Goal: Task Accomplishment & Management: Complete application form

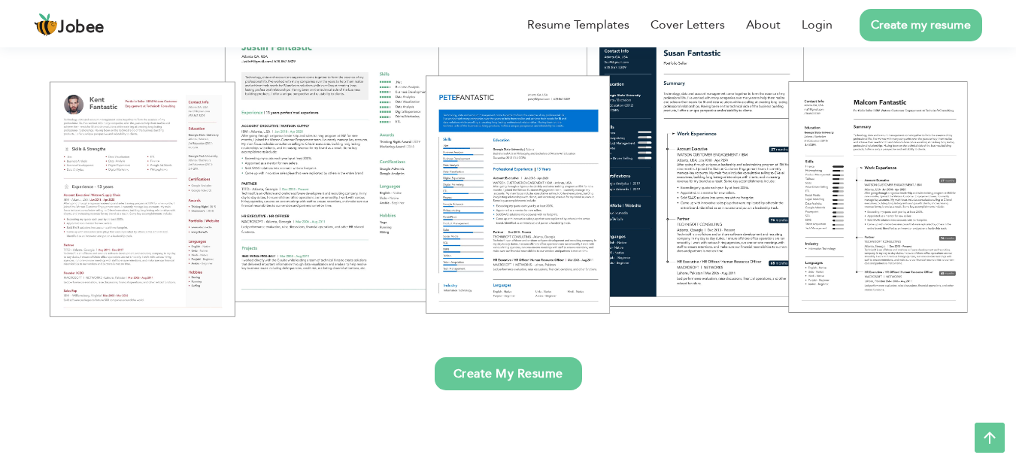
scroll to position [227, 0]
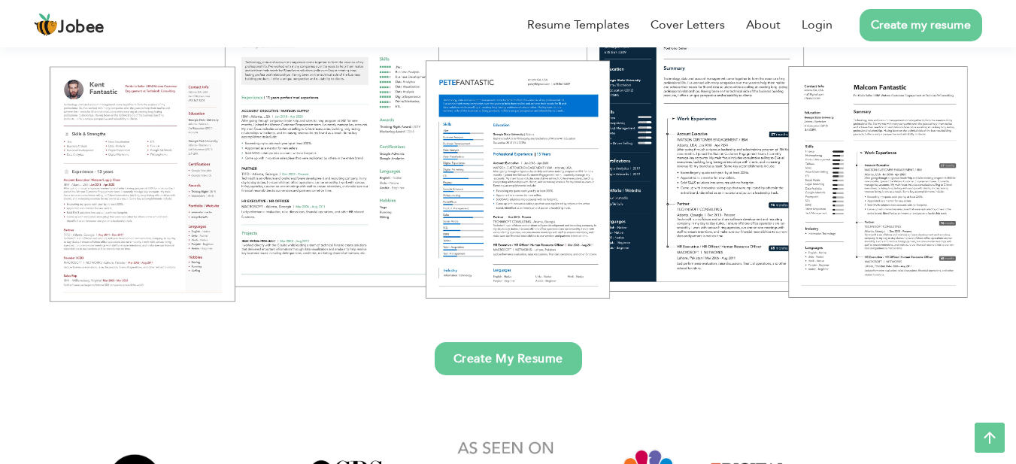
click at [495, 358] on link "Create My Resume" at bounding box center [508, 358] width 147 height 33
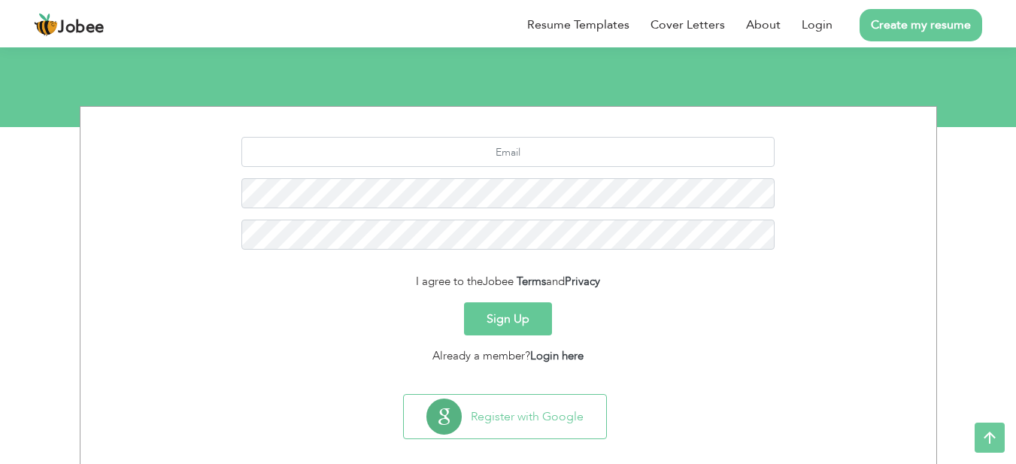
scroll to position [160, 0]
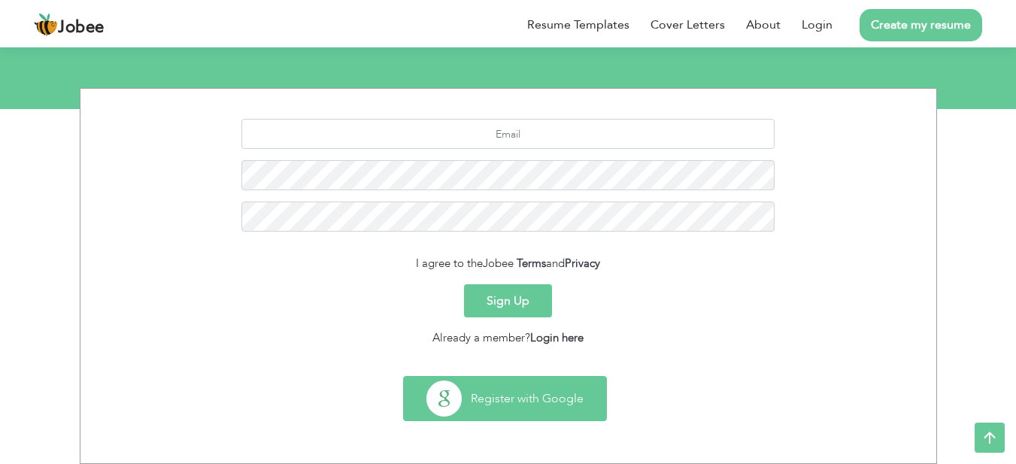
click at [523, 390] on button "Register with Google" at bounding box center [505, 399] width 202 height 44
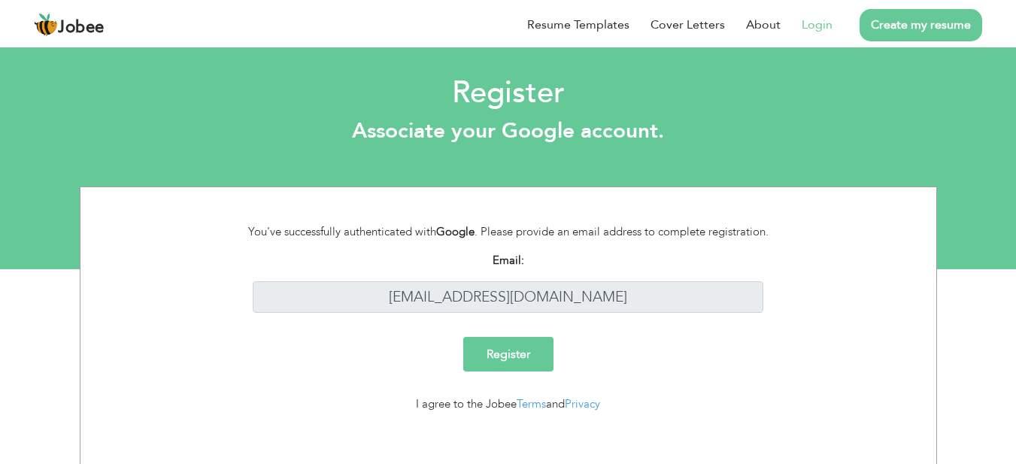
click at [501, 348] on input "Register" at bounding box center [508, 354] width 90 height 35
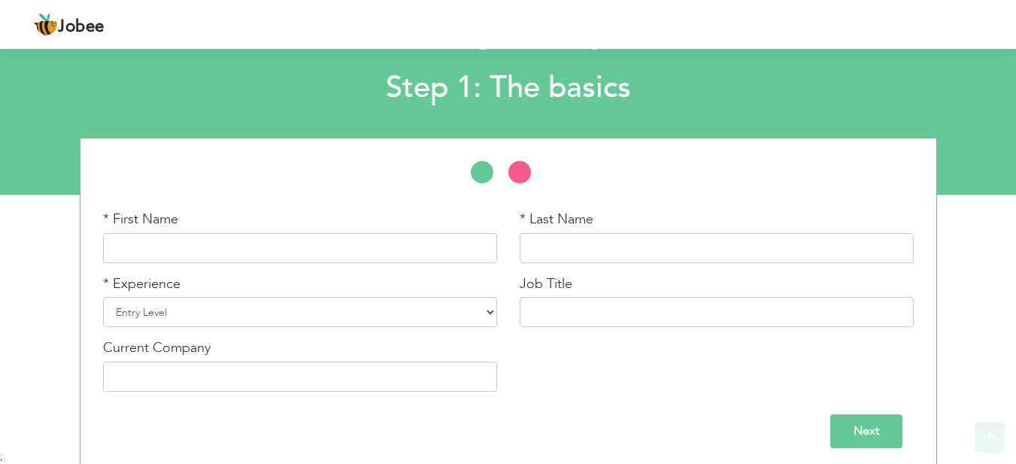
scroll to position [82, 0]
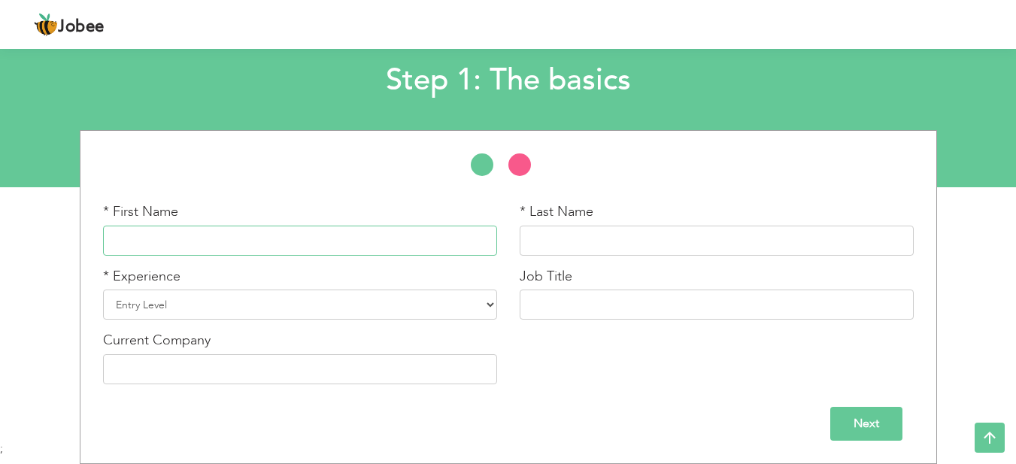
click at [241, 245] on input "text" at bounding box center [300, 241] width 394 height 30
click at [732, 83] on h2 "Step 1: The basics" at bounding box center [507, 80] width 739 height 39
click at [283, 241] on input "text" at bounding box center [300, 241] width 394 height 30
type input "Kiran"
type input "Qaiser"
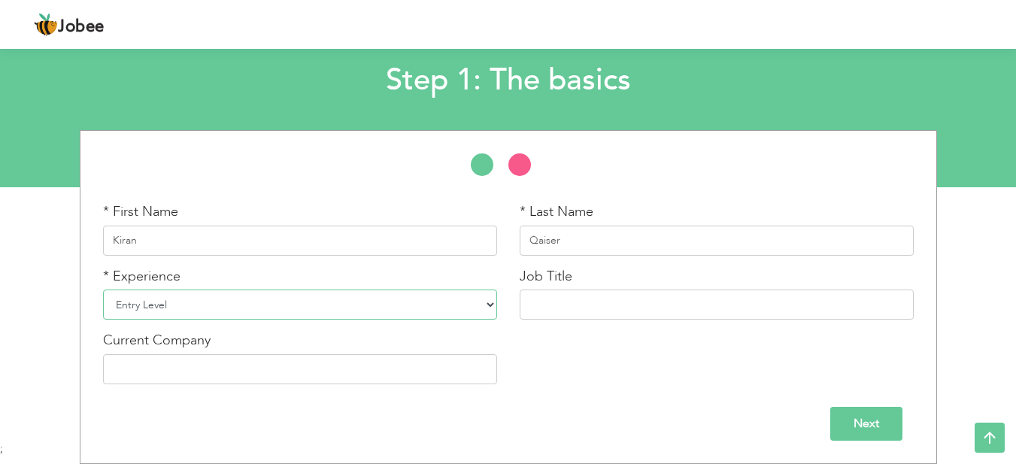
click at [233, 307] on select "Entry Level Less than 1 Year 1 Year 2 Years 3 Years 4 Years 5 Years 6 Years 7 Y…" at bounding box center [300, 304] width 394 height 30
select select "2"
click at [103, 289] on select "Entry Level Less than 1 Year 1 Year 2 Years 3 Years 4 Years 5 Years 6 Years 7 Y…" at bounding box center [300, 304] width 394 height 30
click at [585, 297] on input "text" at bounding box center [717, 304] width 394 height 30
paste input "Pharmacist"
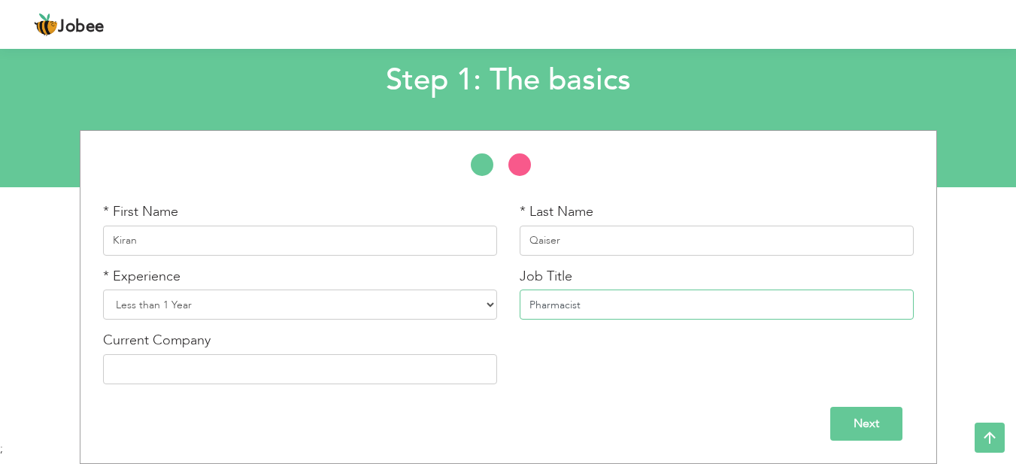
type input "Pharmacist"
click at [845, 435] on input "Next" at bounding box center [866, 424] width 72 height 34
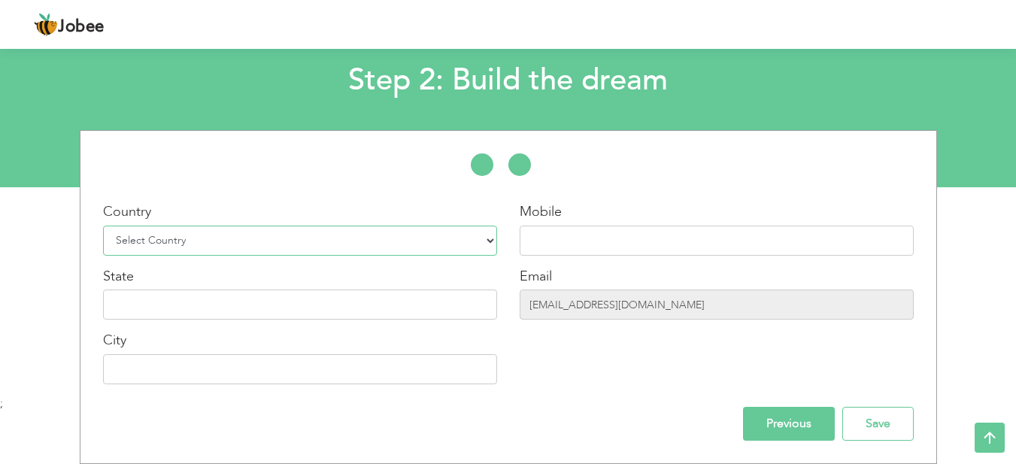
click at [228, 246] on select "Select Country Afghanistan Albania Algeria American Samoa Andorra Angola Anguil…" at bounding box center [300, 241] width 394 height 30
select select "166"
click at [103, 226] on select "Select Country Afghanistan Albania Algeria American Samoa Andorra Angola Anguil…" at bounding box center [300, 241] width 394 height 30
click at [642, 238] on input "text" at bounding box center [717, 241] width 394 height 30
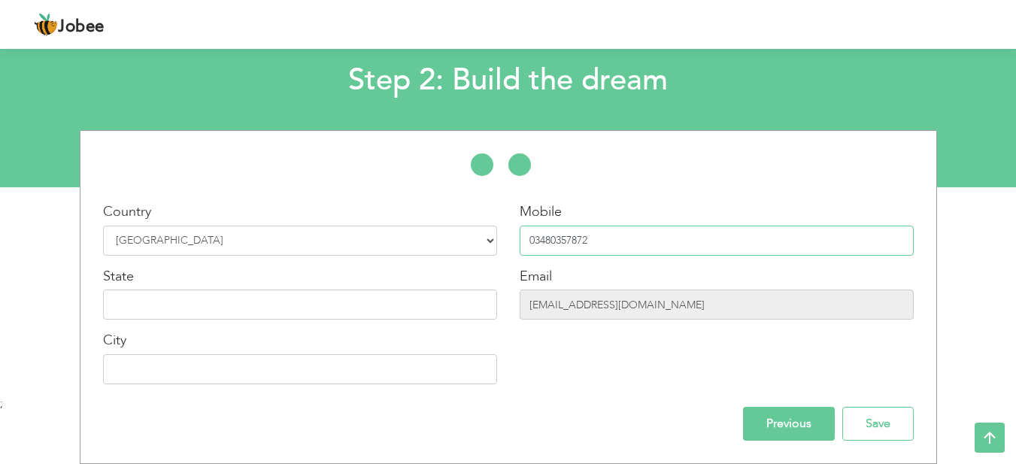
type input "03480357872"
click at [352, 291] on input "text" at bounding box center [300, 304] width 394 height 30
type input "Azad Jammu KAshmir"
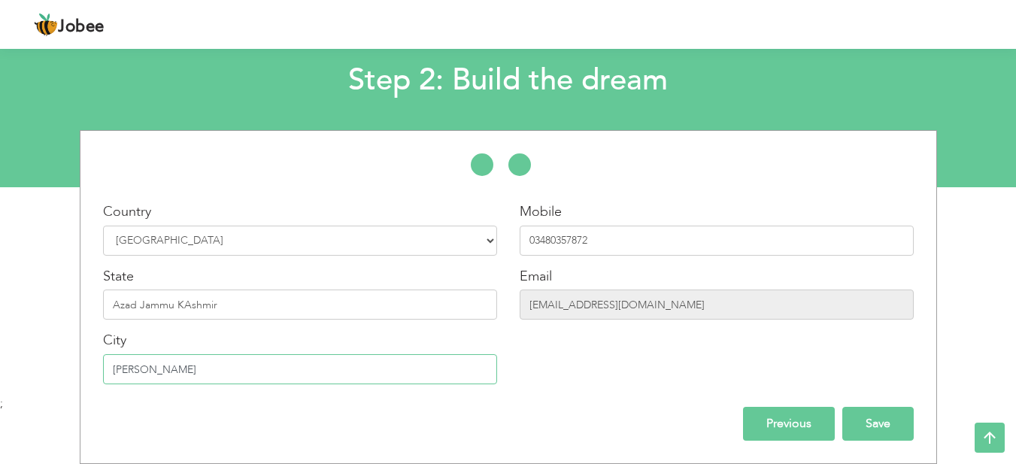
type input "[PERSON_NAME]"
click at [874, 415] on input "Save" at bounding box center [877, 424] width 71 height 34
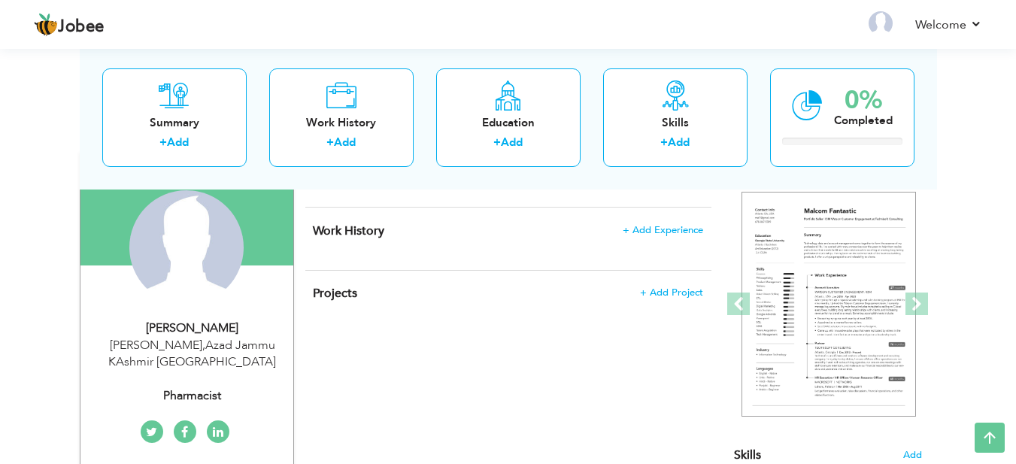
scroll to position [128, 0]
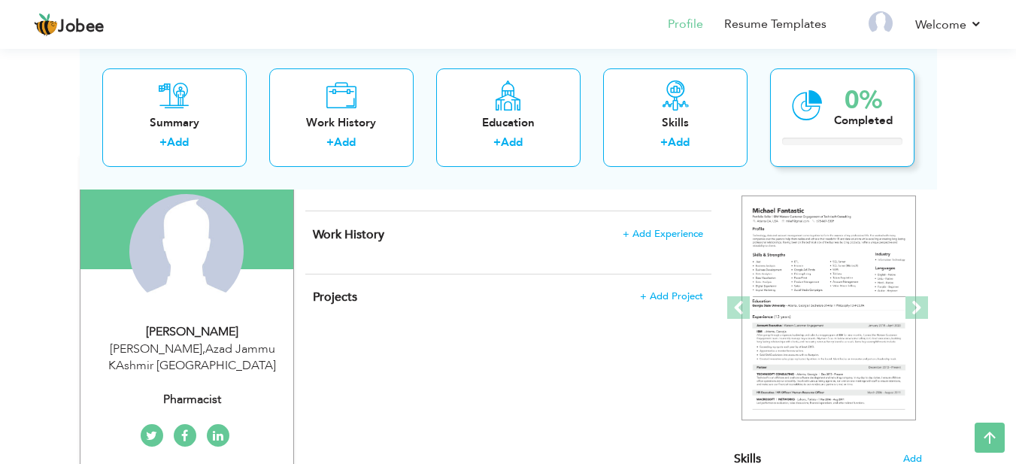
click at [770, 95] on div "0% Completed" at bounding box center [842, 117] width 144 height 98
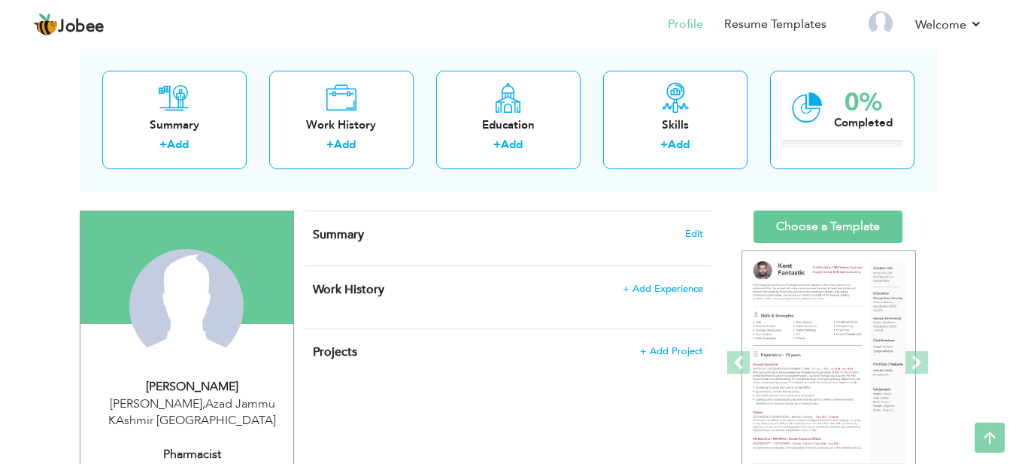
scroll to position [0, 0]
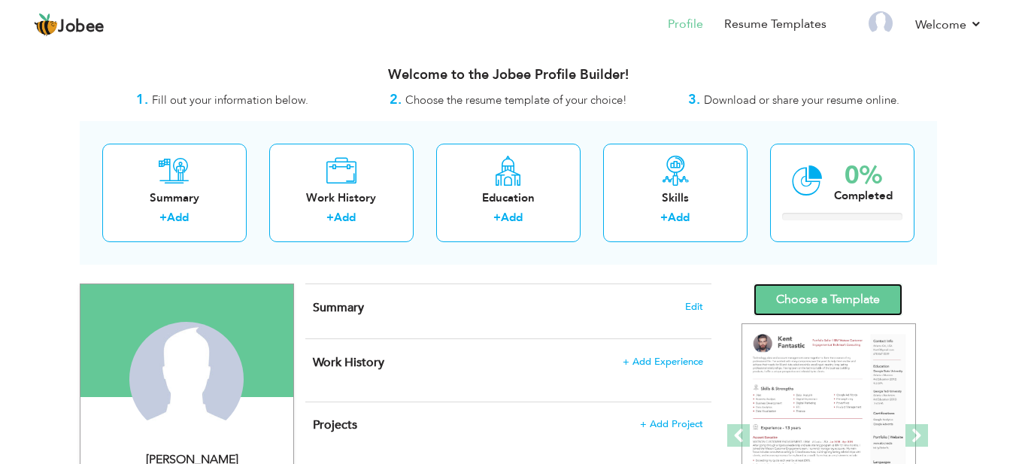
click at [835, 295] on link "Choose a Template" at bounding box center [827, 299] width 149 height 32
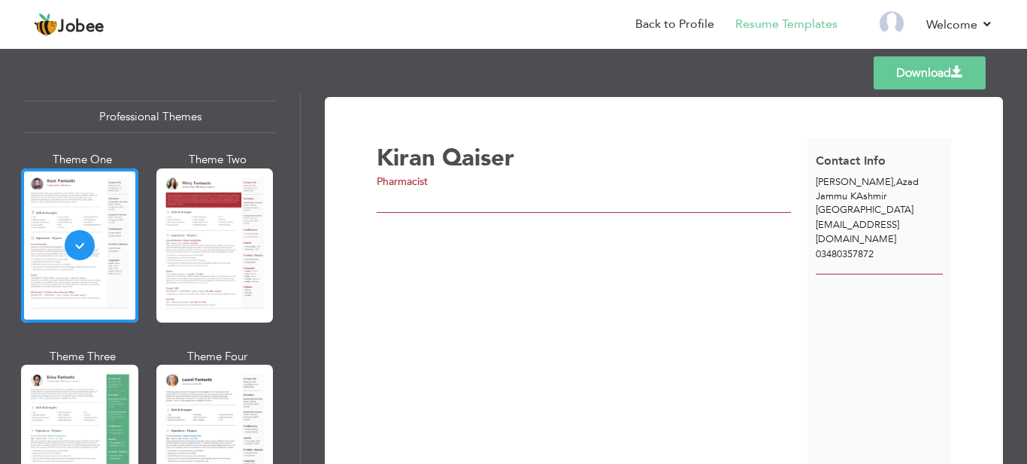
scroll to position [56, 0]
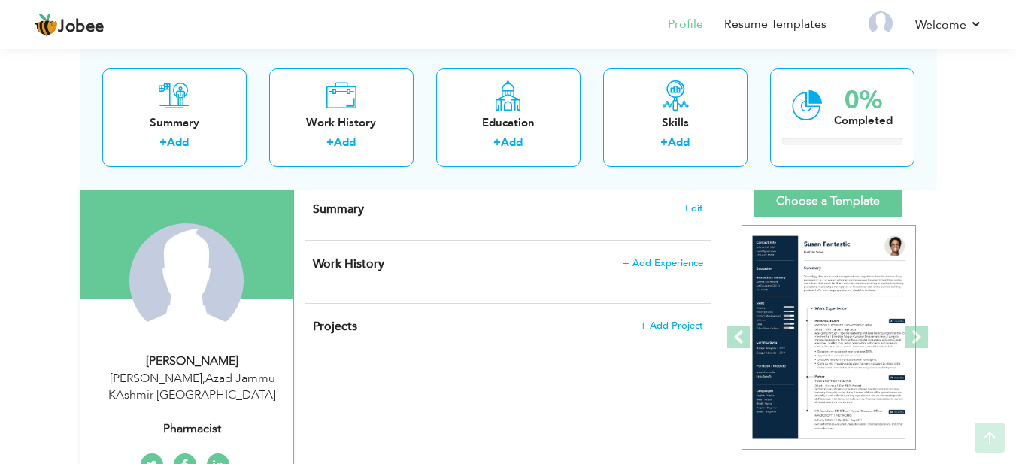
scroll to position [108, 0]
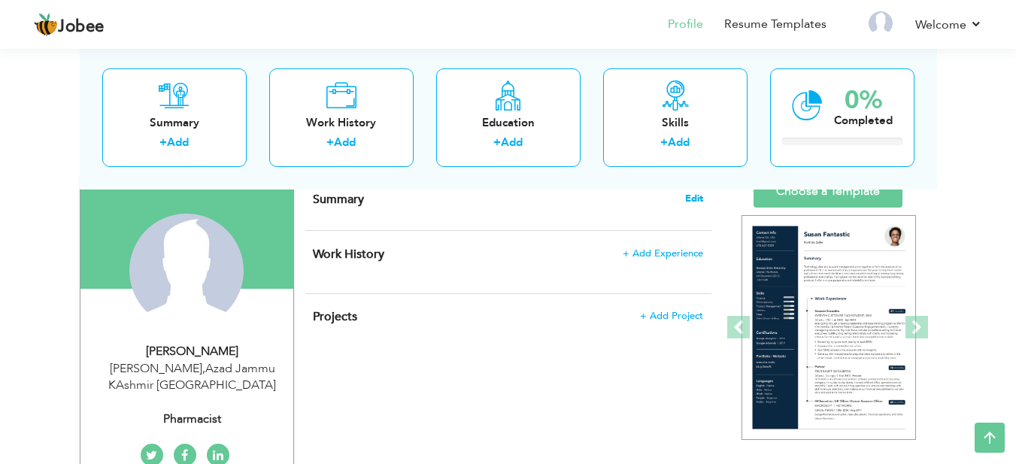
click at [694, 201] on span "Edit" at bounding box center [694, 198] width 18 height 11
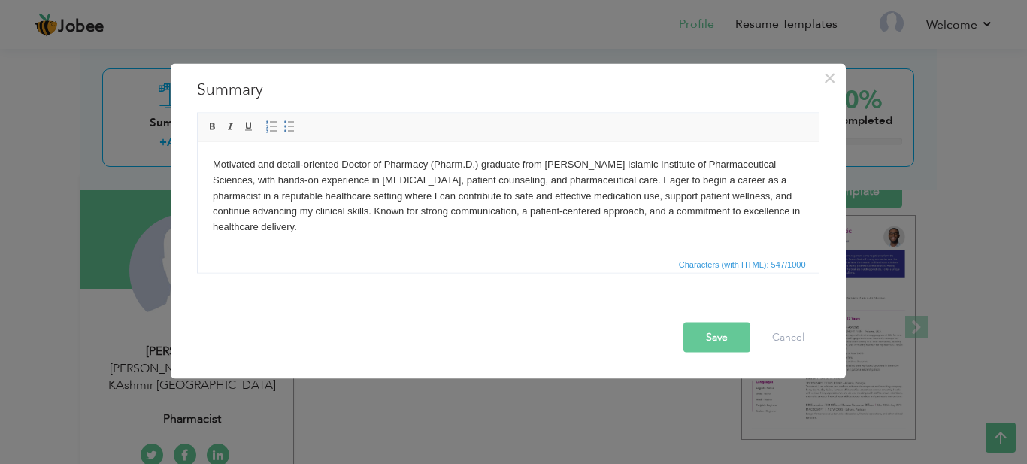
click at [713, 335] on button "Save" at bounding box center [716, 337] width 67 height 30
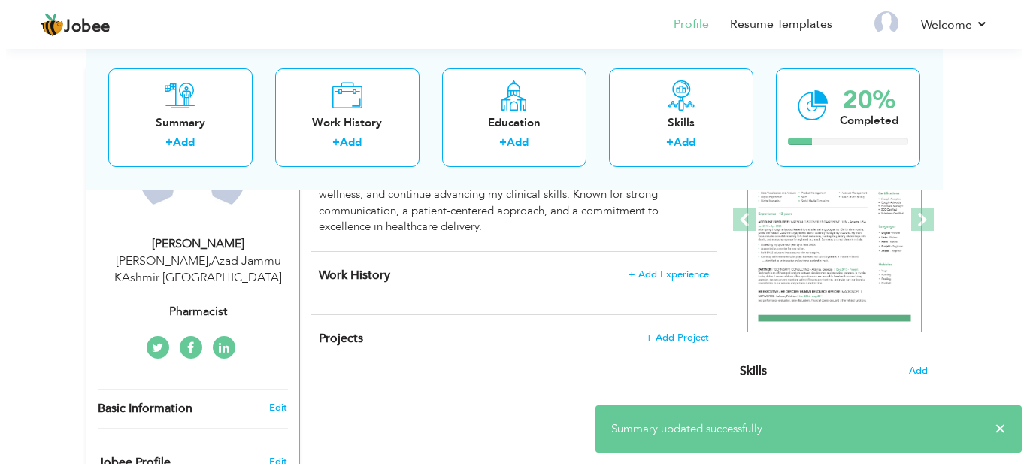
scroll to position [220, 0]
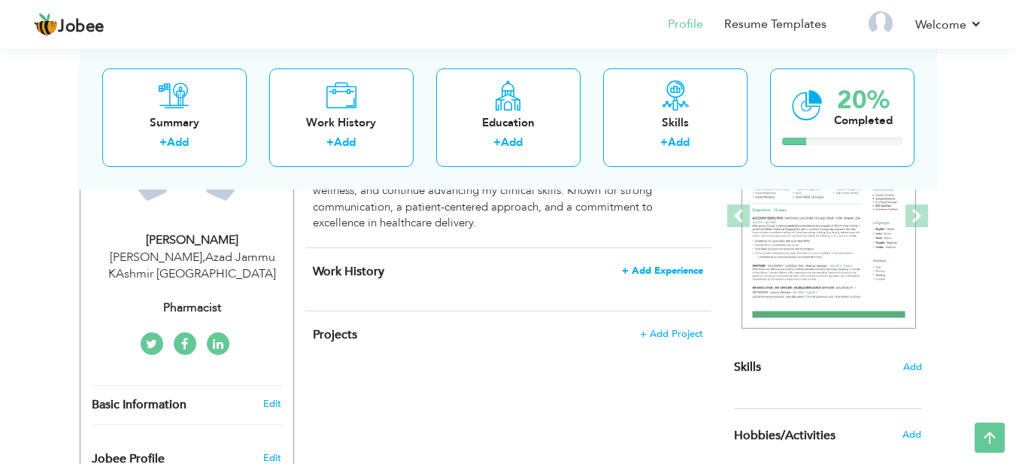
click at [675, 272] on span "+ Add Experience" at bounding box center [662, 270] width 81 height 11
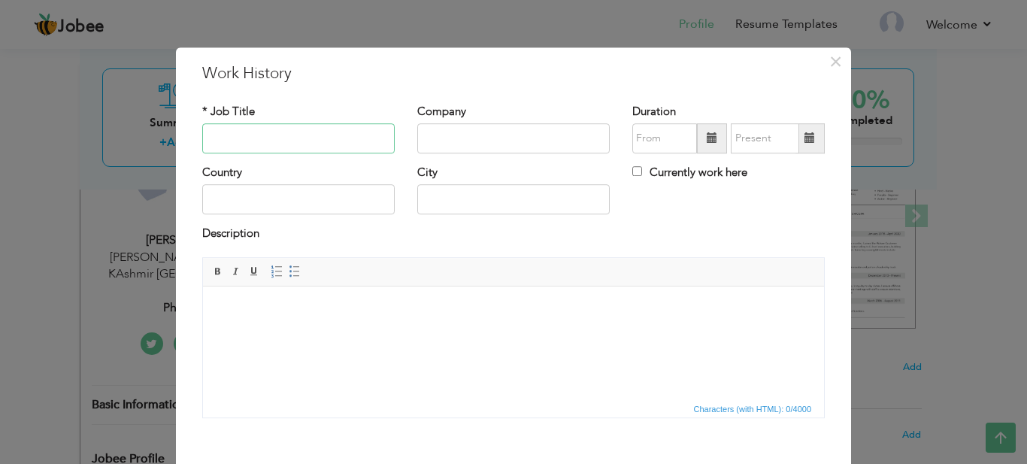
paste input "Ladies and Children Hospital Mirpur AJK"
type input "[DEMOGRAPHIC_DATA] and Children Hospital Mirpur AJK"
type input "Internee"
click at [517, 151] on input "text" at bounding box center [513, 138] width 192 height 30
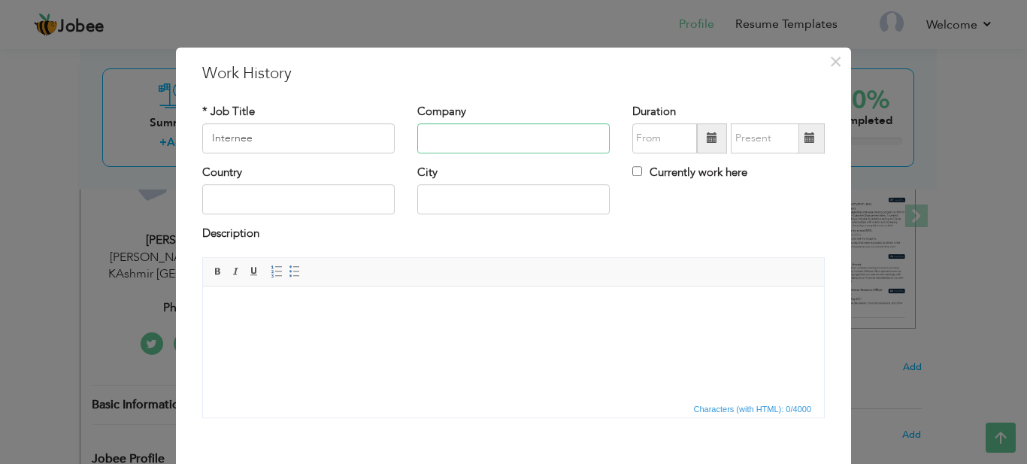
paste input "Ladies and Children Hospital Mirpur AJK"
type input "Ladies and Children Hospital Mirpur AJK"
click at [677, 141] on input "09/2025" at bounding box center [664, 138] width 65 height 30
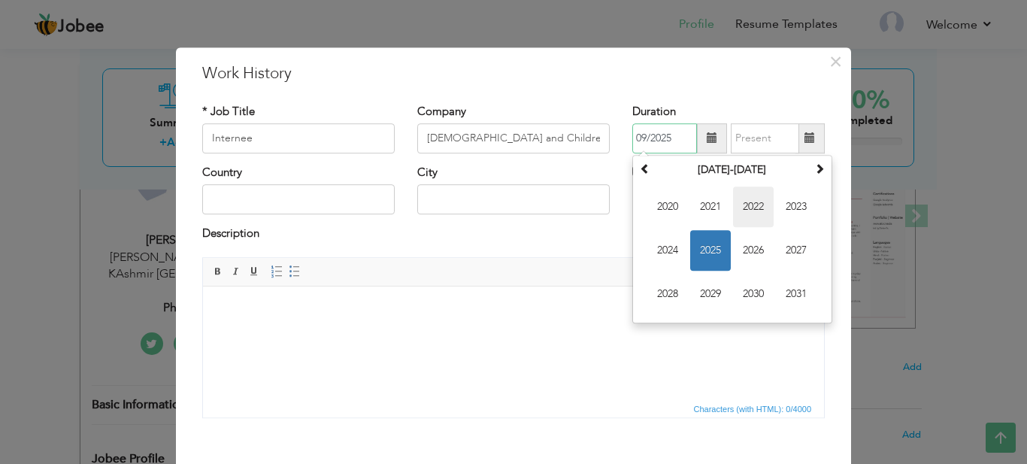
click at [749, 209] on span "2022" at bounding box center [753, 206] width 41 height 41
click at [708, 246] on span "Jun" at bounding box center [710, 250] width 41 height 41
type input "06/2022"
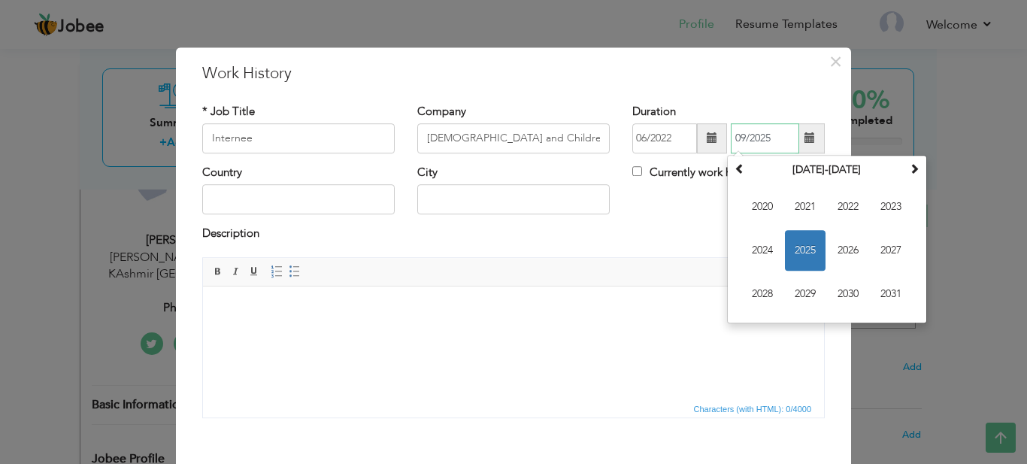
click at [780, 137] on input "09/2025" at bounding box center [765, 138] width 68 height 30
click at [843, 216] on span "2022" at bounding box center [848, 206] width 41 height 41
click at [801, 253] on span "Jun" at bounding box center [805, 250] width 41 height 41
type input "06/2022"
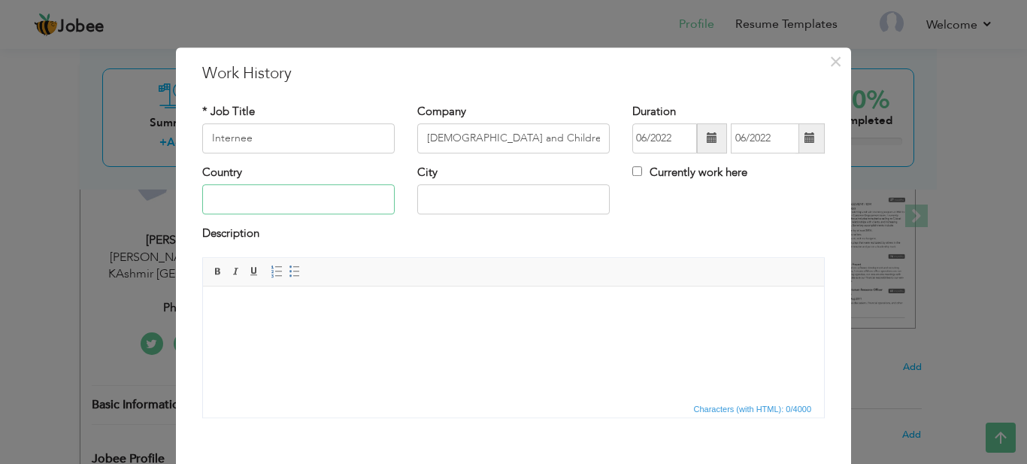
click at [304, 204] on input "text" at bounding box center [298, 200] width 192 height 30
type input "Pakistan"
click at [451, 198] on input "text" at bounding box center [513, 200] width 192 height 30
type input "Mirpur Ajk"
drag, startPoint x: 324, startPoint y: 205, endPoint x: 183, endPoint y: 205, distance: 141.3
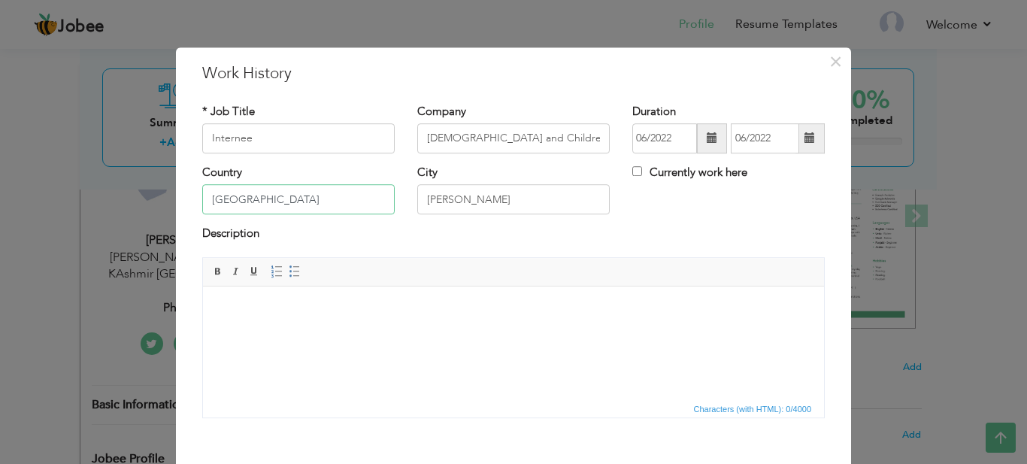
click at [183, 205] on div "× Work History * Job Title Internee Company Ladies and Children Hospital Mirpur…" at bounding box center [513, 293] width 675 height 492
type input "Azad Jammu Kashmir"
click at [610, 332] on html at bounding box center [513, 309] width 621 height 46
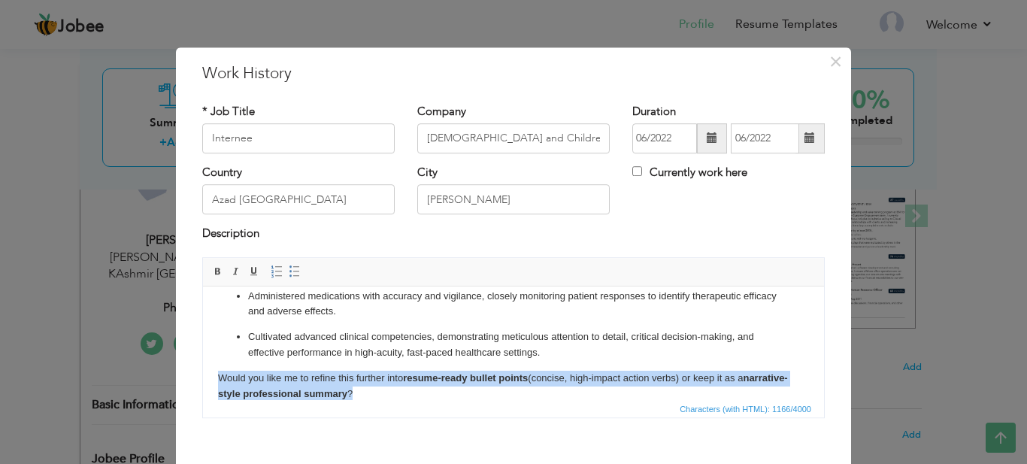
drag, startPoint x: 363, startPoint y: 392, endPoint x: 611, endPoint y: 350, distance: 251.7
click at [611, 350] on body "Here’s a polished, doctorate-level version of your description in a clear, prof…" at bounding box center [513, 270] width 591 height 262
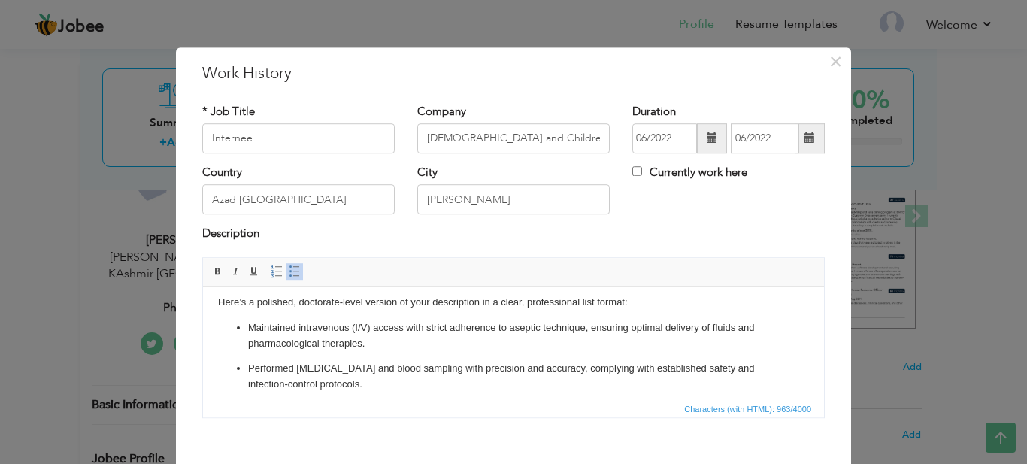
scroll to position [0, 0]
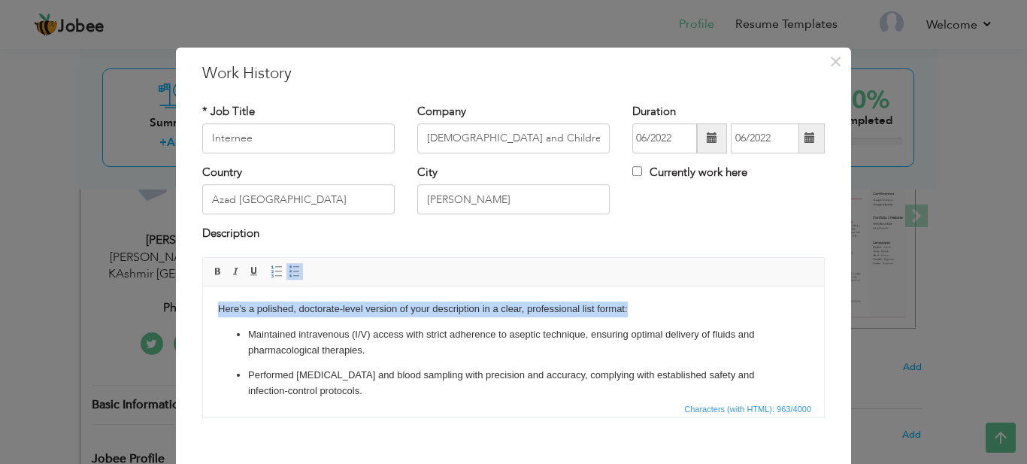
drag, startPoint x: 645, startPoint y: 312, endPoint x: 188, endPoint y: 291, distance: 457.6
click at [203, 291] on html "Here’s a polished, doctorate-level version of your description in a clear, prof…" at bounding box center [513, 411] width 621 height 251
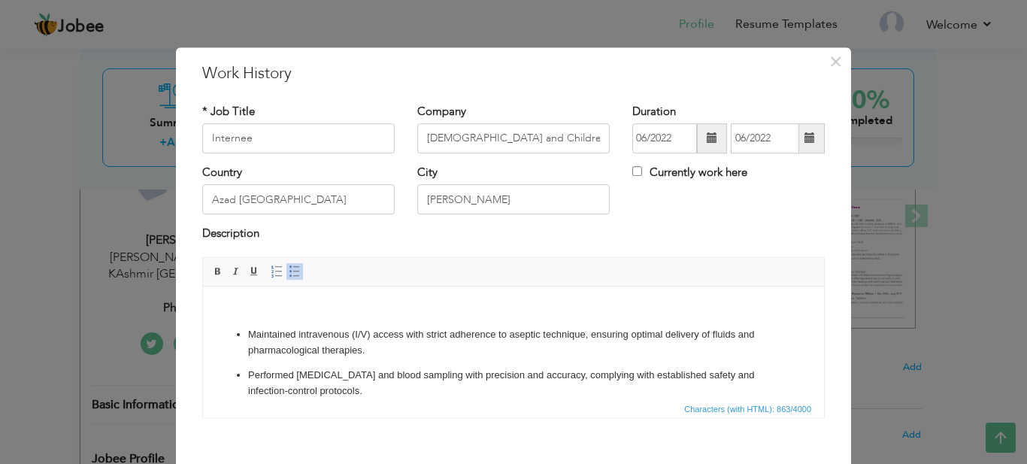
click at [386, 305] on p at bounding box center [513, 309] width 591 height 16
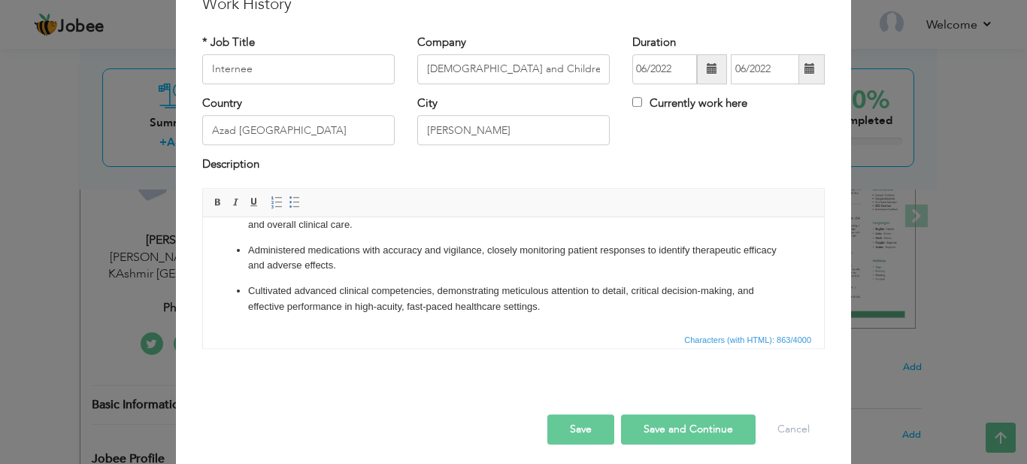
scroll to position [71, 0]
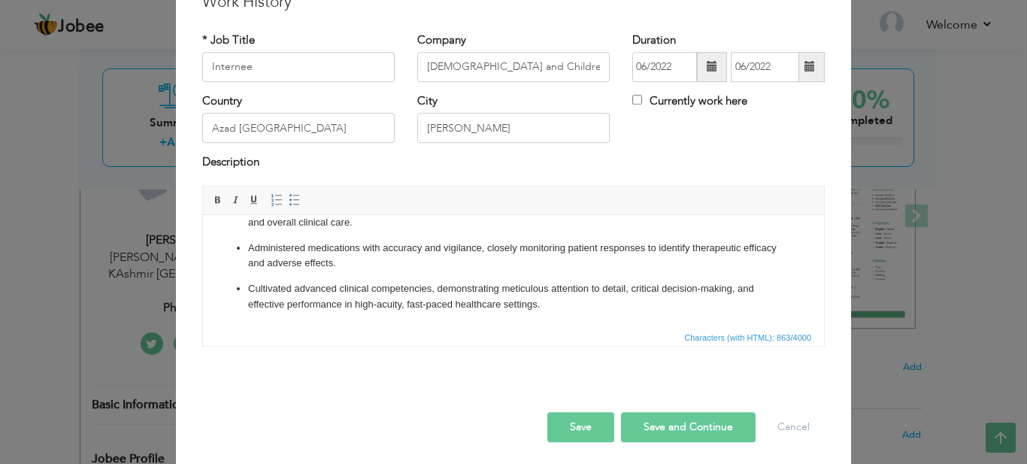
click at [673, 432] on button "Save and Continue" at bounding box center [688, 427] width 135 height 30
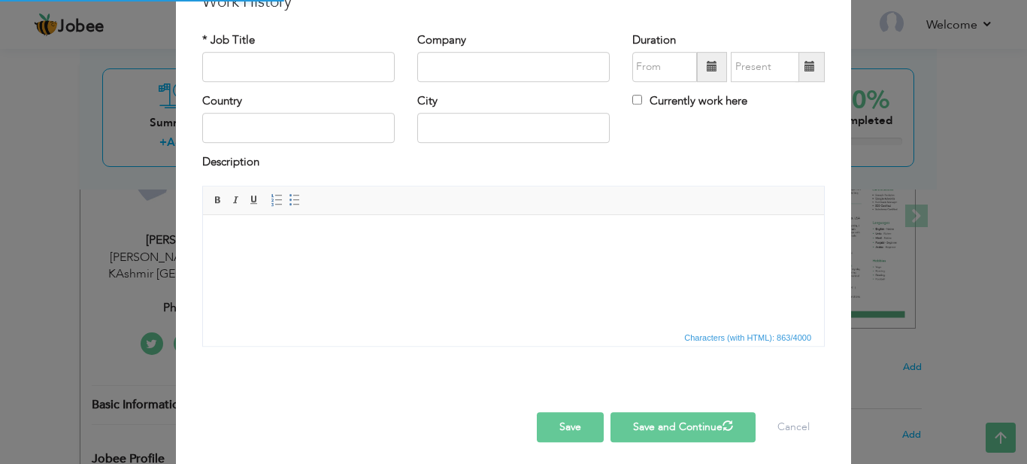
scroll to position [0, 0]
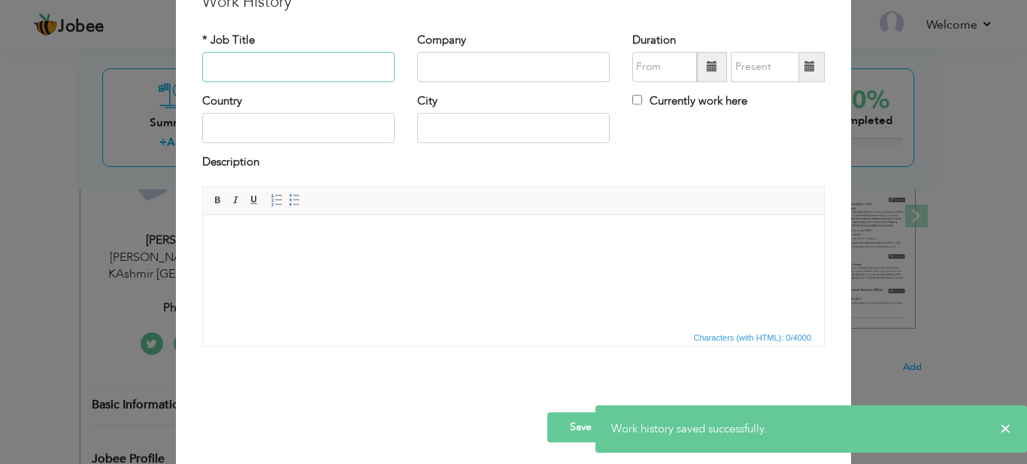
click at [327, 81] on input "text" at bounding box center [298, 67] width 192 height 30
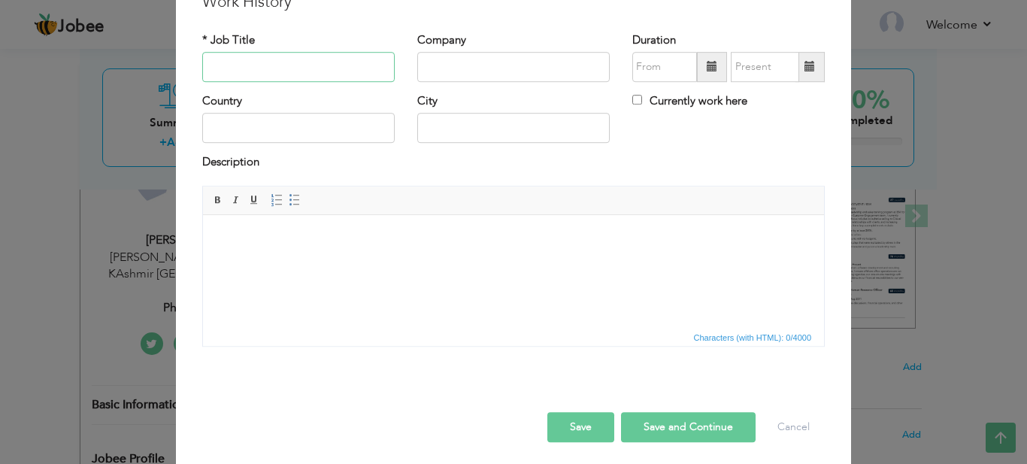
paste input "internee"
type input "Internee"
click at [505, 60] on input "text" at bounding box center [513, 67] width 192 height 30
paste input "[GEOGRAPHIC_DATA]-[GEOGRAPHIC_DATA]"
type input "[GEOGRAPHIC_DATA]-[GEOGRAPHIC_DATA]"
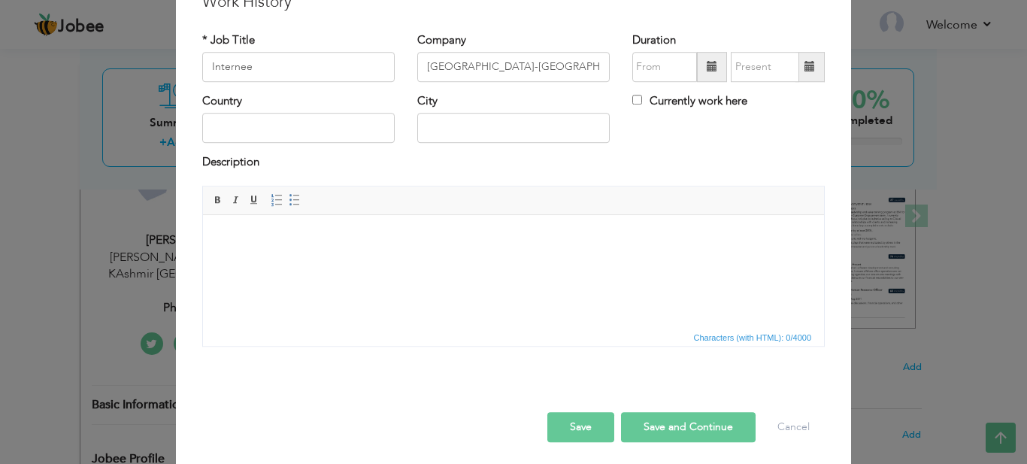
click at [697, 65] on span at bounding box center [712, 67] width 30 height 30
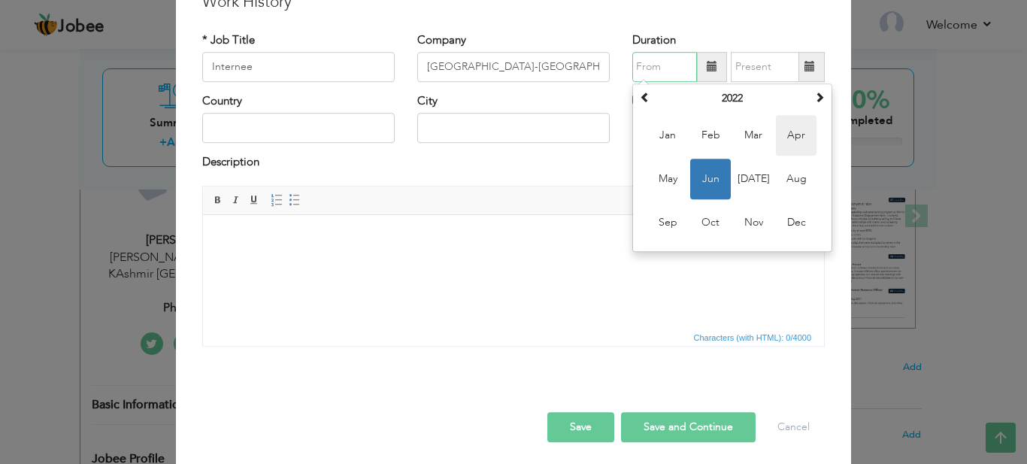
click at [793, 130] on span "Apr" at bounding box center [796, 135] width 41 height 41
click at [674, 71] on input "04/2022" at bounding box center [664, 67] width 65 height 30
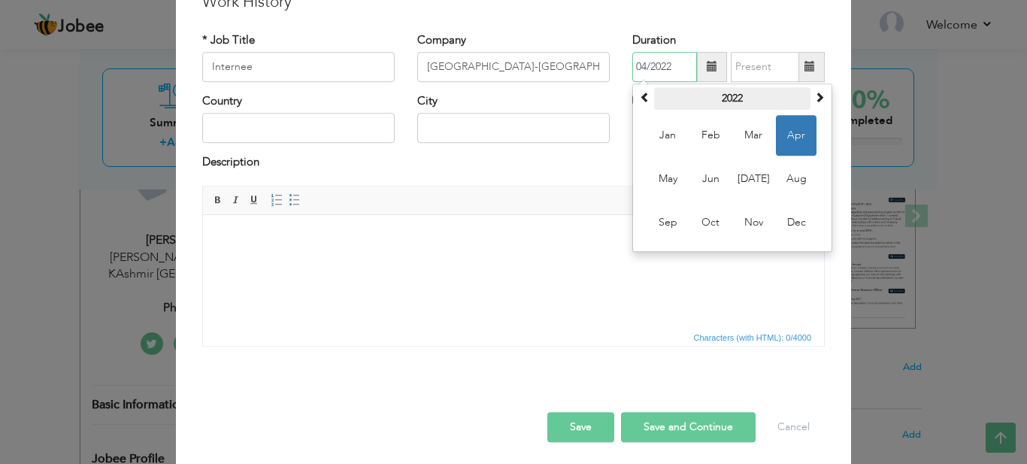
click at [734, 106] on th "2022" at bounding box center [732, 98] width 156 height 23
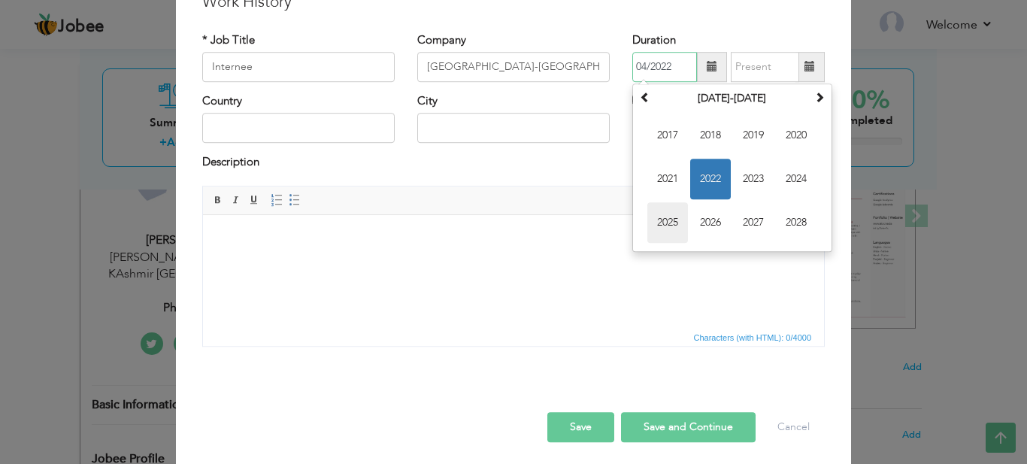
click at [664, 229] on span "2025" at bounding box center [667, 222] width 41 height 41
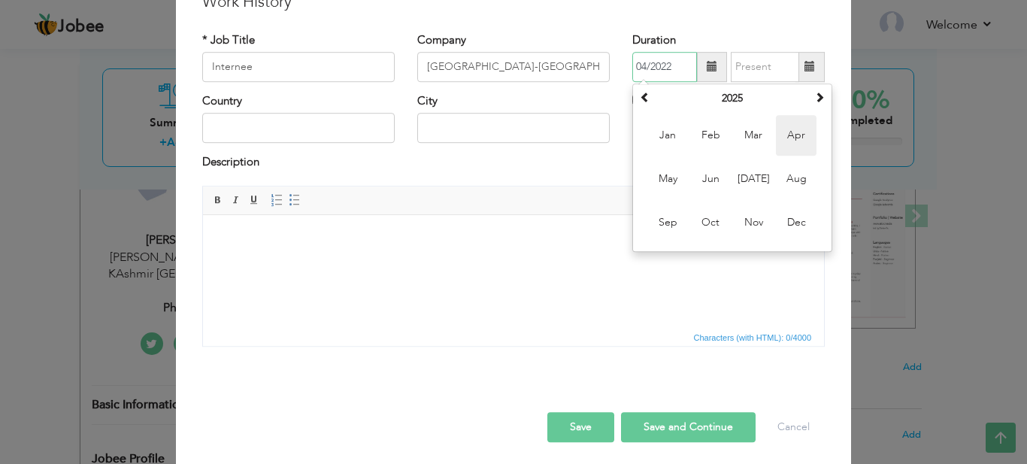
click at [798, 143] on span "Apr" at bounding box center [796, 135] width 41 height 41
type input "04/2025"
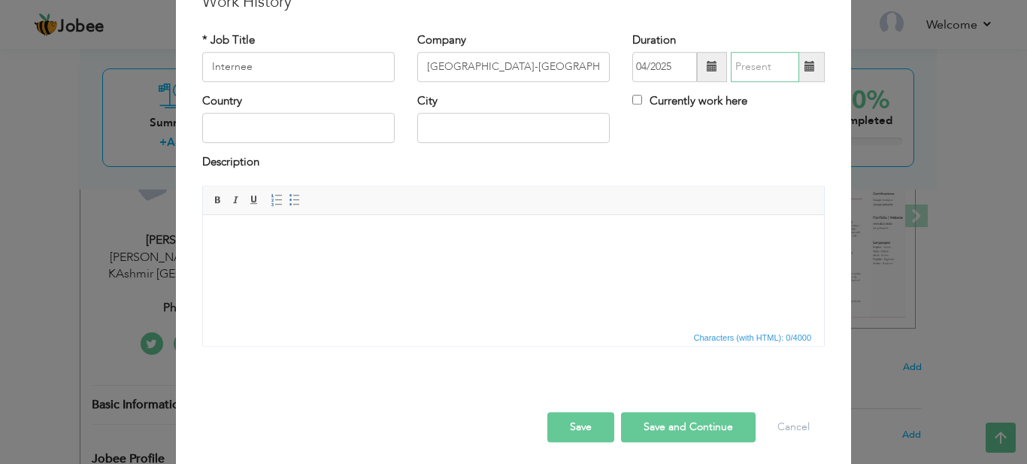
click at [792, 74] on input "text" at bounding box center [765, 67] width 68 height 30
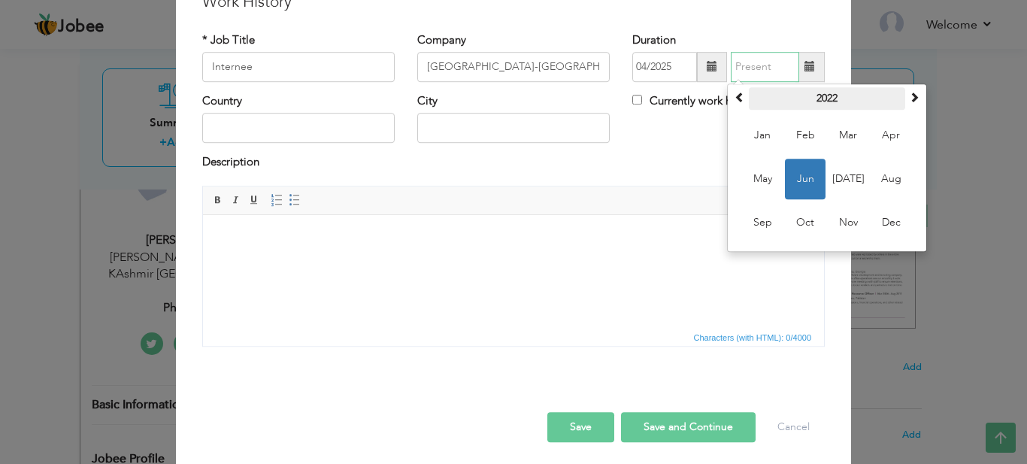
click at [832, 101] on th "2022" at bounding box center [827, 98] width 156 height 23
click at [742, 220] on span "2025" at bounding box center [762, 222] width 41 height 41
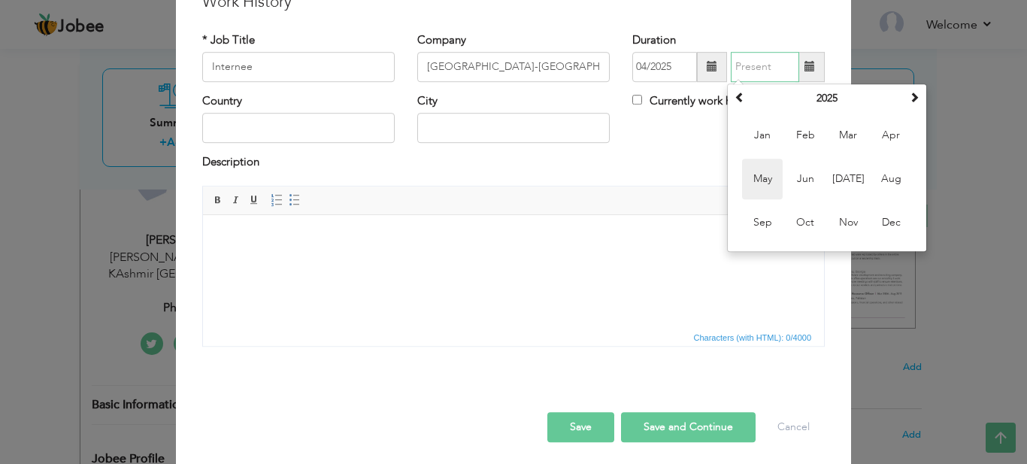
click at [759, 181] on span "May" at bounding box center [762, 179] width 41 height 41
type input "05/2025"
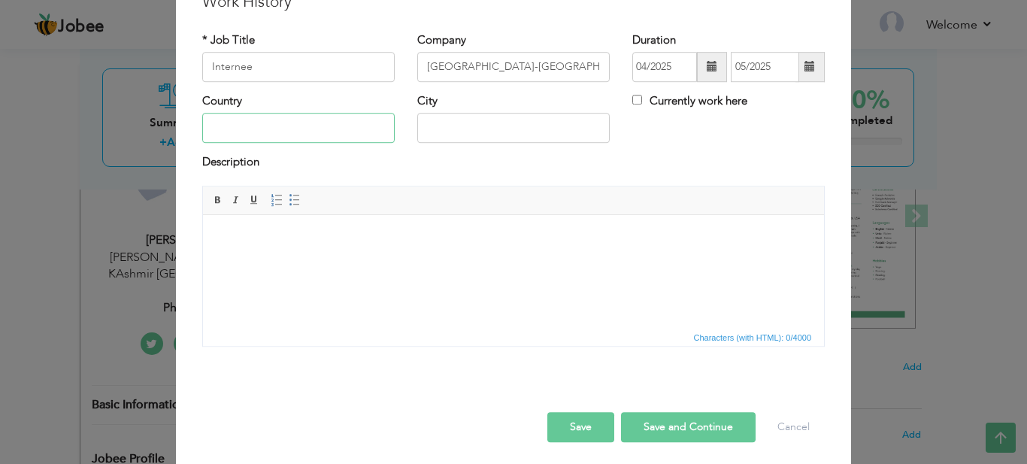
click at [320, 131] on input "text" at bounding box center [298, 129] width 192 height 30
type input "Azad Jammu Kashmir"
click at [461, 140] on input "text" at bounding box center [513, 129] width 192 height 30
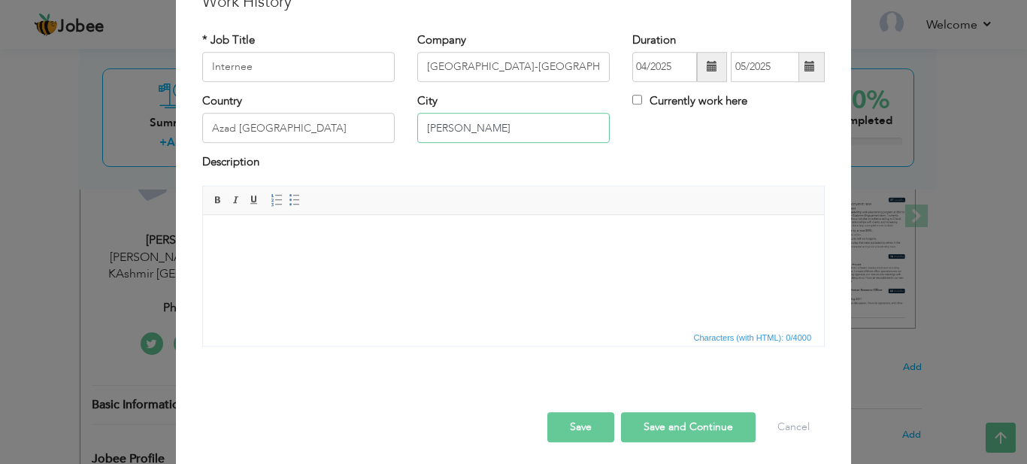
type input "[PERSON_NAME]"
click at [511, 260] on html at bounding box center [513, 237] width 621 height 46
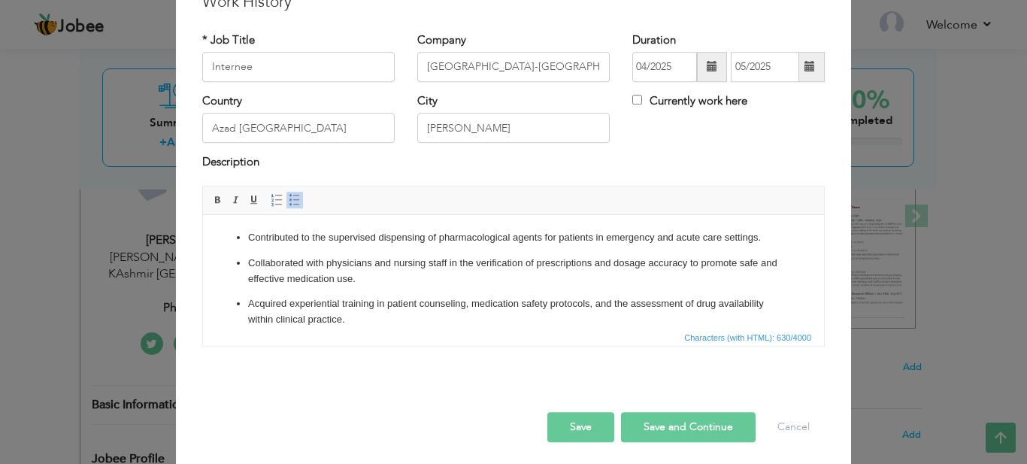
scroll to position [56, 0]
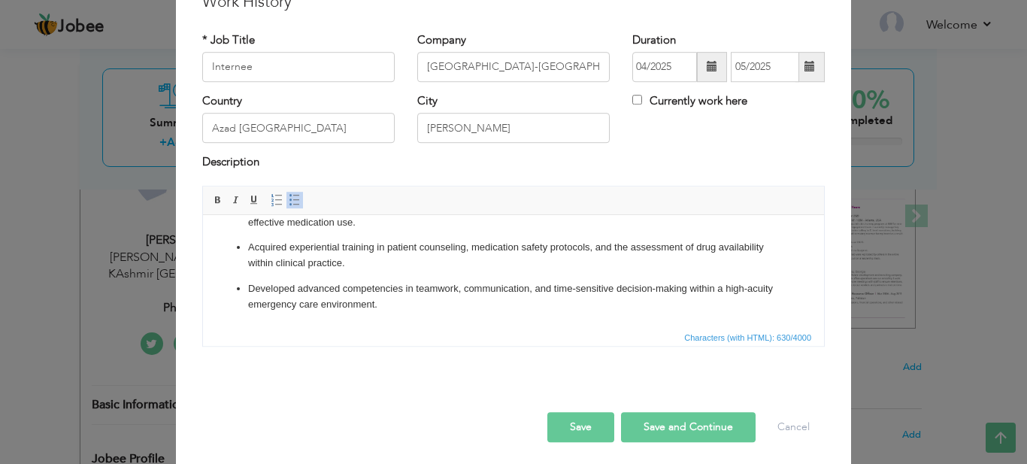
drag, startPoint x: 816, startPoint y: 279, endPoint x: 1020, endPoint y: 544, distance: 335.0
click at [592, 434] on button "Save" at bounding box center [580, 427] width 67 height 30
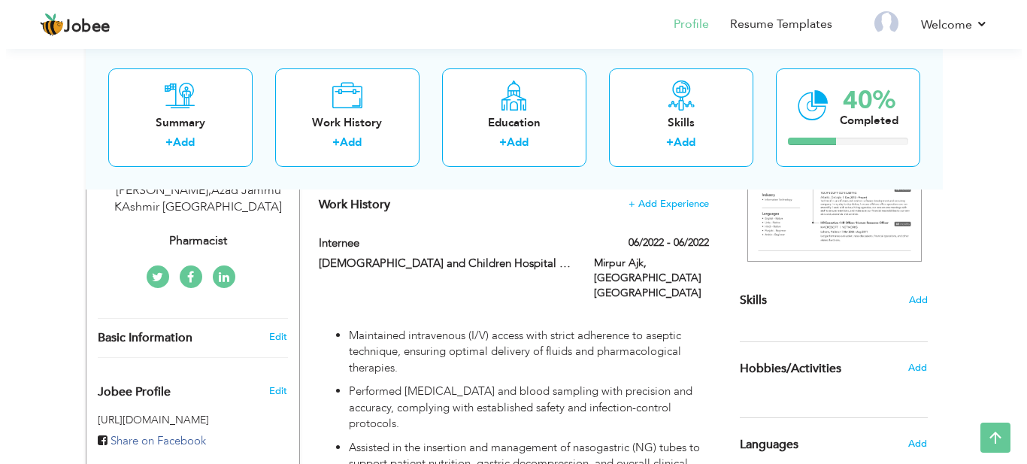
scroll to position [374, 0]
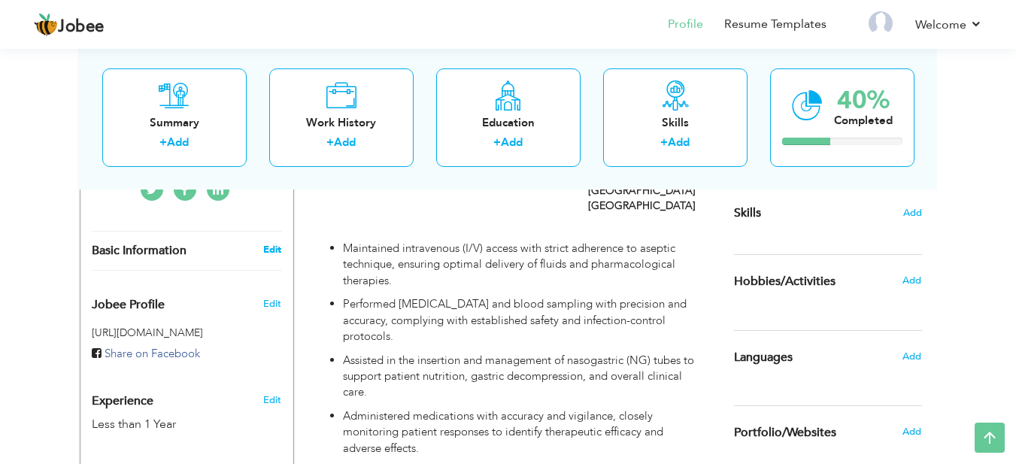
click at [268, 244] on link "Edit" at bounding box center [272, 250] width 18 height 14
type input "Kiran"
type input "Qaiser"
type input "03480357872"
select select "number:166"
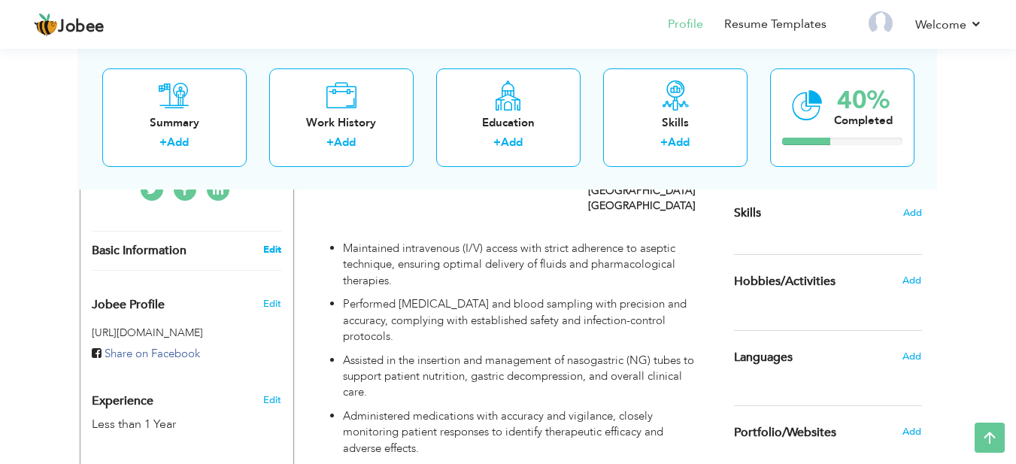
type input "Azad Jammu KAshmir"
type input "[PERSON_NAME]"
select select "number:2"
type input "Pharmacist"
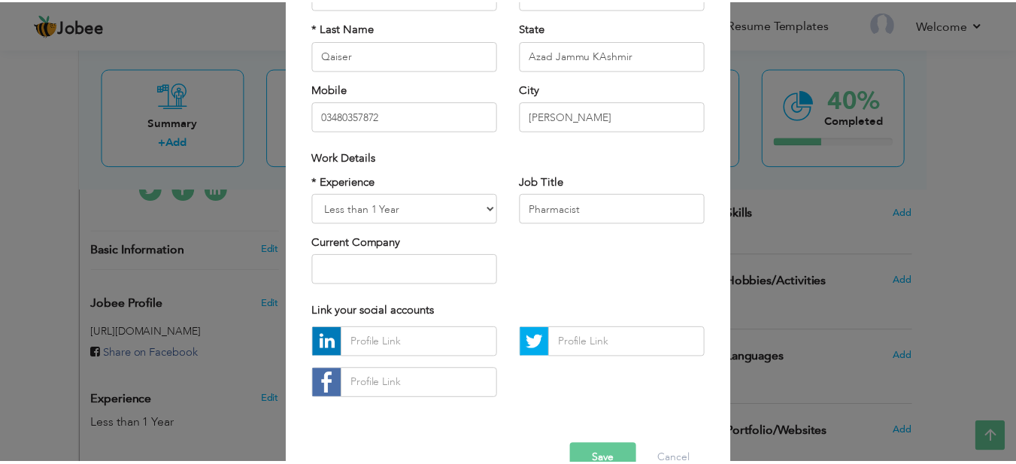
scroll to position [213, 0]
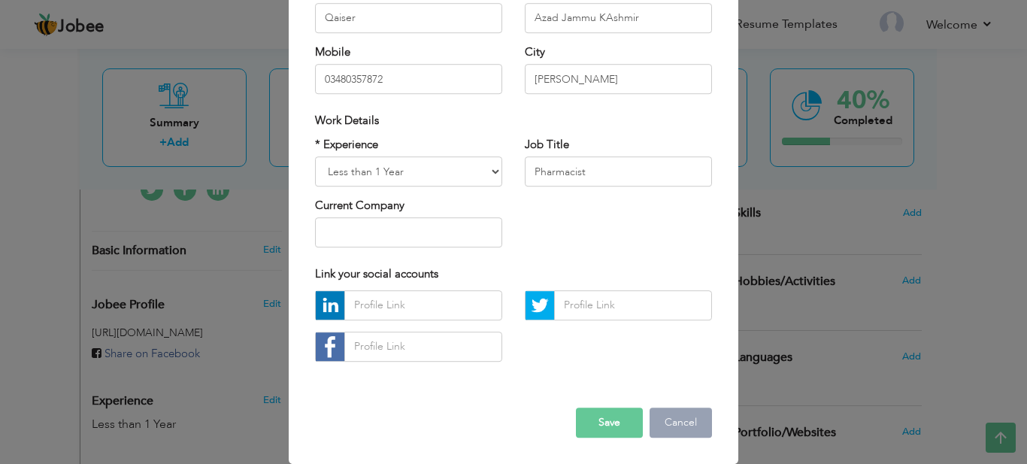
click at [679, 426] on button "Cancel" at bounding box center [681, 422] width 62 height 30
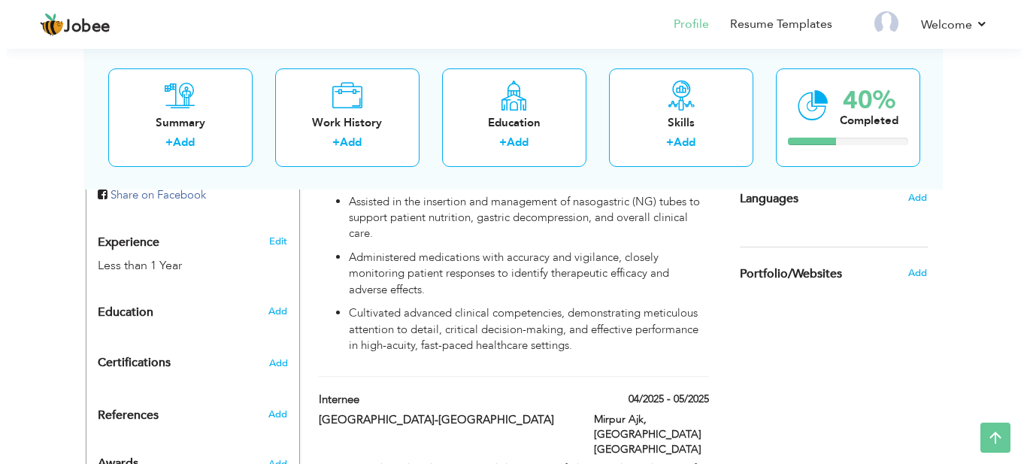
scroll to position [514, 0]
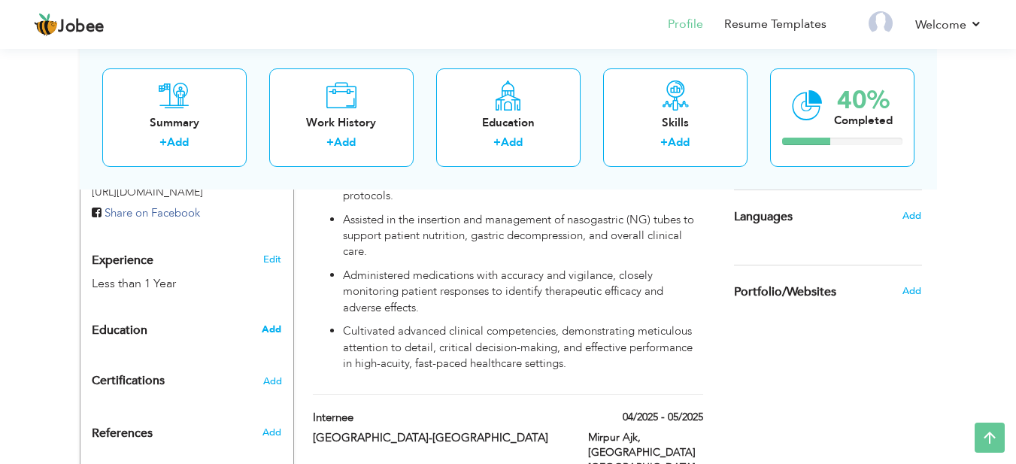
click at [267, 325] on span "Add" at bounding box center [272, 330] width 20 height 14
radio input "true"
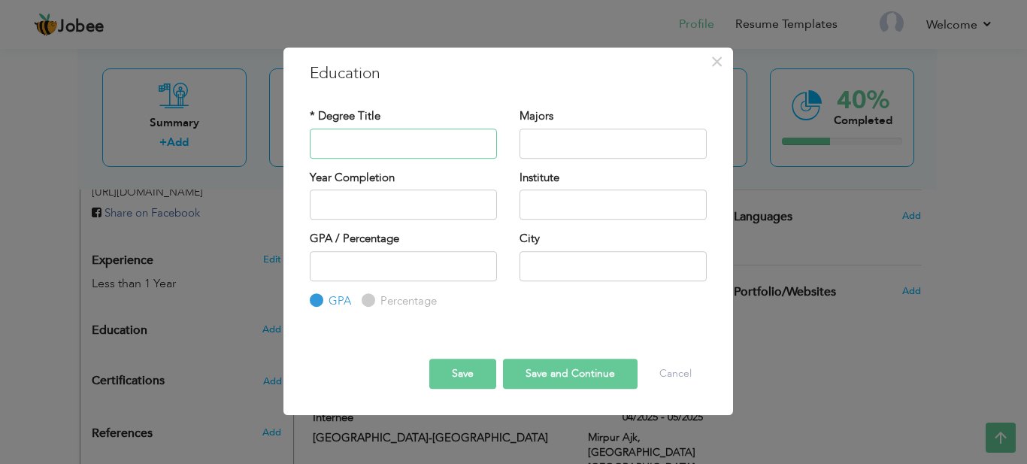
paste input "FSc Pre-Medical"
type input "FSc Pre-Medical"
click at [393, 191] on input "2025" at bounding box center [403, 204] width 187 height 30
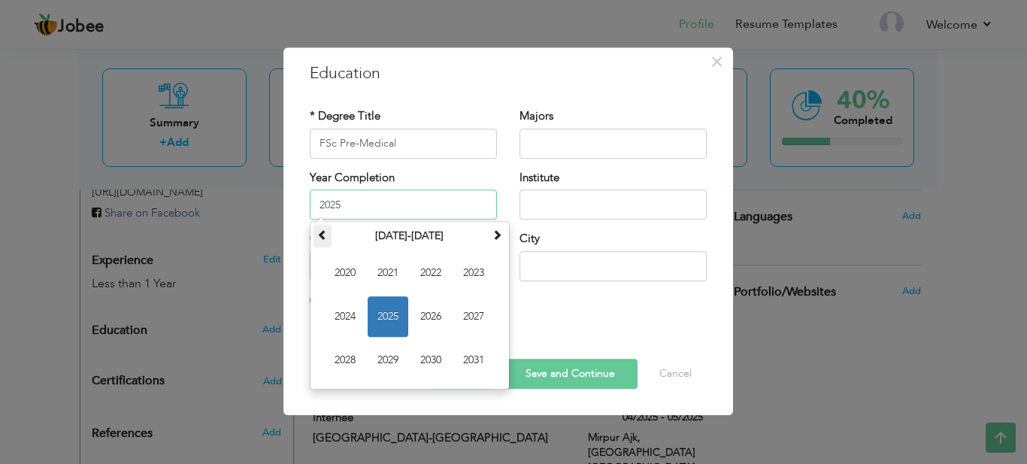
click at [328, 231] on th at bounding box center [323, 236] width 18 height 23
click at [380, 359] on span "2019" at bounding box center [388, 360] width 41 height 41
type input "2019"
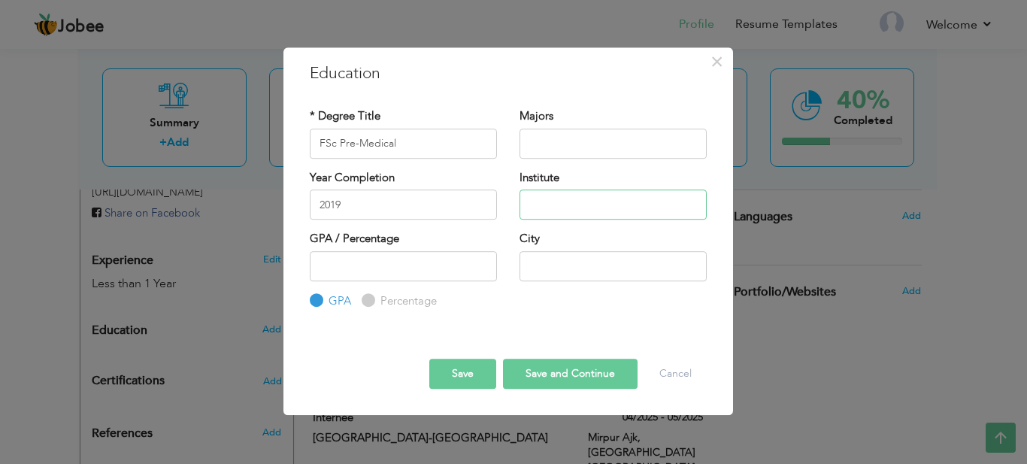
click at [558, 205] on input "text" at bounding box center [613, 204] width 187 height 30
paste input "Pak Kashmir Institute of Computer Sciences"
type input "Pak Kashmir Institute of Computer Sciences"
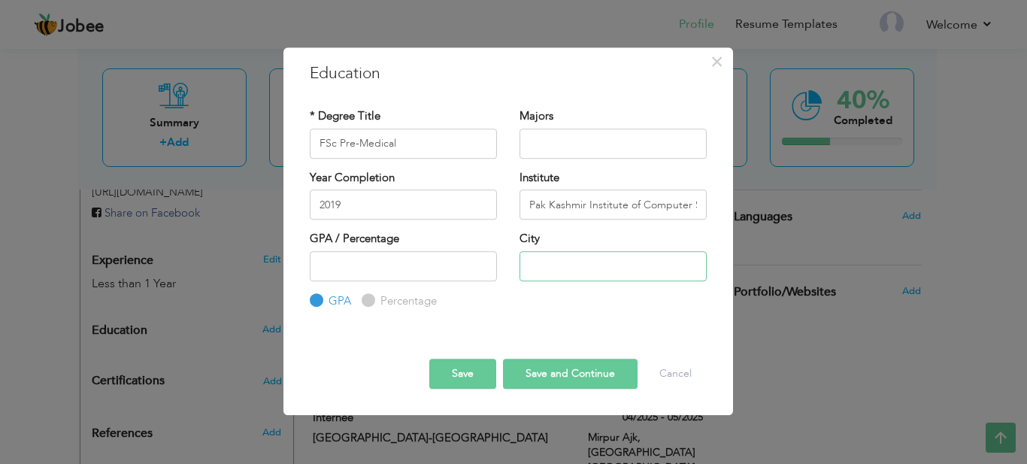
click at [556, 256] on input "text" at bounding box center [613, 266] width 187 height 30
type input "[PERSON_NAME]"
click at [542, 143] on input "text" at bounding box center [613, 144] width 187 height 30
click at [561, 372] on button "Save and Continue" at bounding box center [570, 374] width 135 height 30
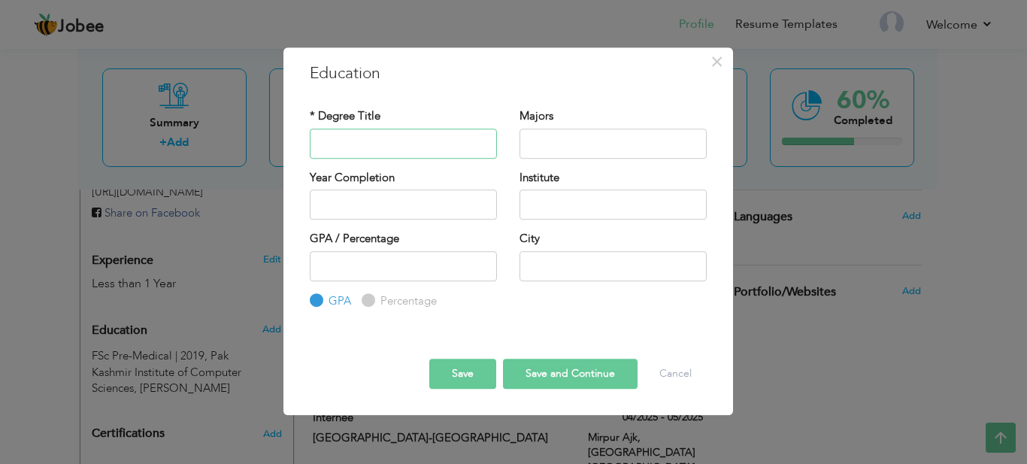
paste input "Doctor of Pharmacy [Pharm D]"
click at [407, 142] on input "Doctor of Pharmacy [Pharm D]" at bounding box center [403, 144] width 187 height 30
type input "Doctor of Pharmacy [Pharm D]"
click at [558, 213] on input "text" at bounding box center [613, 204] width 187 height 30
paste input "Mohi-ud-Din Islamic Institute of Pharmaceutical Sciences"
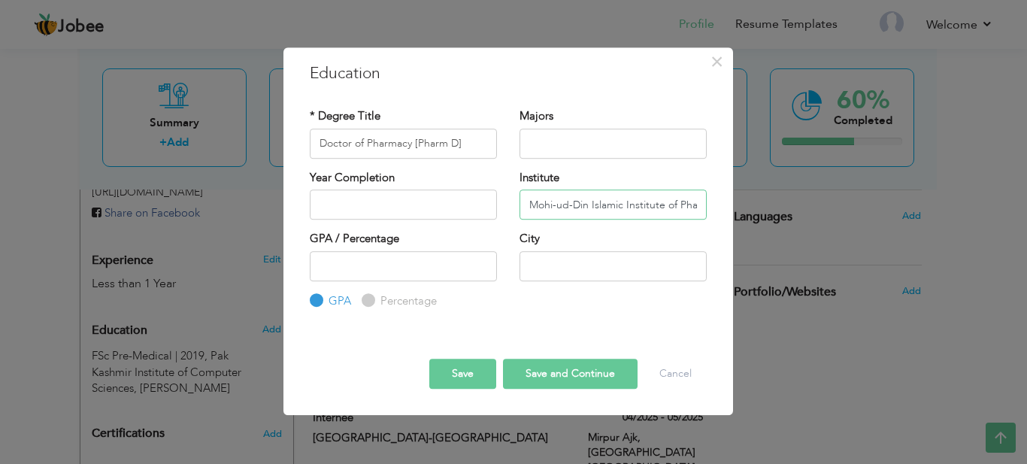
scroll to position [0, 96]
type input "Mohi-ud-Din Islamic Institute of Pharmaceutical Sciences"
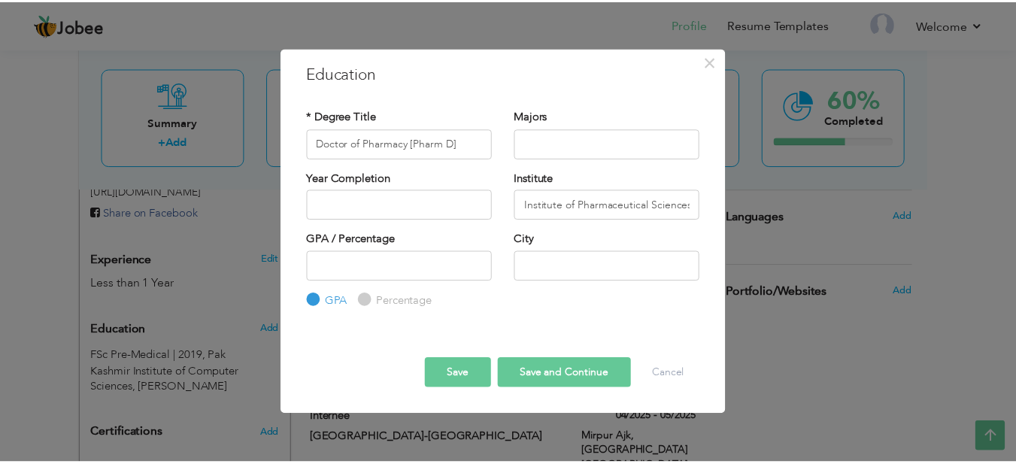
scroll to position [0, 0]
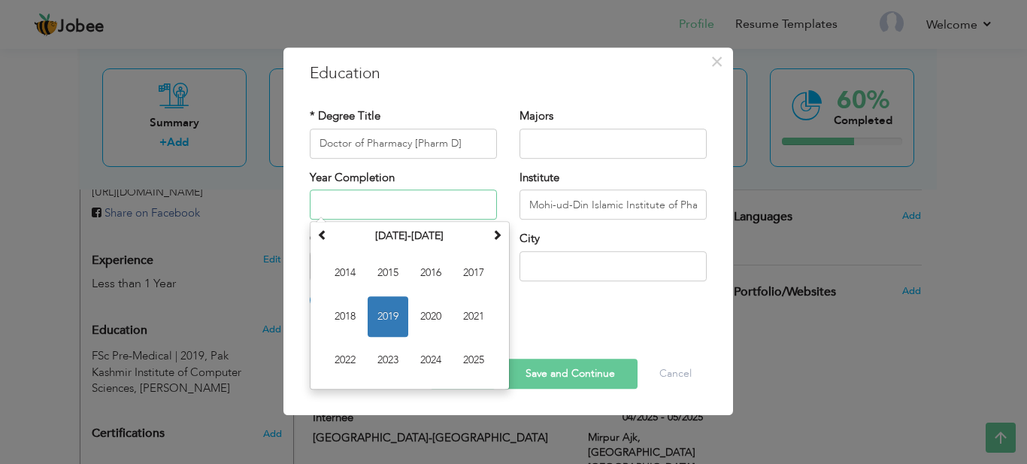
click at [420, 210] on input "text" at bounding box center [403, 204] width 187 height 30
type input "2024"
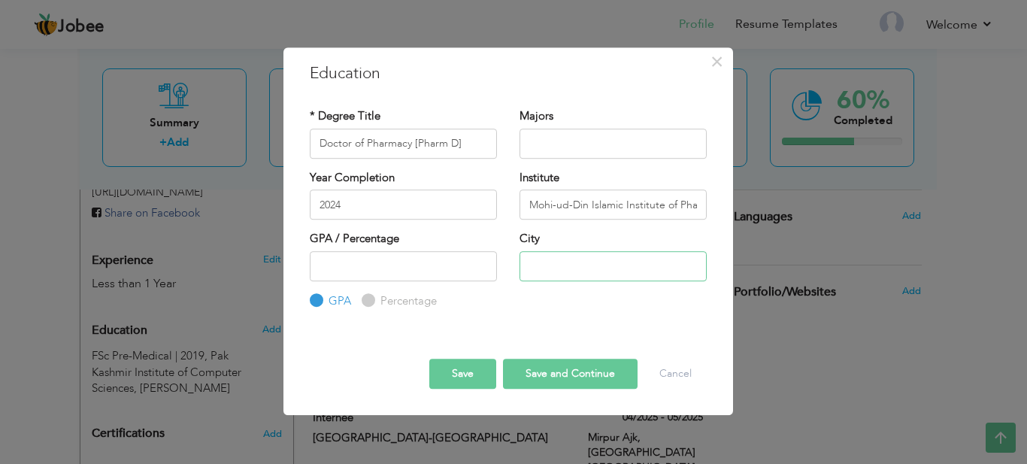
click at [595, 257] on input "text" at bounding box center [613, 266] width 187 height 30
type input "[PERSON_NAME]"
click at [459, 370] on button "Save" at bounding box center [462, 374] width 67 height 30
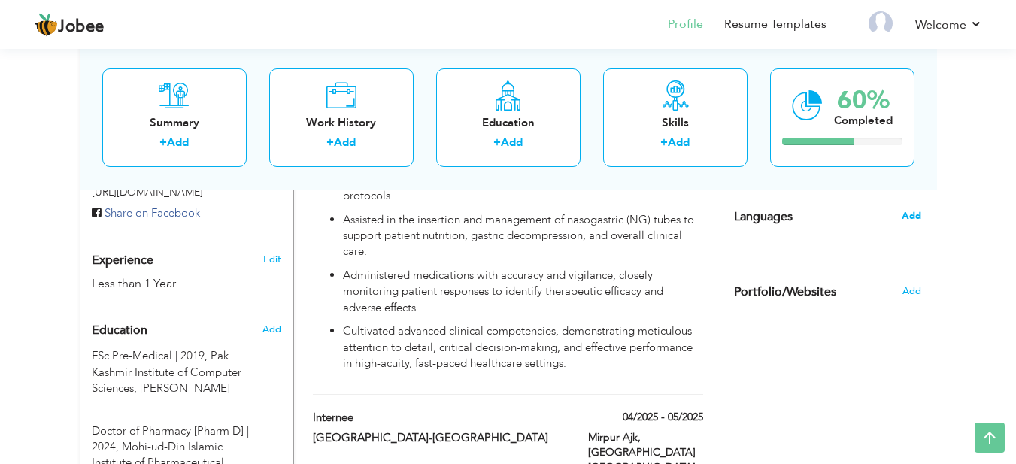
click at [905, 215] on span "Add" at bounding box center [911, 216] width 20 height 14
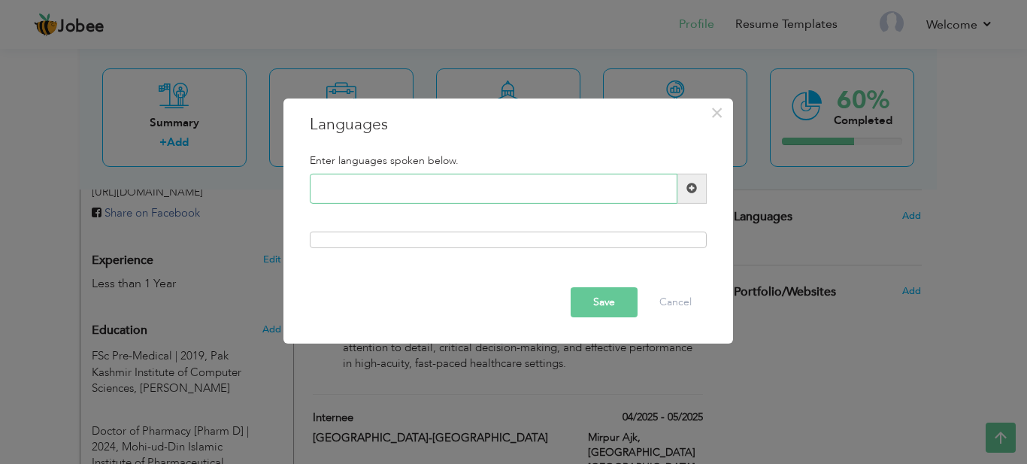
type input "E"
type input "Urdu"
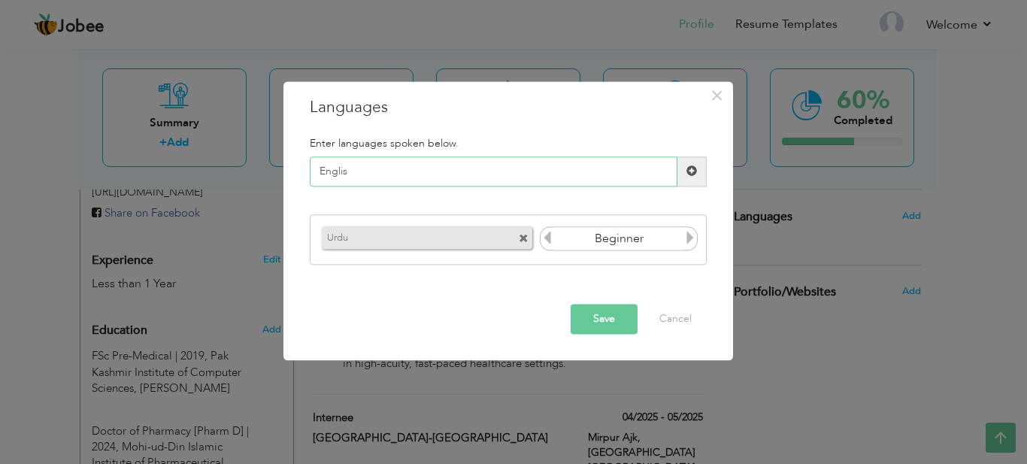
type input "English"
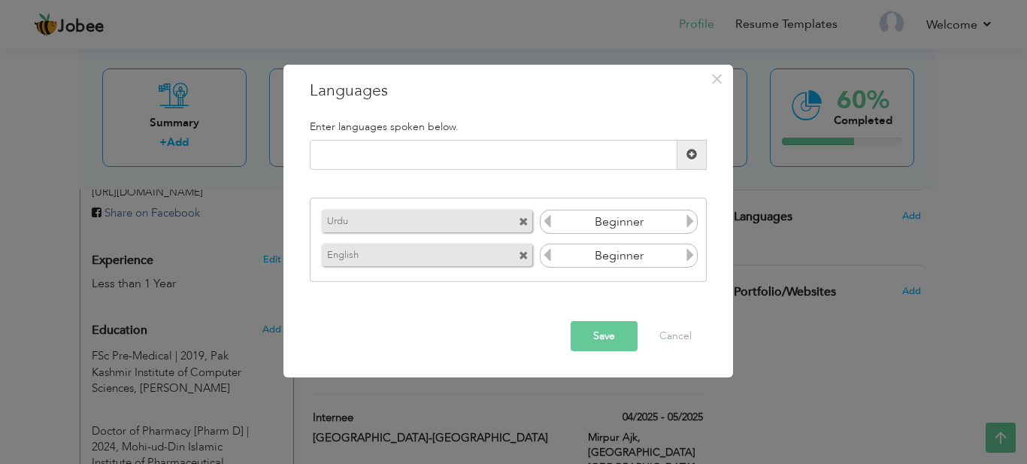
click at [693, 224] on icon at bounding box center [690, 221] width 14 height 14
click at [689, 250] on icon at bounding box center [690, 255] width 14 height 14
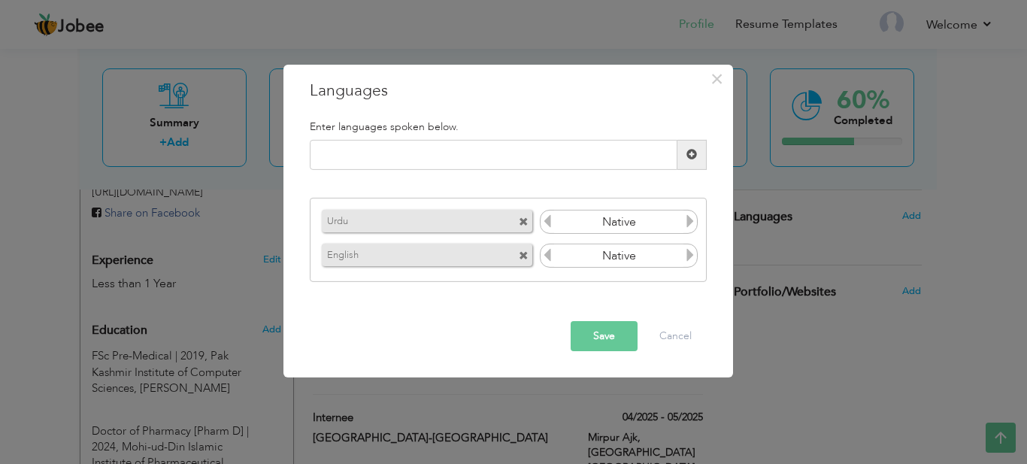
click at [689, 250] on icon at bounding box center [690, 255] width 14 height 14
click at [609, 332] on button "Save" at bounding box center [604, 336] width 67 height 30
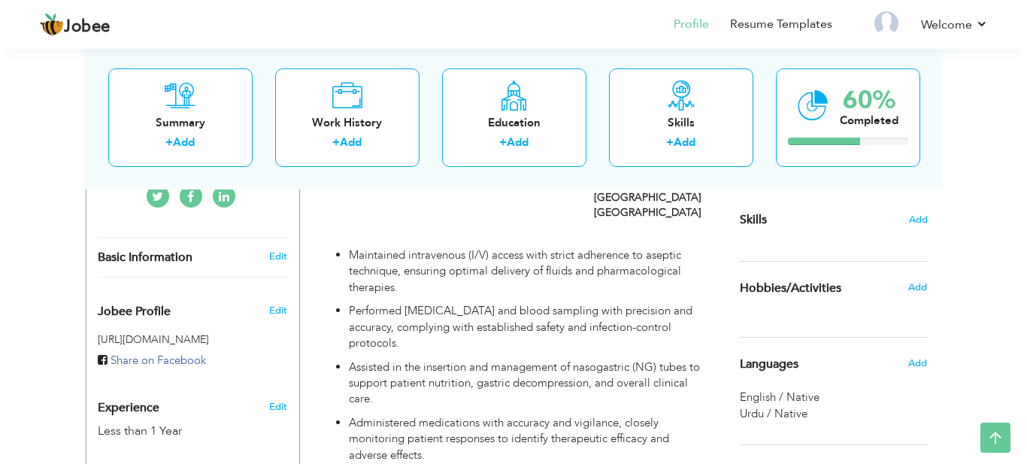
scroll to position [362, 0]
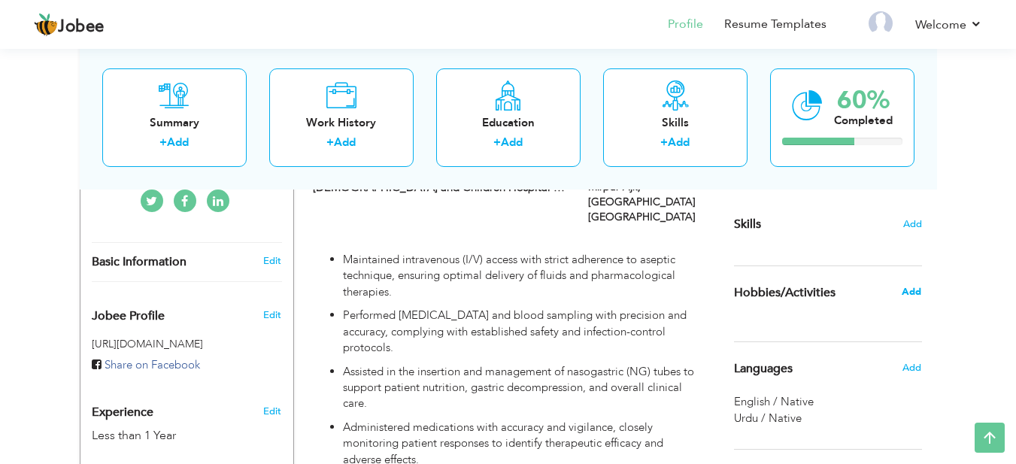
click at [910, 295] on span "Add" at bounding box center [911, 292] width 20 height 14
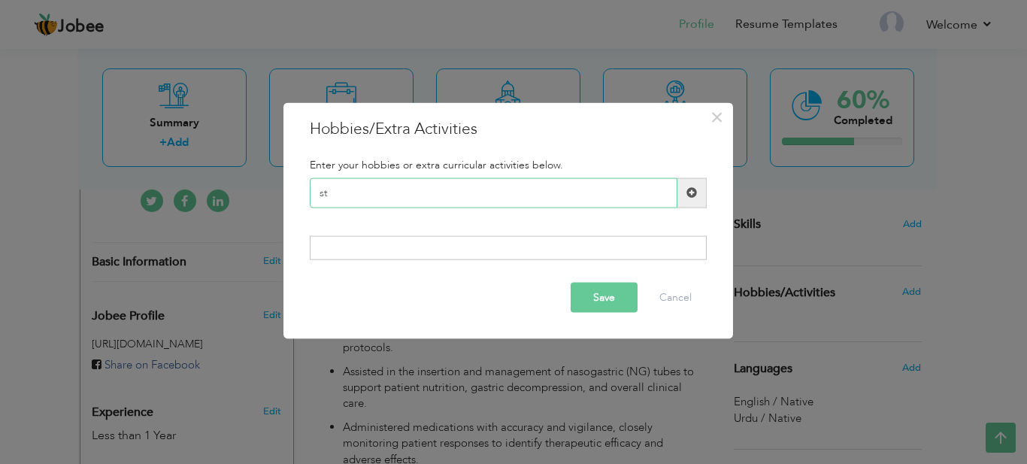
type input "s"
type input "Study"
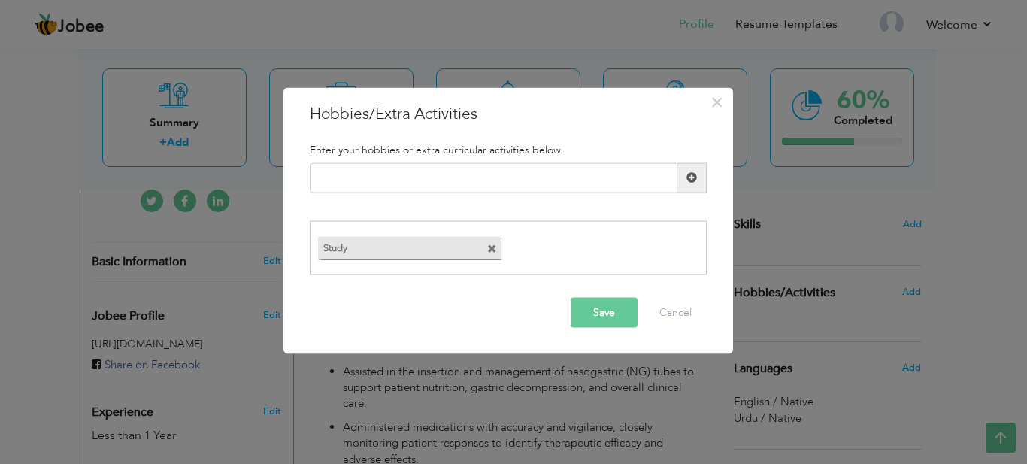
click at [487, 248] on span at bounding box center [492, 249] width 10 height 10
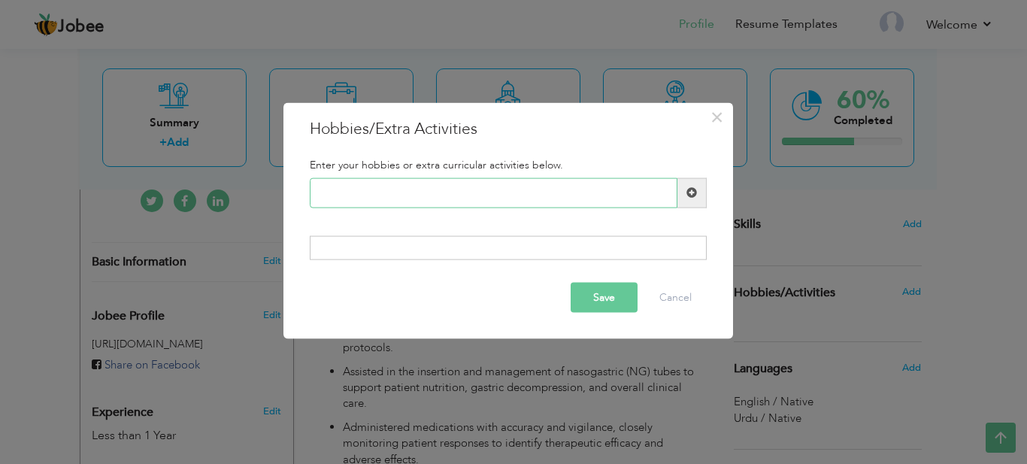
click at [498, 185] on input "text" at bounding box center [494, 192] width 368 height 30
type input "Reading"
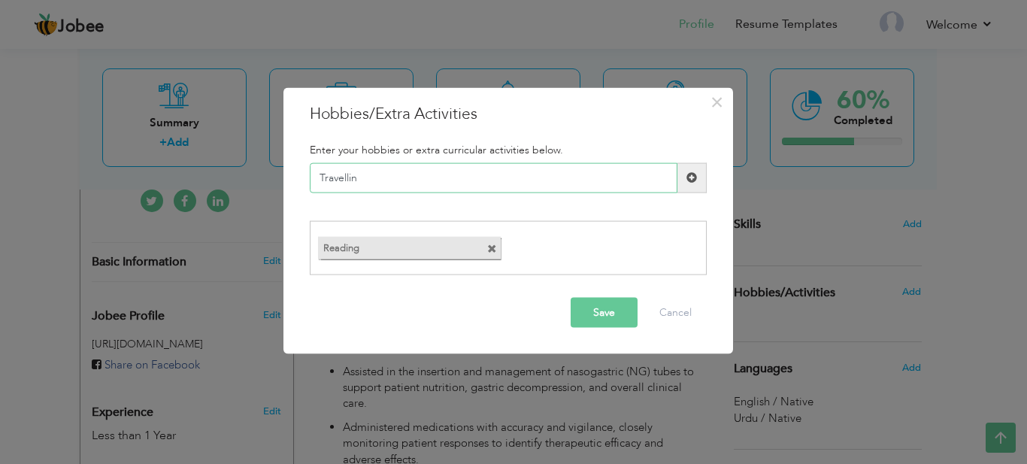
type input "Travelling"
type input "Food"
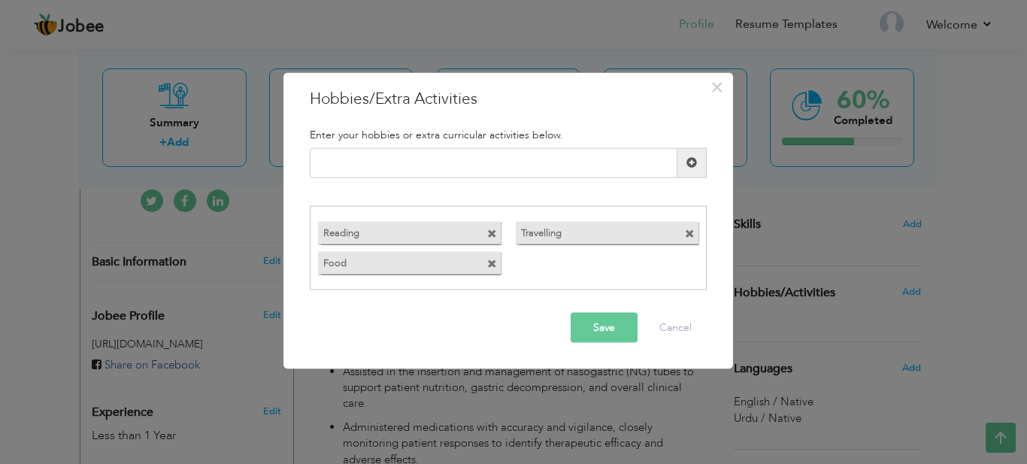
click at [596, 332] on button "Save" at bounding box center [604, 328] width 67 height 30
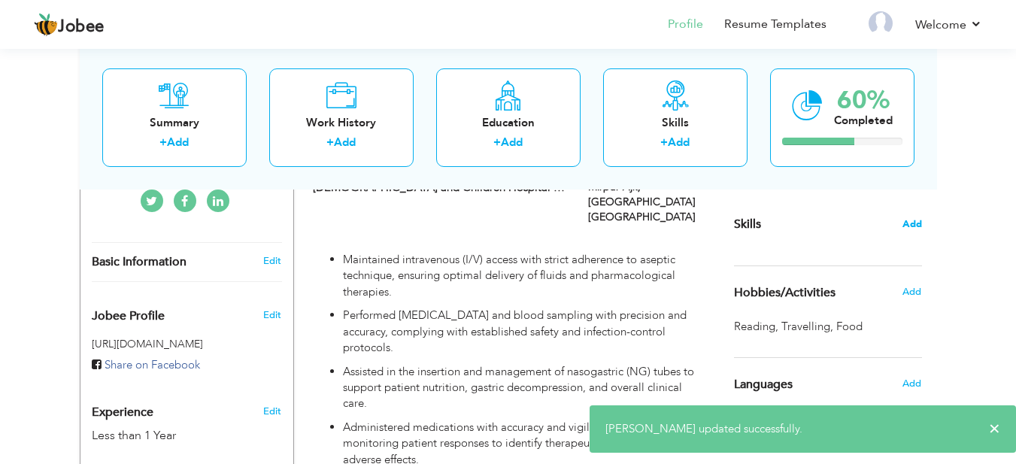
click at [916, 223] on span "Add" at bounding box center [912, 224] width 20 height 14
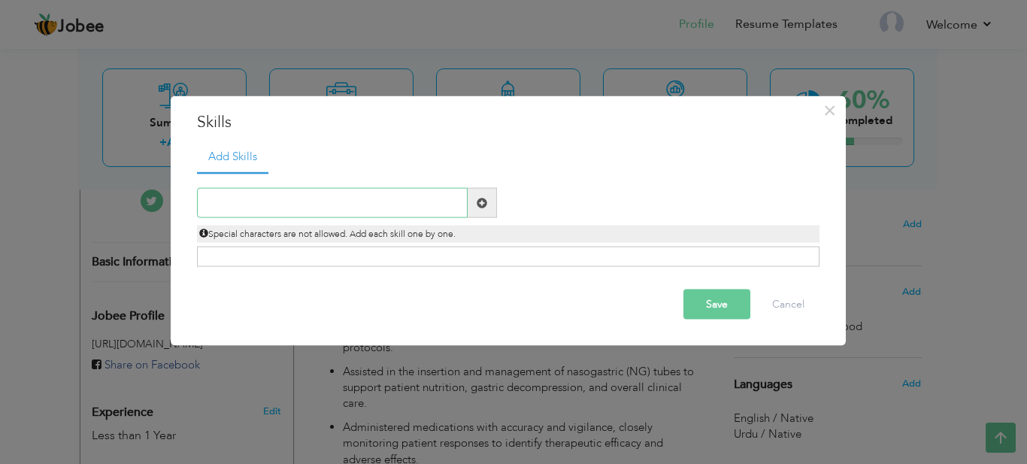
paste input "Pharmaceutical Knowledge Patient Counseling Medica"
click at [447, 214] on input "Pharmaceutical Knowledge Patient Counseling Medica" at bounding box center [332, 203] width 271 height 30
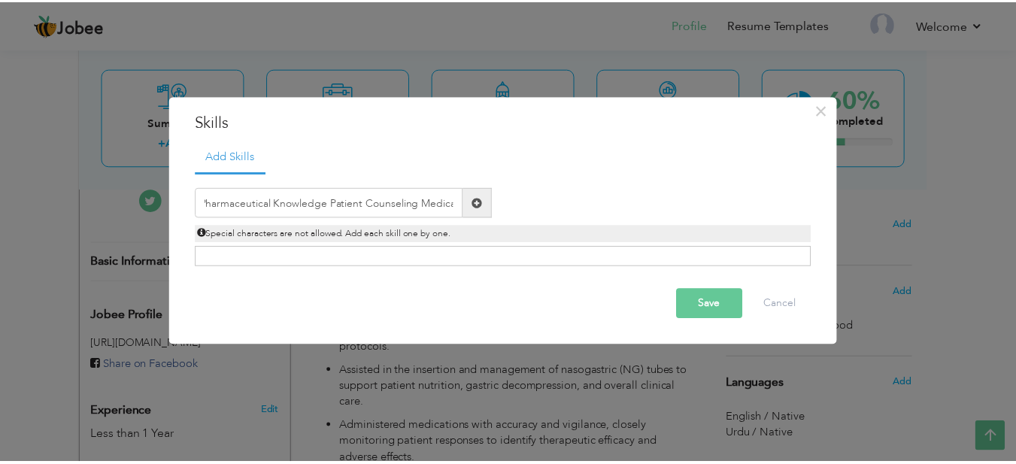
scroll to position [0, 0]
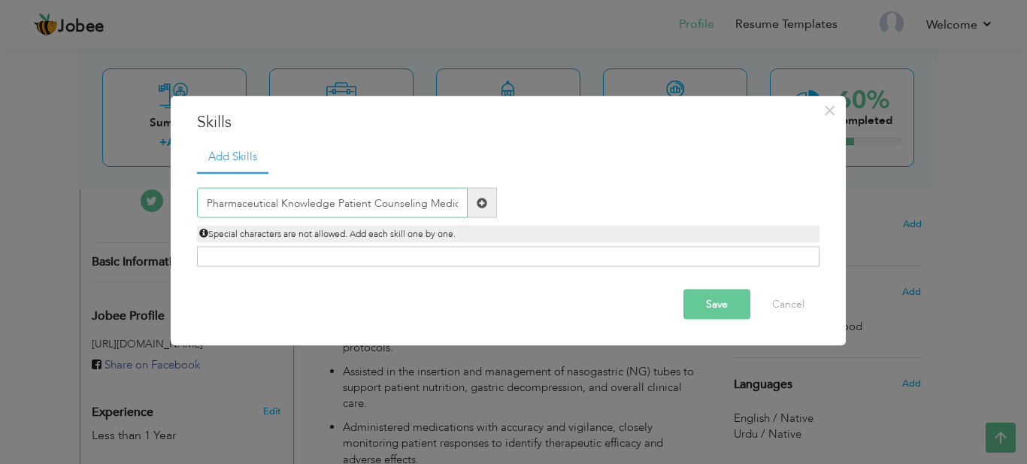
paste input "text"
type input "Pharmaceutical Knowledge"
click at [480, 201] on span at bounding box center [482, 202] width 11 height 11
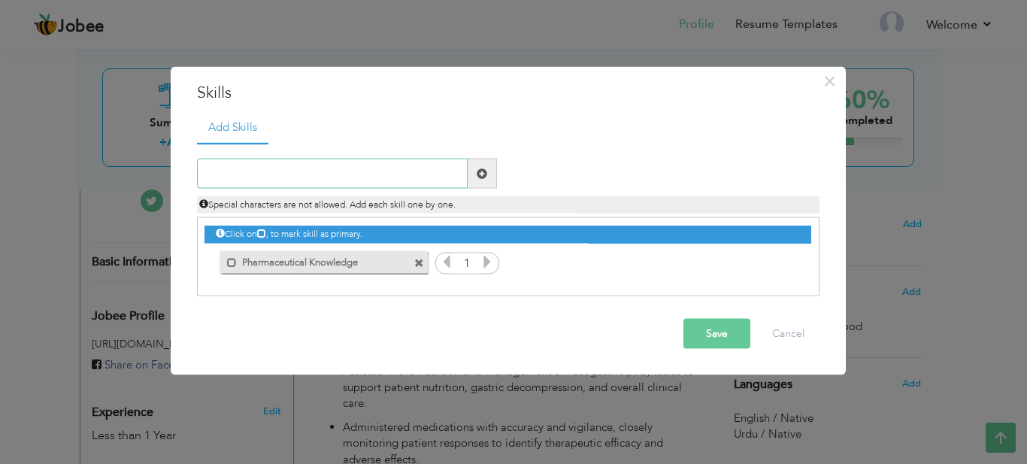
paste input "Patient Counseling"
click at [330, 163] on input "Patient Counseling" at bounding box center [332, 174] width 271 height 30
type input "Patient Counseling"
click at [485, 174] on span at bounding box center [482, 173] width 11 height 11
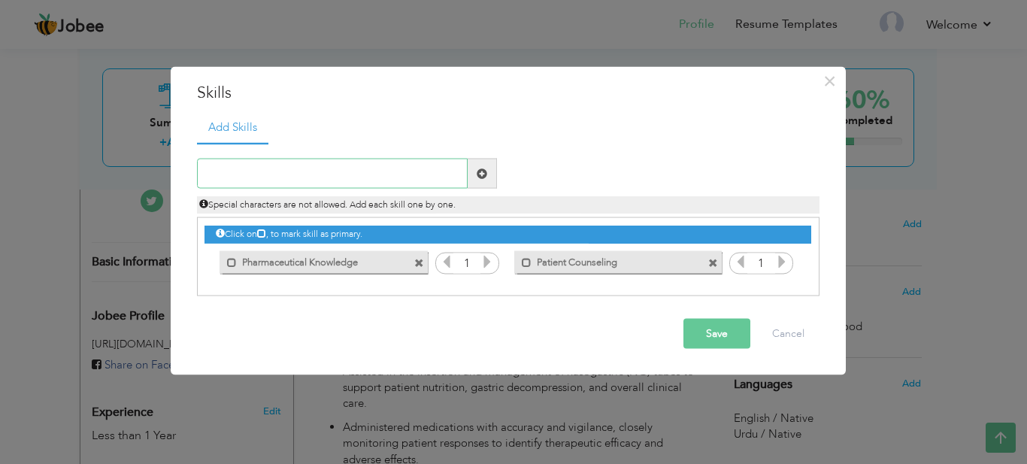
click at [418, 175] on input "text" at bounding box center [332, 174] width 271 height 30
paste input "Medication Dispensing"
type input "Medication Dispensing"
click at [486, 172] on span at bounding box center [482, 173] width 11 height 11
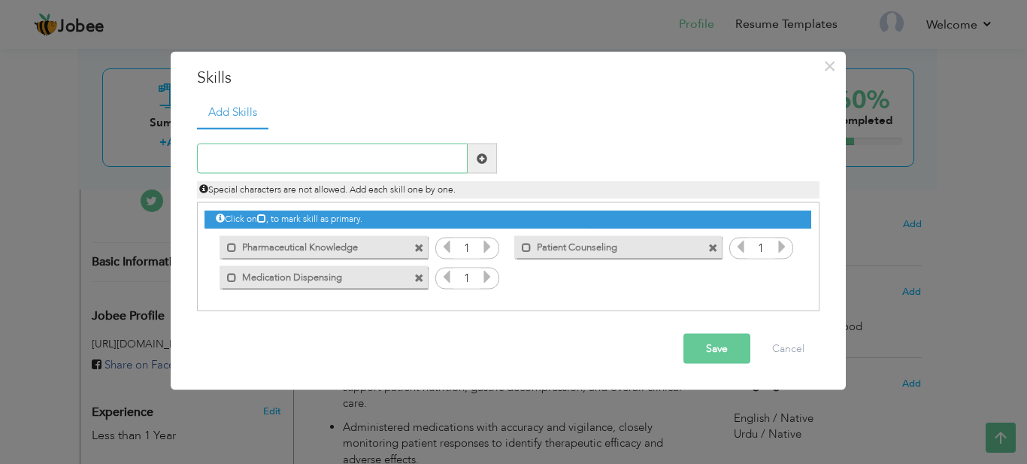
click at [427, 164] on input "text" at bounding box center [332, 159] width 271 height 30
paste input "Attention to Detail"
type input "Attention to Detail"
click at [484, 156] on span at bounding box center [482, 158] width 11 height 11
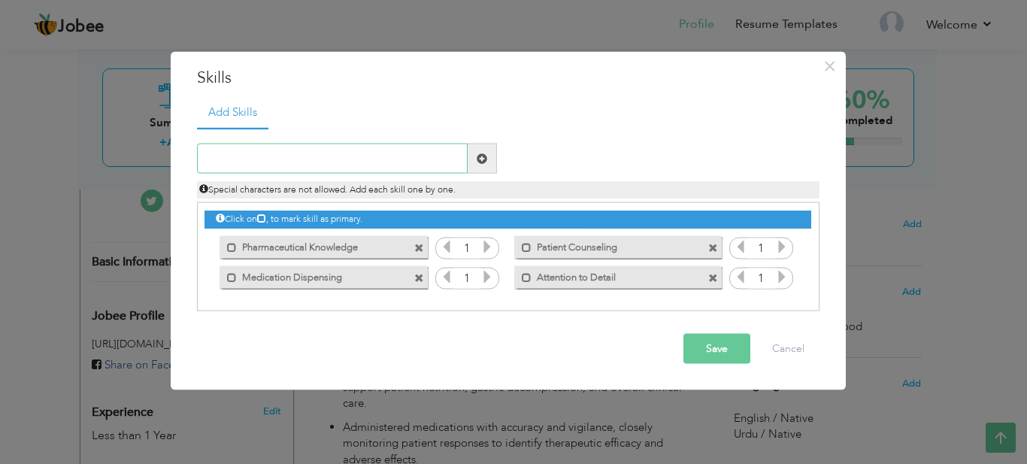
paste input "Communication Skills"
click at [450, 164] on input "Communication Skills" at bounding box center [332, 159] width 271 height 30
type input "Communication Skills"
click at [488, 159] on span at bounding box center [482, 159] width 29 height 30
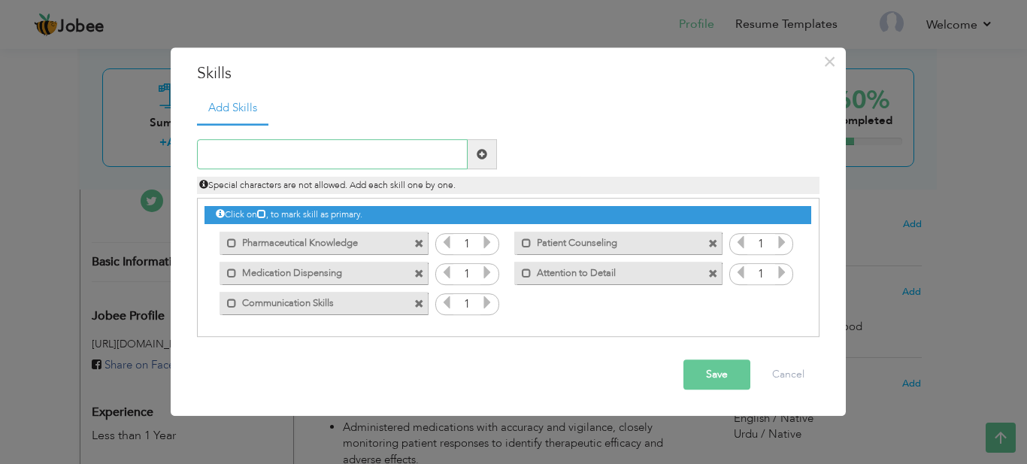
click at [359, 156] on input "text" at bounding box center [332, 155] width 271 height 30
paste input "Technical Proficiency"
type input "Technical Proficiency"
click at [489, 156] on span at bounding box center [482, 155] width 29 height 30
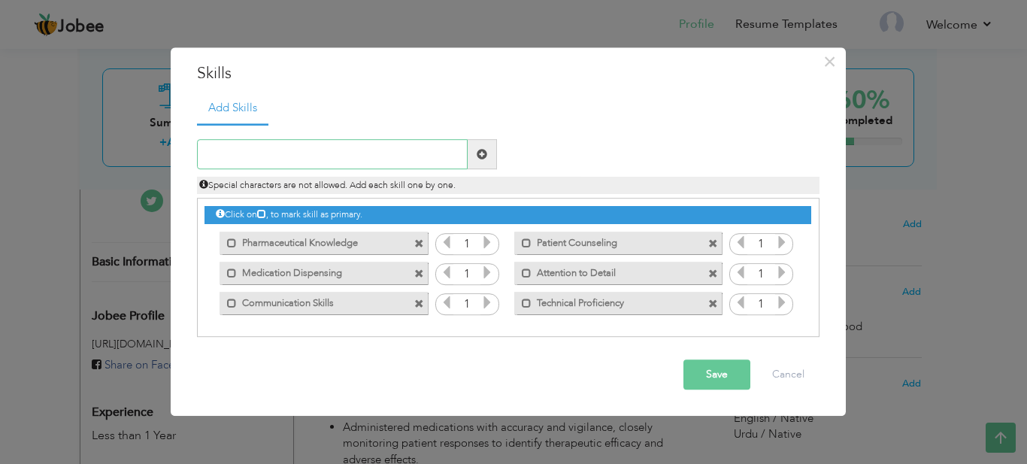
click at [283, 156] on input "text" at bounding box center [332, 155] width 271 height 30
paste input "Regulatory Compliance"
type input "Regulatory Compliance"
click at [483, 151] on span at bounding box center [482, 154] width 11 height 11
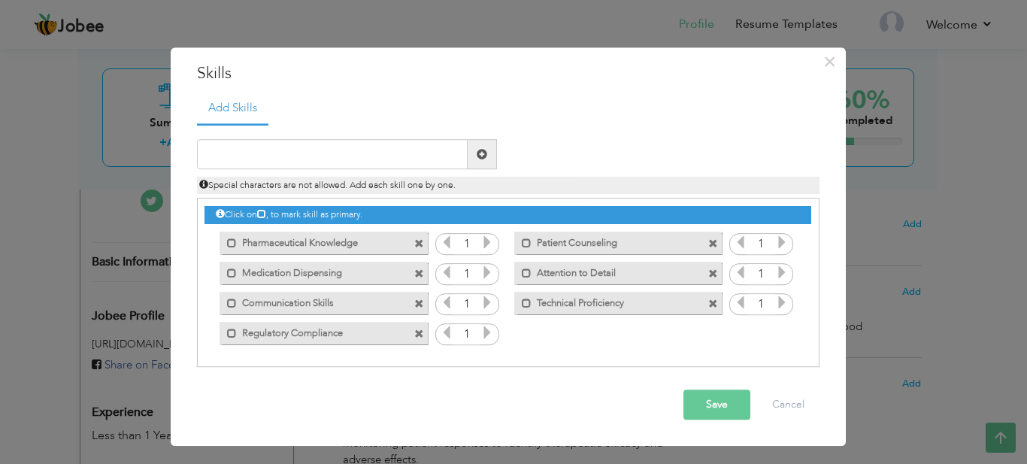
click at [486, 241] on icon at bounding box center [487, 243] width 14 height 14
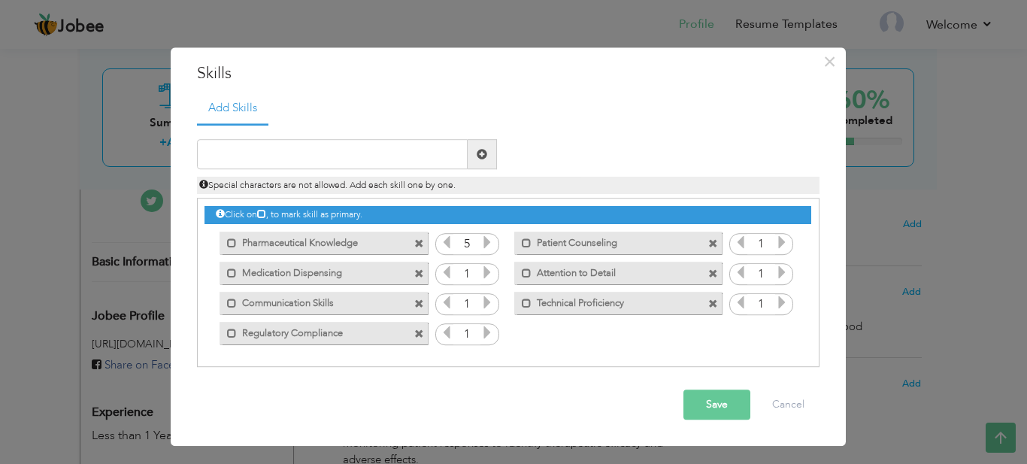
click at [486, 241] on icon at bounding box center [487, 243] width 14 height 14
click at [443, 241] on icon at bounding box center [447, 243] width 14 height 14
click at [492, 271] on icon at bounding box center [487, 273] width 14 height 14
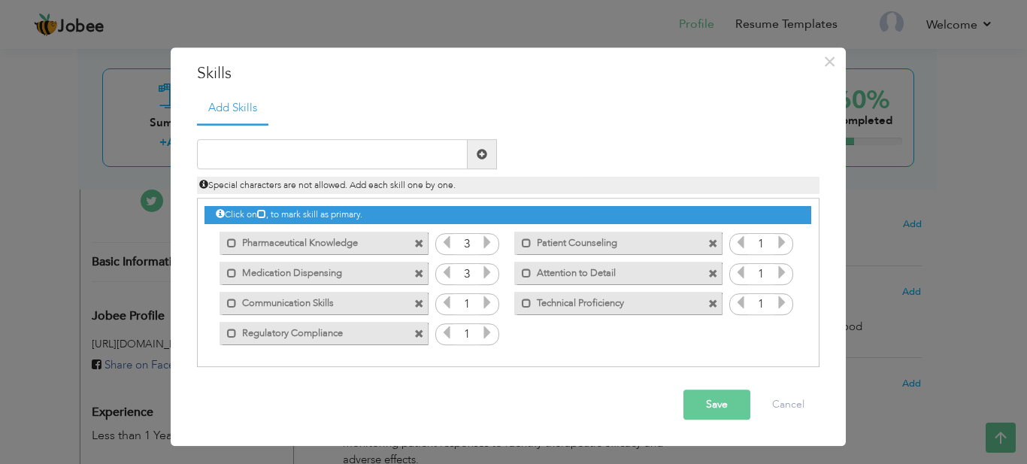
click at [492, 271] on icon at bounding box center [487, 273] width 14 height 14
click at [486, 301] on icon at bounding box center [487, 303] width 14 height 14
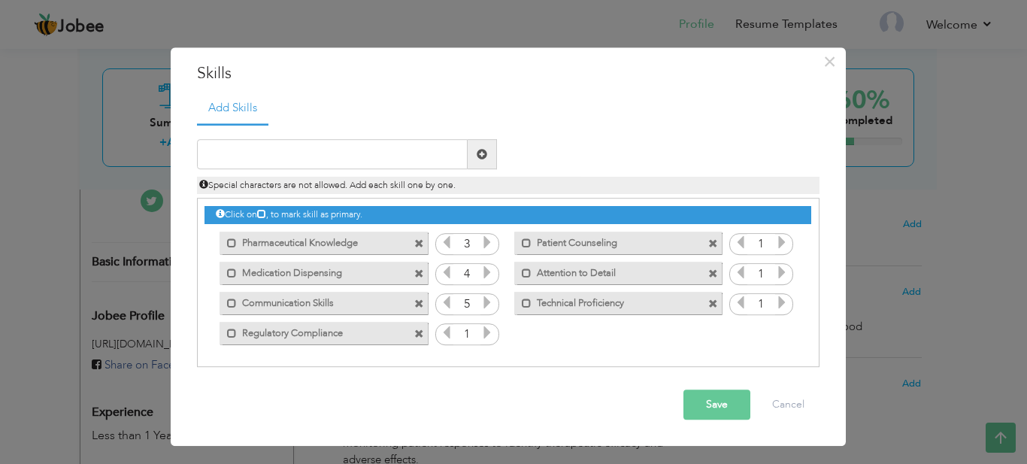
click at [487, 332] on icon at bounding box center [487, 333] width 14 height 14
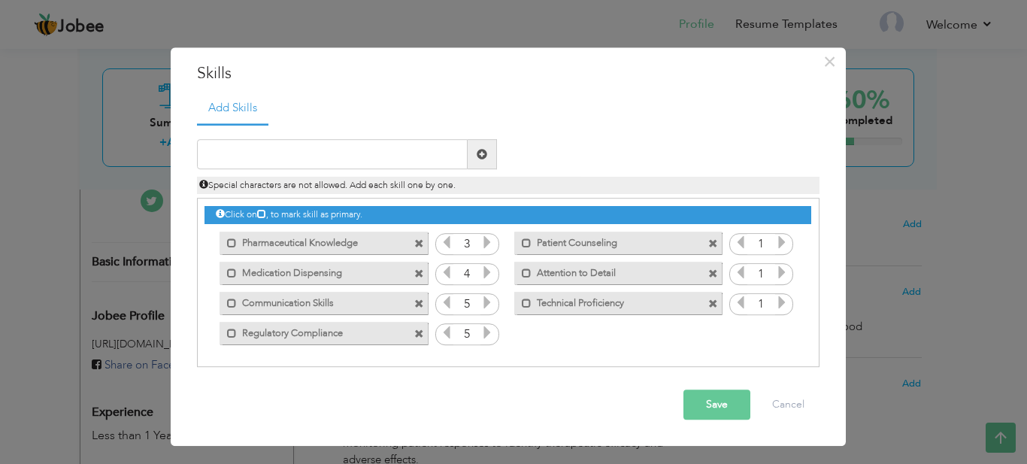
click at [781, 244] on icon at bounding box center [782, 243] width 14 height 14
click at [780, 270] on icon at bounding box center [782, 273] width 14 height 14
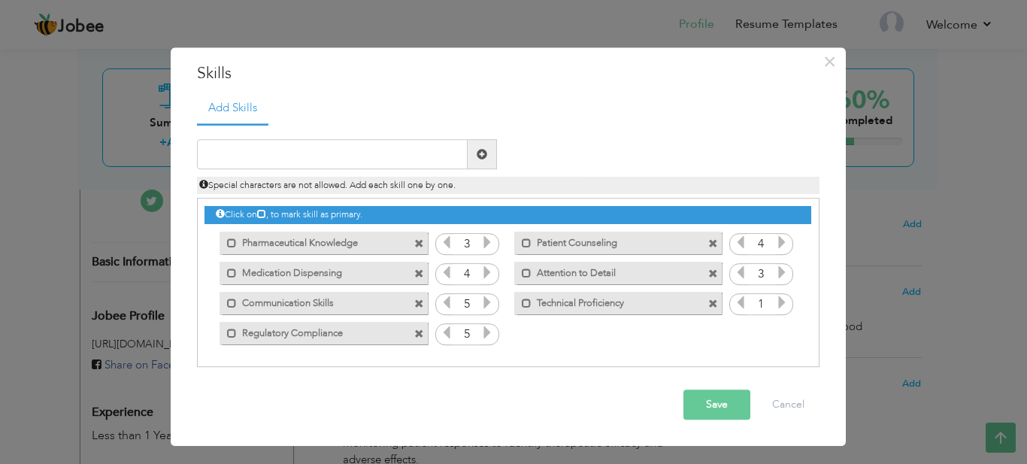
click at [780, 270] on icon at bounding box center [782, 273] width 14 height 14
click at [781, 302] on icon at bounding box center [782, 303] width 14 height 14
click at [369, 153] on input "text" at bounding box center [332, 155] width 271 height 30
click at [717, 405] on button "Save" at bounding box center [716, 405] width 67 height 30
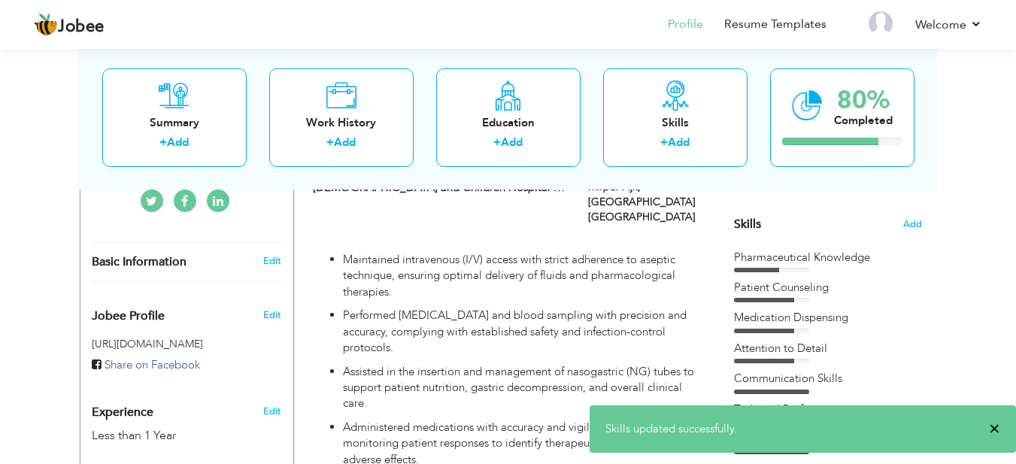
click at [991, 428] on span "×" at bounding box center [994, 428] width 11 height 15
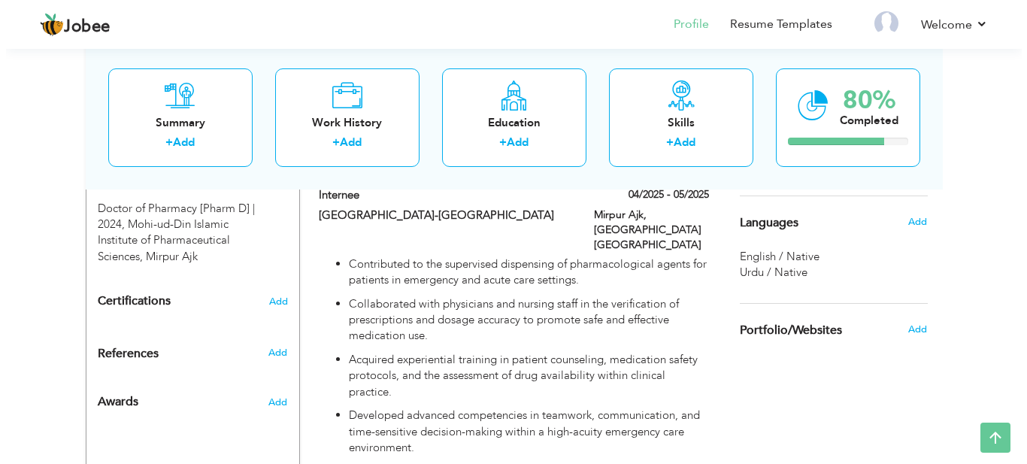
scroll to position [730, 0]
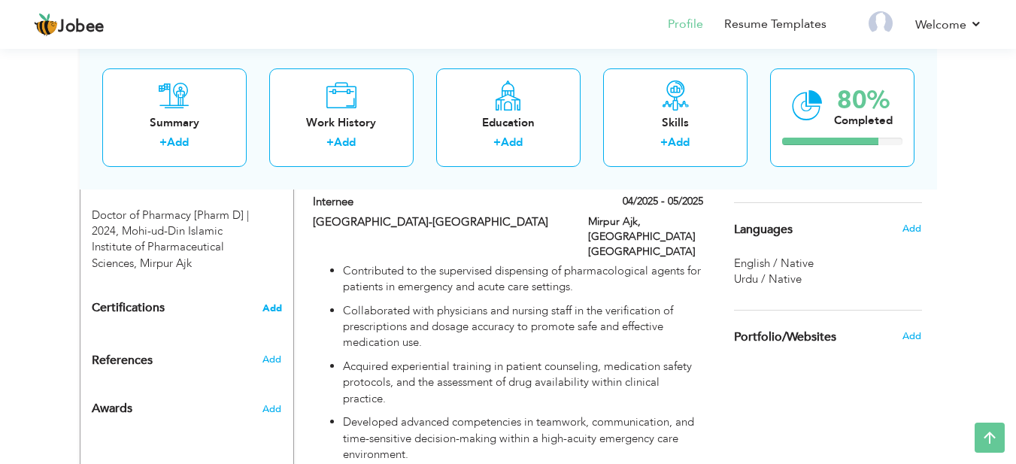
click at [272, 306] on span "Add" at bounding box center [272, 308] width 20 height 11
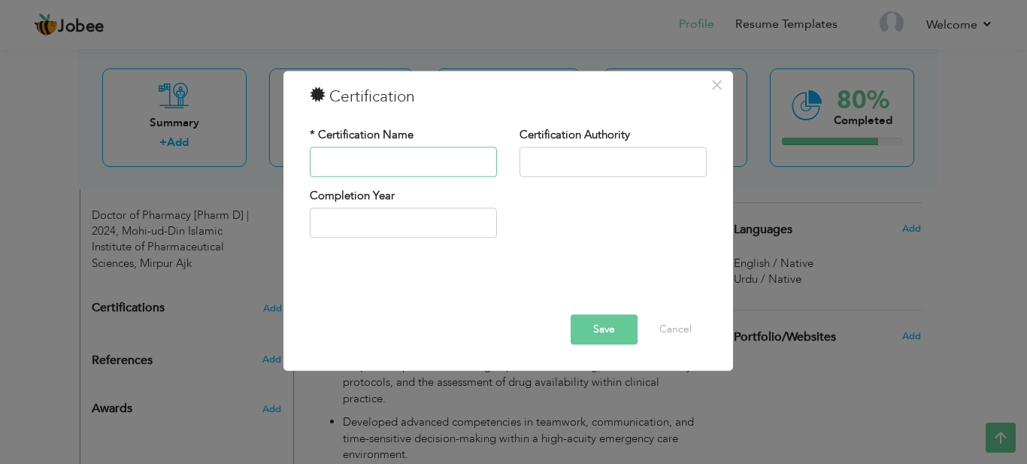
paste input "Internship Certificate – Pharmacy Training"
type input "Internship Certificate – Pharmacy Training"
click at [582, 163] on input "text" at bounding box center [613, 162] width 187 height 30
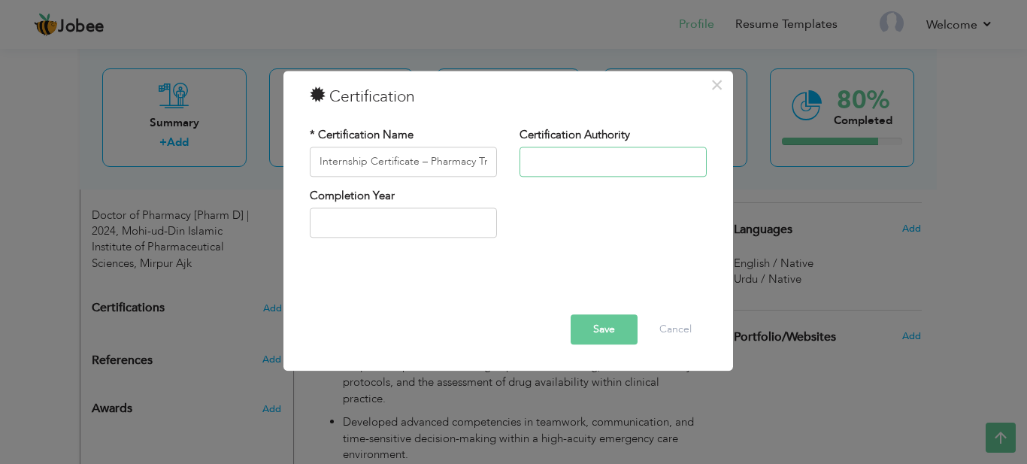
paste input "Issuing Authority: [DEMOGRAPHIC_DATA][GEOGRAPHIC_DATA], [GEOGRAPHIC_DATA], [GEO…"
type input "Issuing Authority: [DEMOGRAPHIC_DATA][GEOGRAPHIC_DATA], [GEOGRAPHIC_DATA], [GEO…"
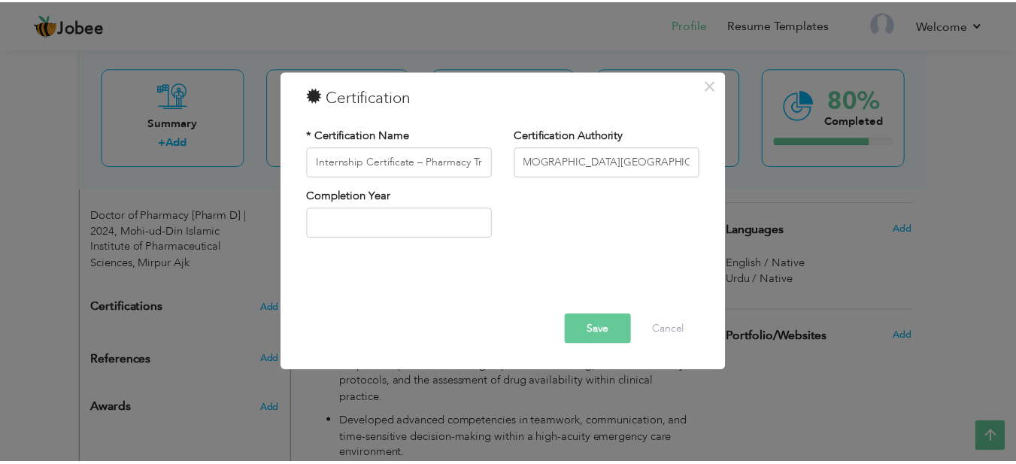
scroll to position [0, 0]
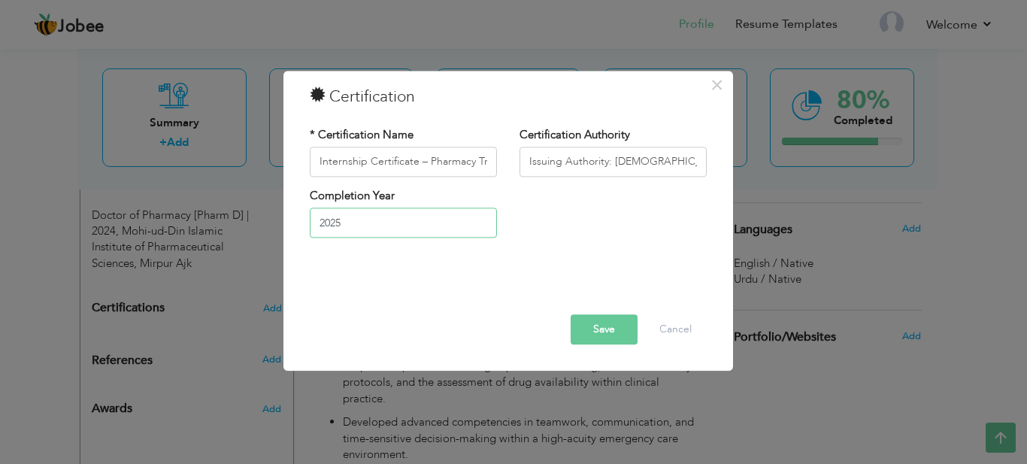
click at [404, 227] on input "2025" at bounding box center [403, 223] width 187 height 30
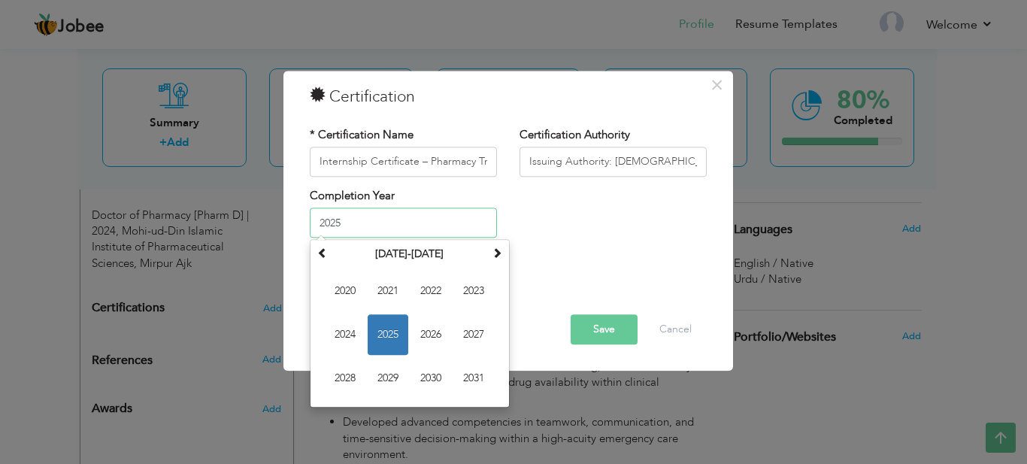
click at [389, 332] on span "2025" at bounding box center [388, 335] width 41 height 41
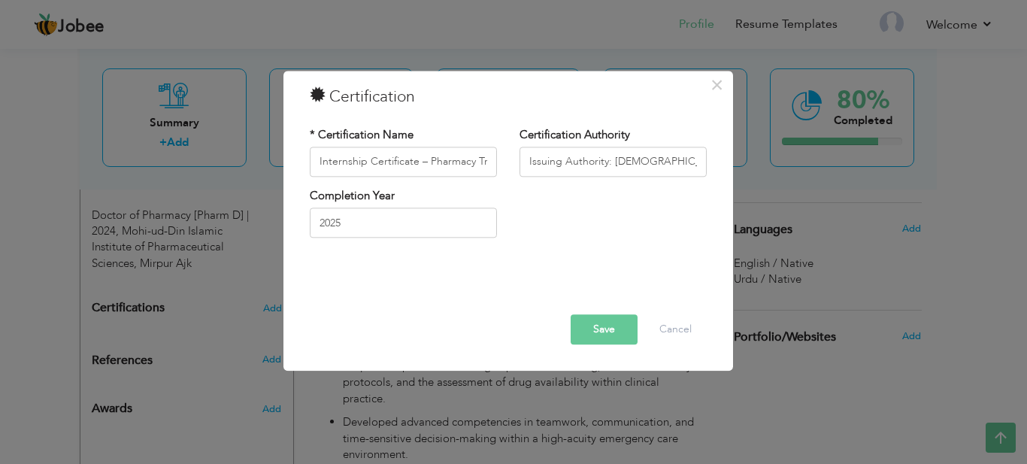
click at [510, 286] on div at bounding box center [508, 282] width 420 height 20
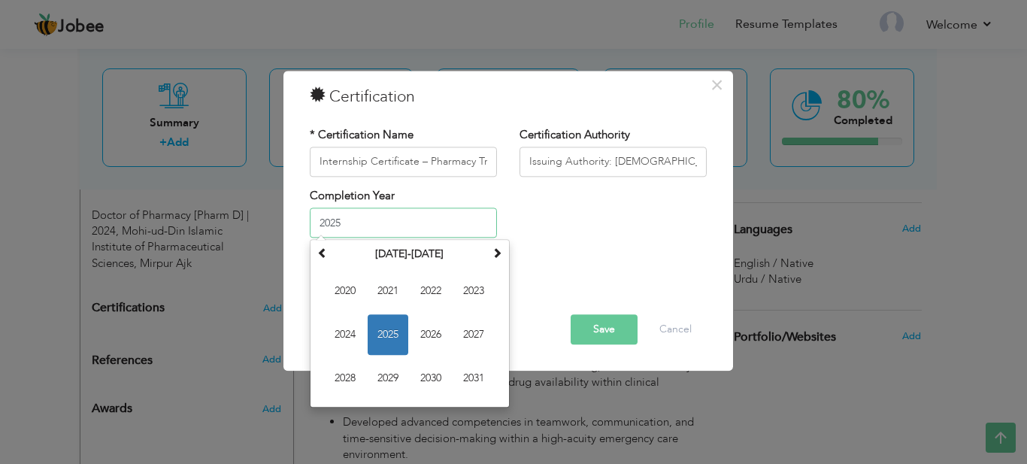
drag, startPoint x: 362, startPoint y: 217, endPoint x: 264, endPoint y: 229, distance: 99.2
click at [264, 229] on div "× Certification * Certification Name Internship Certificate – Pharmacy Training…" at bounding box center [513, 232] width 1027 height 464
click at [427, 284] on span "2022" at bounding box center [431, 291] width 41 height 41
type input "2022"
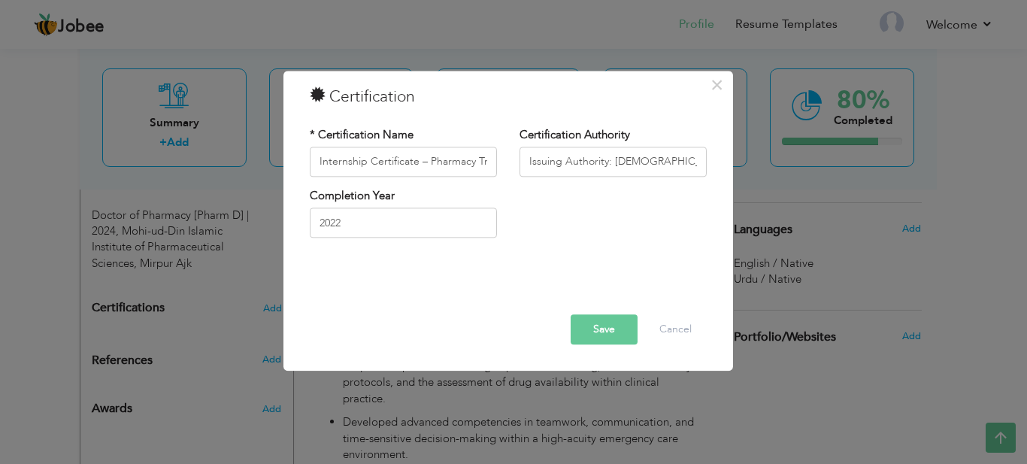
click at [604, 321] on button "Save" at bounding box center [604, 329] width 67 height 30
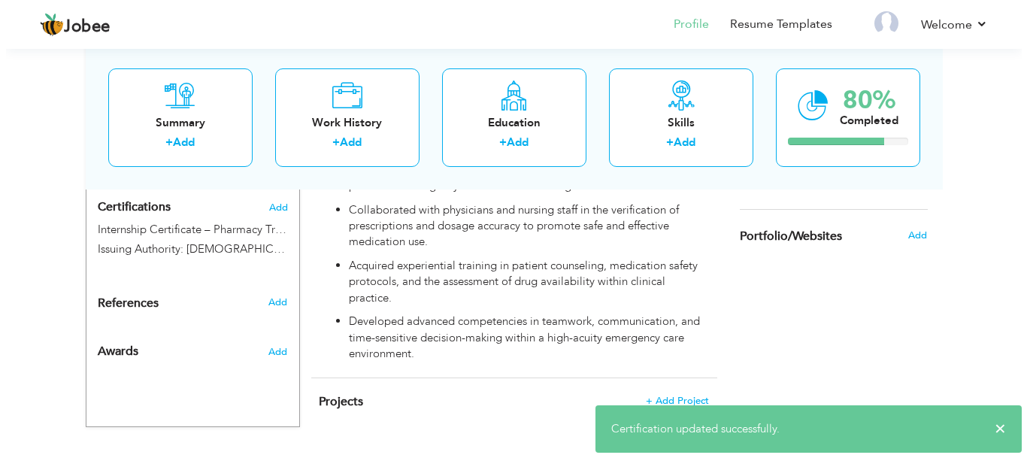
scroll to position [835, 0]
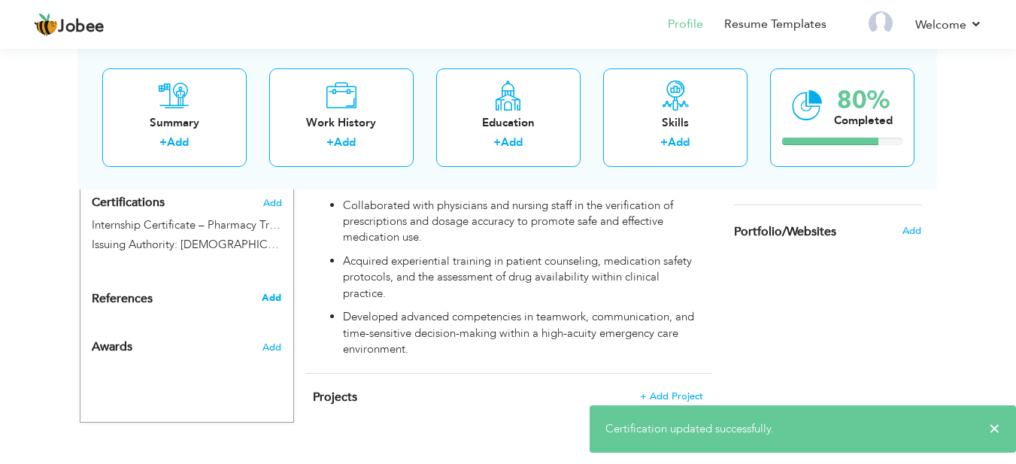
click at [268, 296] on span "Add" at bounding box center [272, 298] width 20 height 14
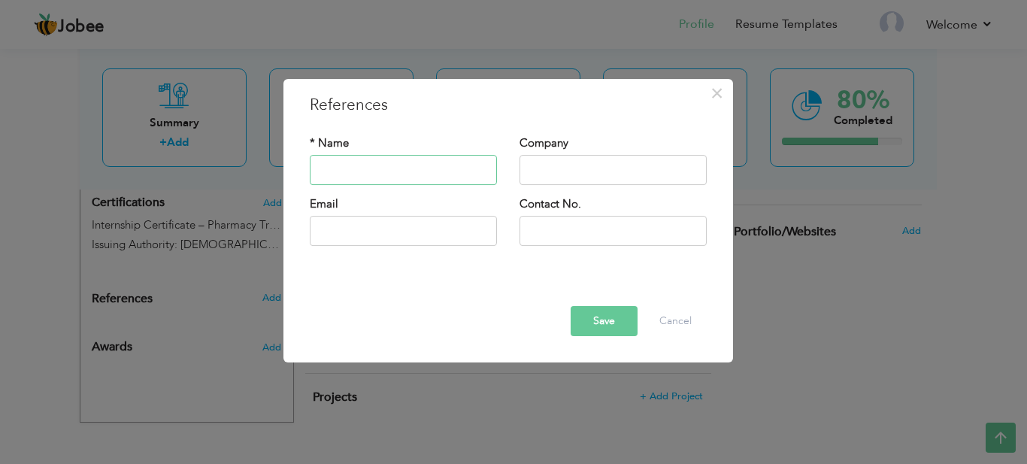
paste input "Dr. M. Hanif"
type input "Dr. M. Hanif"
click at [582, 176] on input "text" at bounding box center [613, 170] width 187 height 30
paste input "LadiesandChildrenHospitalMirpur/MedicalDirector"
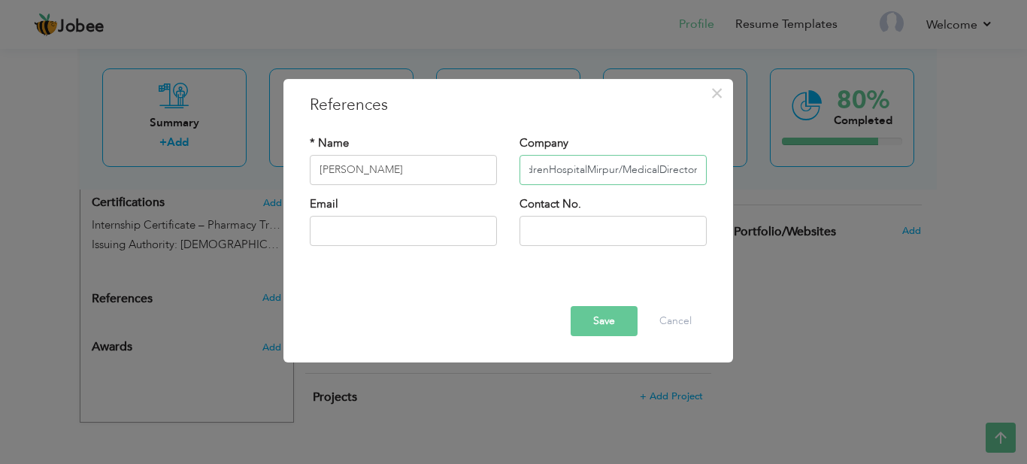
drag, startPoint x: 616, startPoint y: 170, endPoint x: 753, endPoint y: 165, distance: 137.7
click at [753, 165] on div "× References * Name Dr. M. Hanif Company LadiesandChildrenHospitalMirpur/Medica…" at bounding box center [513, 232] width 1027 height 464
click at [559, 171] on input "LadiesandChildrenHospitalMirpur" at bounding box center [613, 170] width 187 height 30
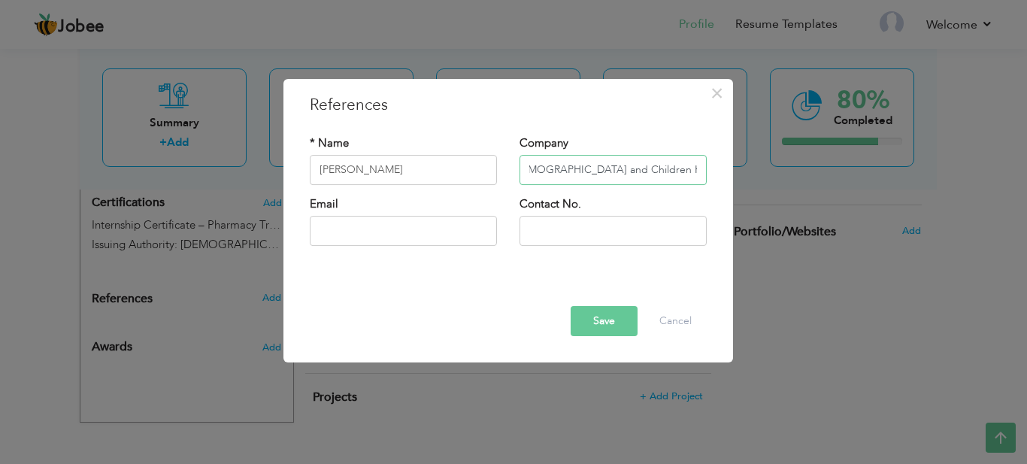
type input "[DEMOGRAPHIC_DATA] and Children Hospital Mirpur Ajk"
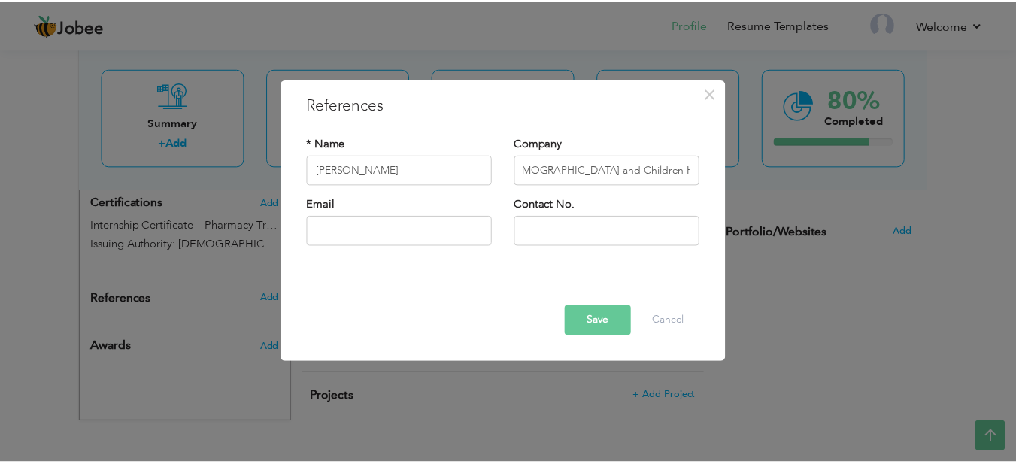
scroll to position [0, 0]
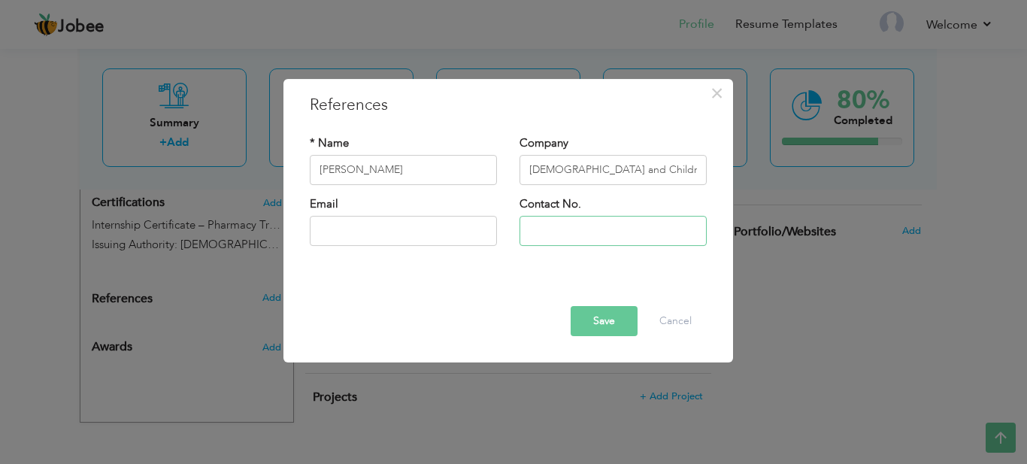
click at [545, 232] on input "text" at bounding box center [613, 231] width 187 height 30
paste input "058274)37200,37"
type input "(058274)37200,37"
click at [595, 312] on button "Save" at bounding box center [604, 321] width 67 height 30
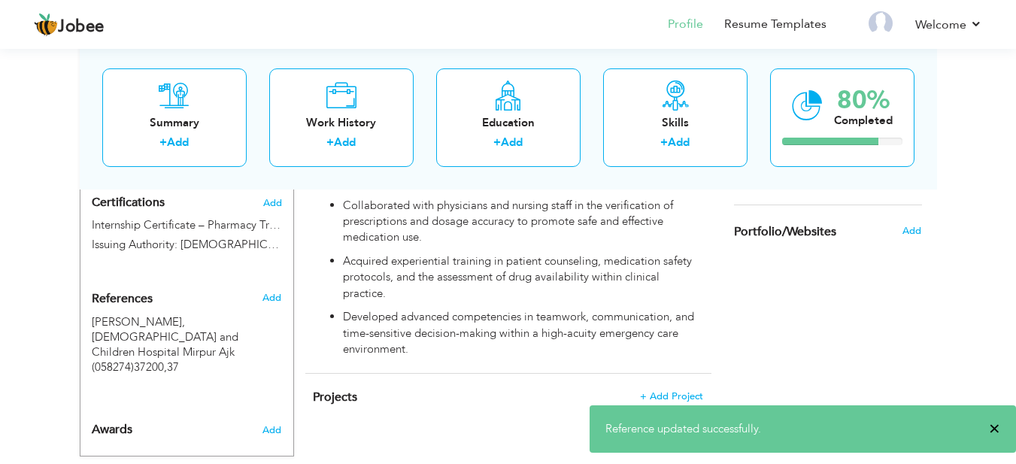
click at [992, 426] on span "×" at bounding box center [994, 428] width 11 height 15
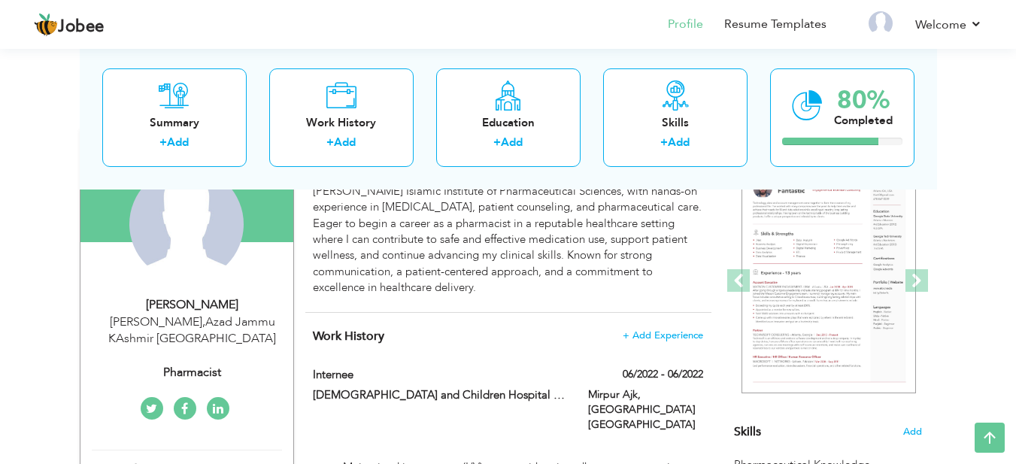
scroll to position [94, 0]
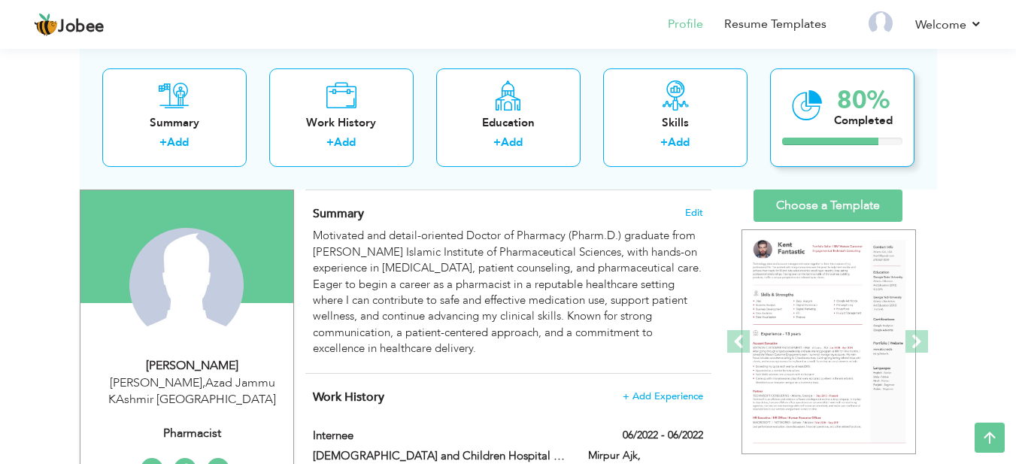
click at [847, 127] on div "Completed" at bounding box center [863, 120] width 59 height 16
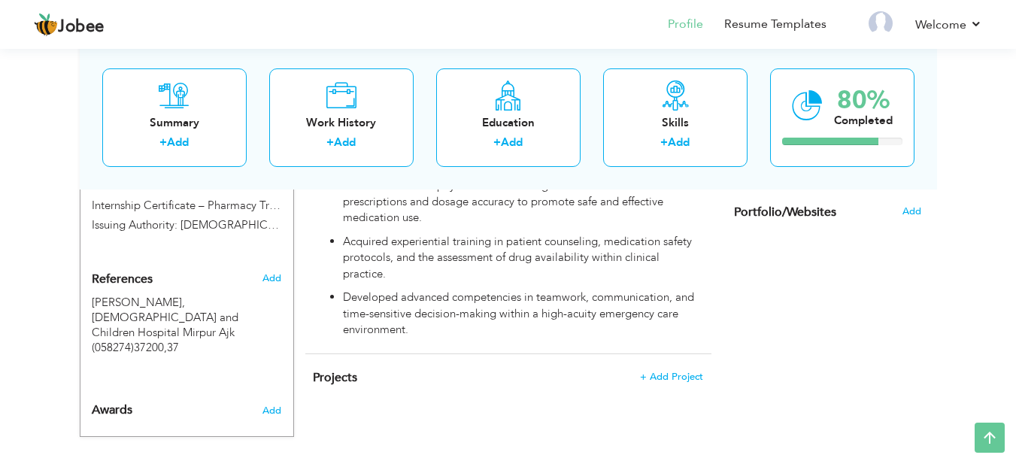
scroll to position [0, 0]
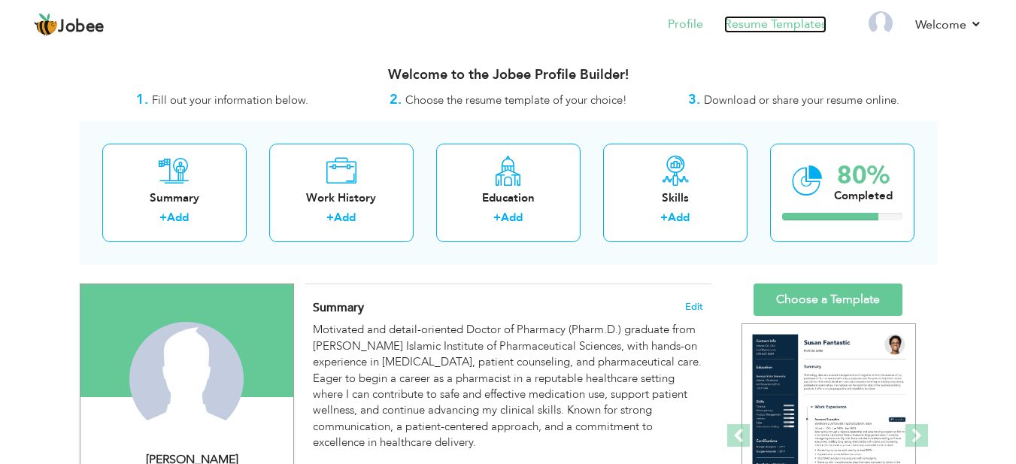
click at [765, 30] on link "Resume Templates" at bounding box center [775, 24] width 102 height 17
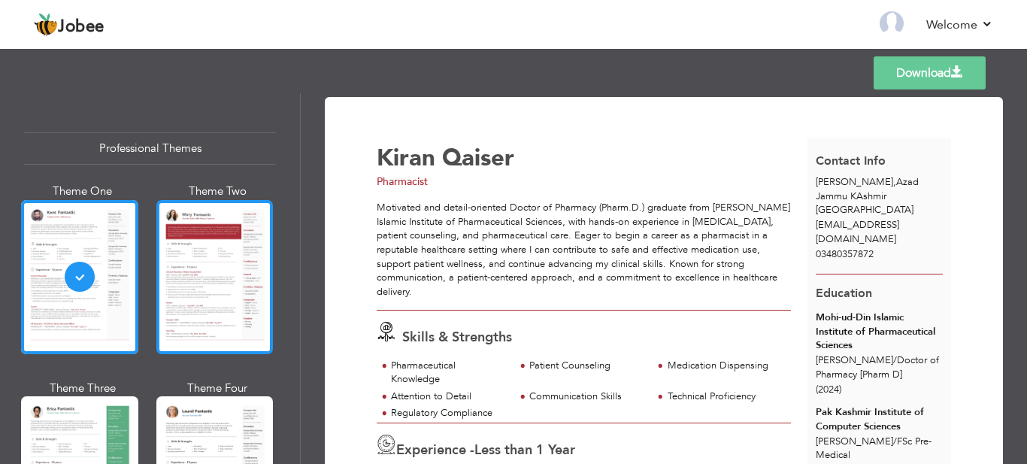
click at [235, 244] on div at bounding box center [214, 277] width 117 height 154
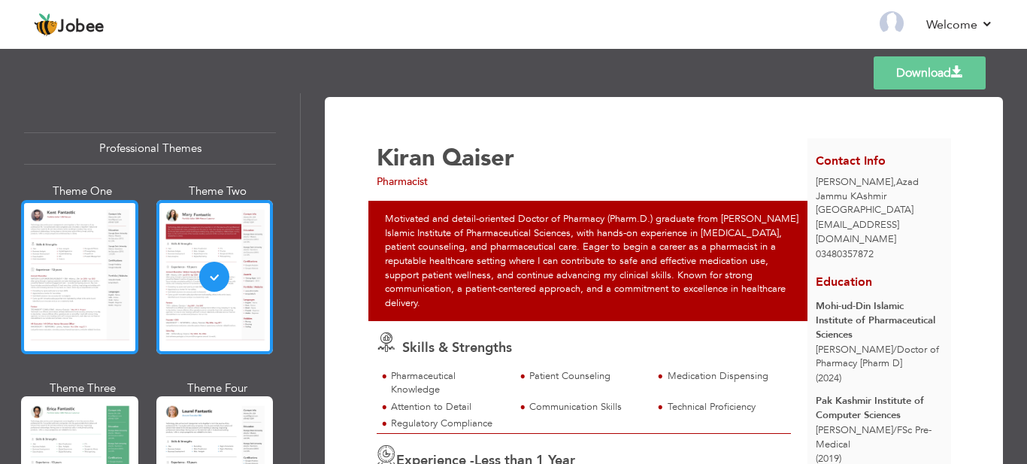
click at [88, 238] on div at bounding box center [79, 277] width 117 height 154
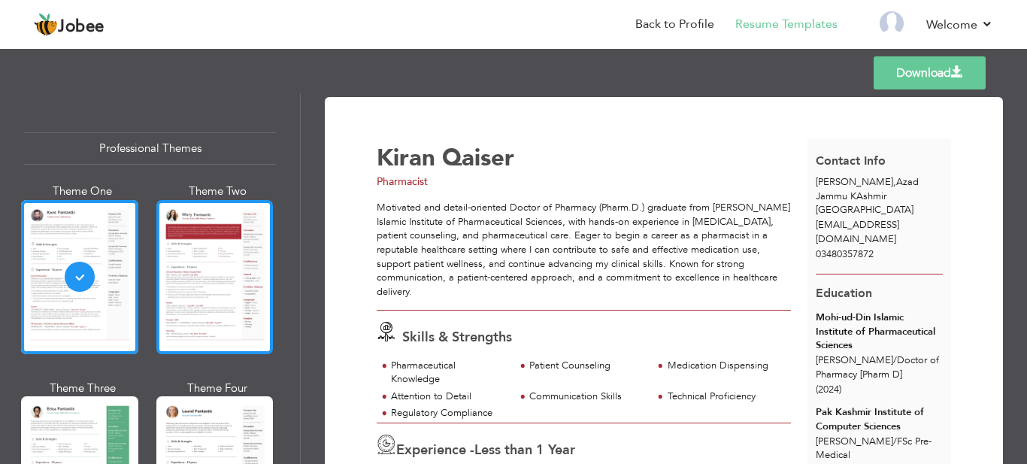
click at [207, 250] on div at bounding box center [214, 277] width 117 height 154
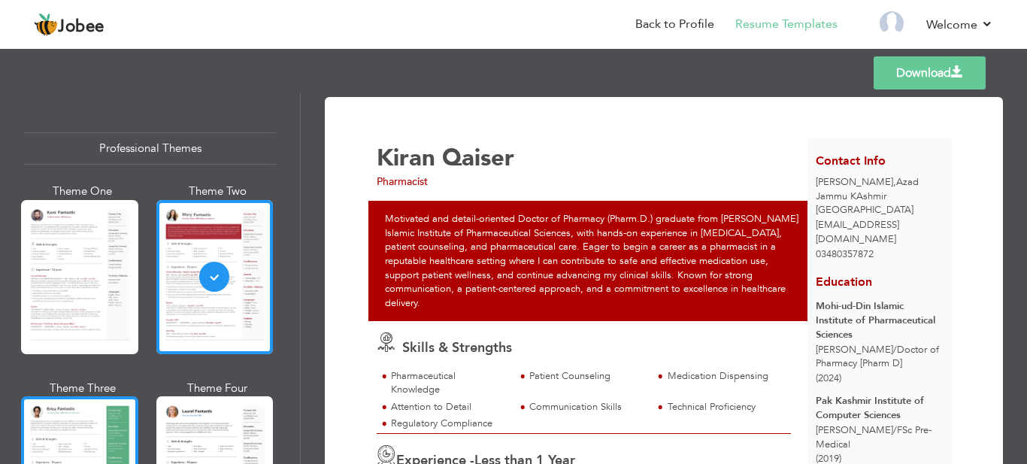
click at [86, 417] on div at bounding box center [79, 473] width 117 height 154
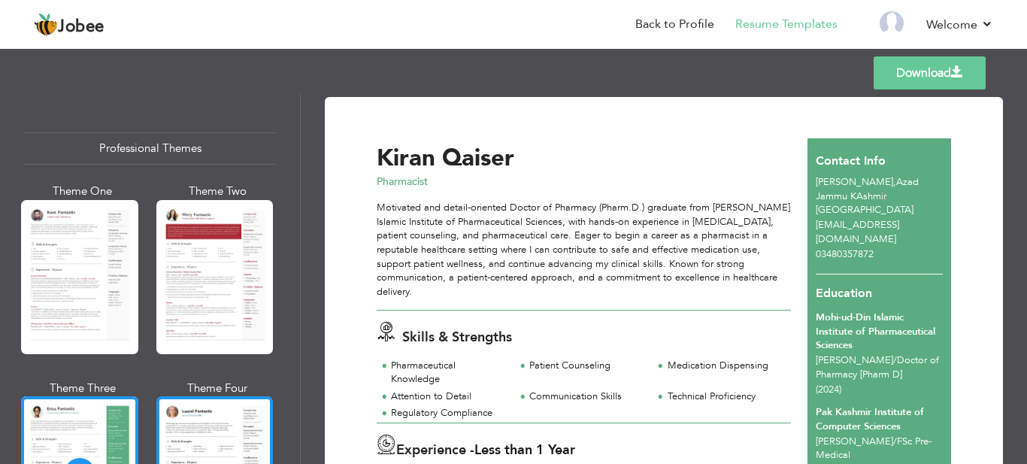
click at [216, 434] on div at bounding box center [214, 473] width 117 height 154
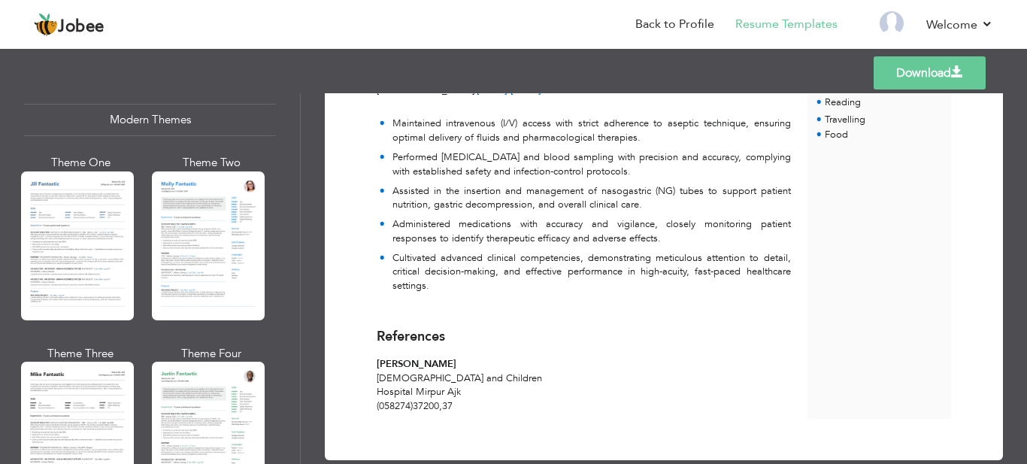
scroll to position [691, 0]
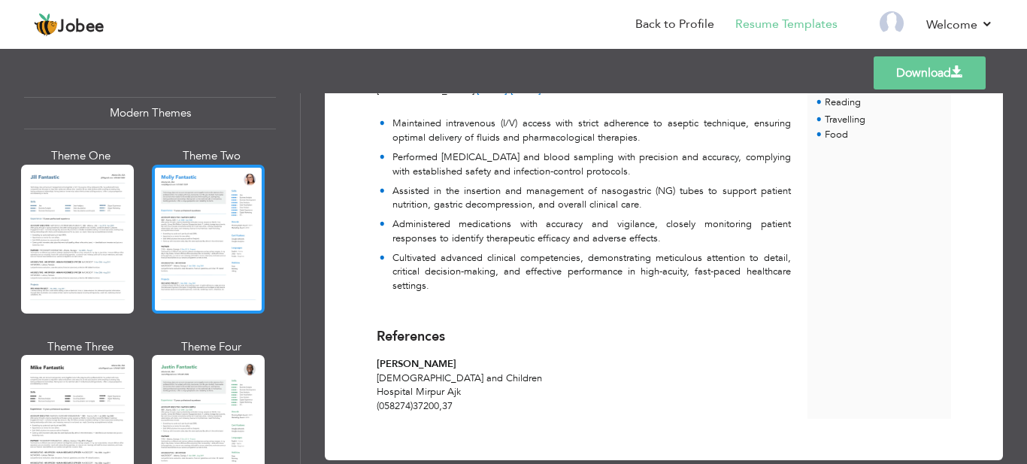
click at [232, 204] on div at bounding box center [208, 239] width 113 height 149
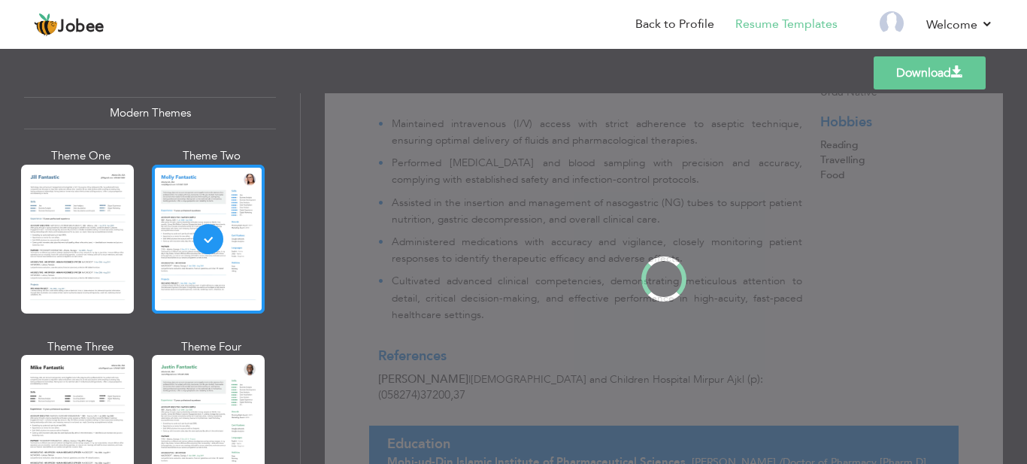
scroll to position [0, 0]
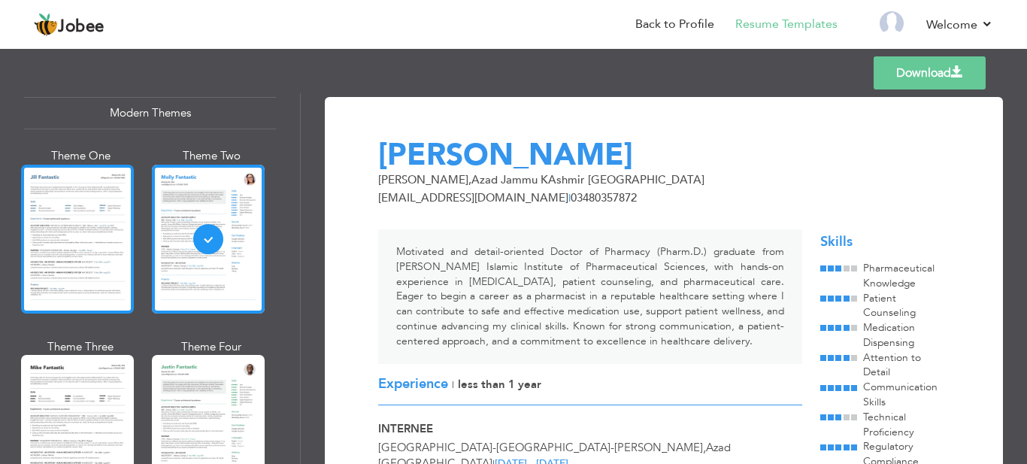
click at [120, 222] on div at bounding box center [77, 239] width 113 height 149
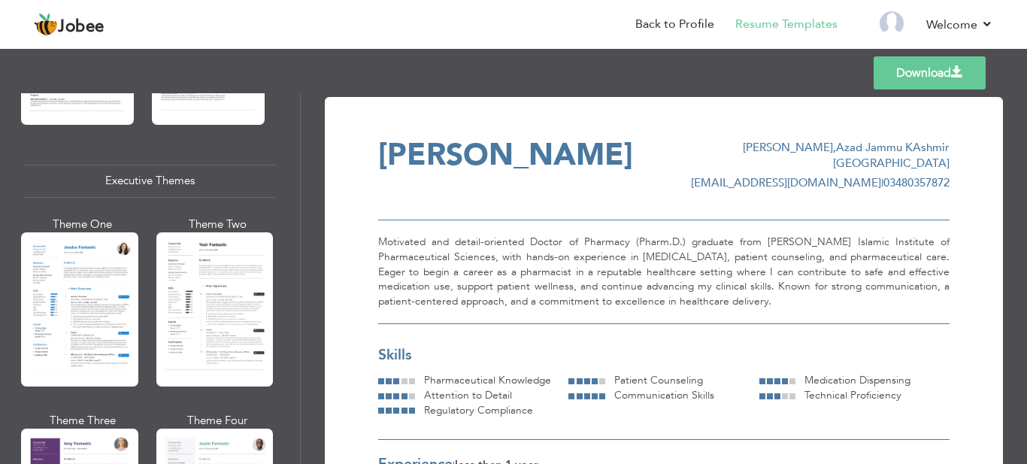
scroll to position [1064, 0]
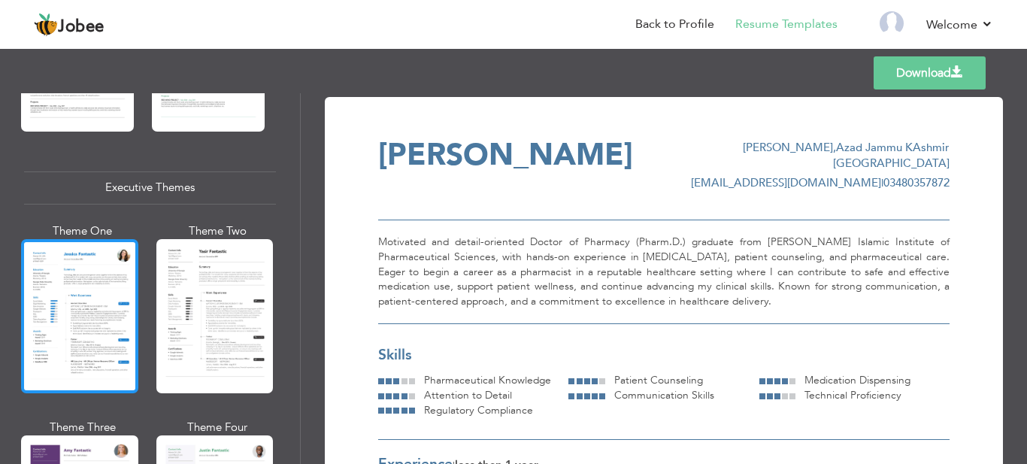
click at [91, 302] on div at bounding box center [79, 316] width 117 height 154
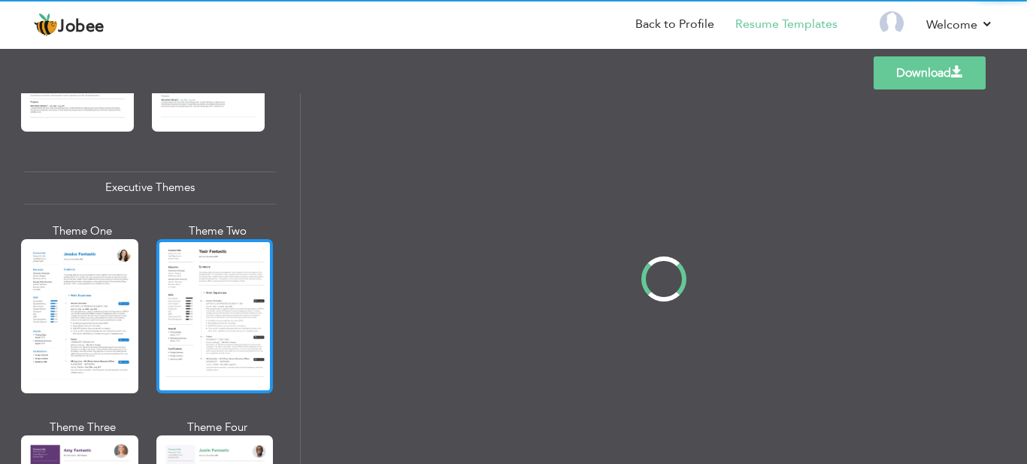
scroll to position [1063, 0]
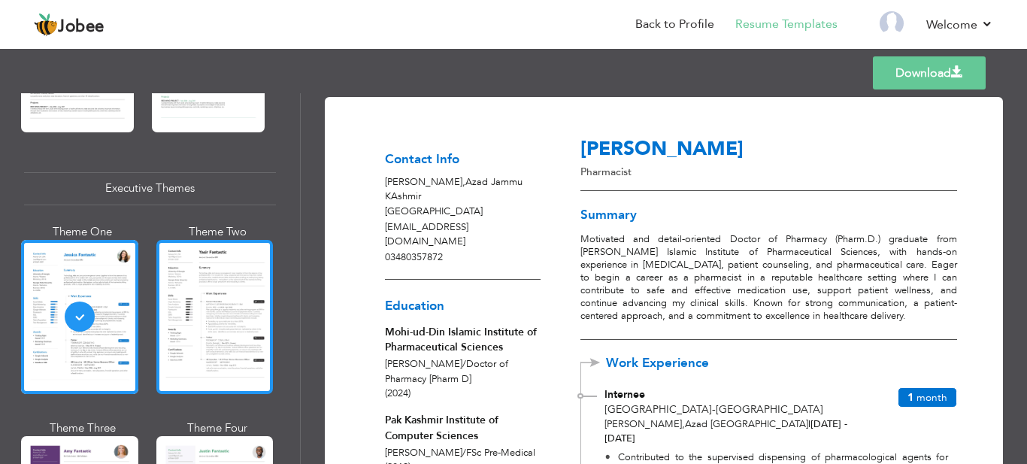
click at [191, 291] on div at bounding box center [214, 317] width 117 height 154
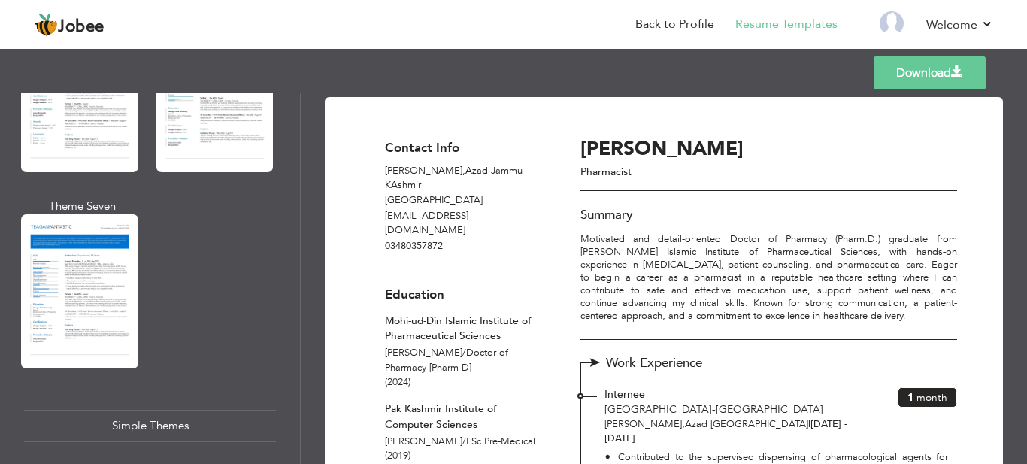
scroll to position [2358, 0]
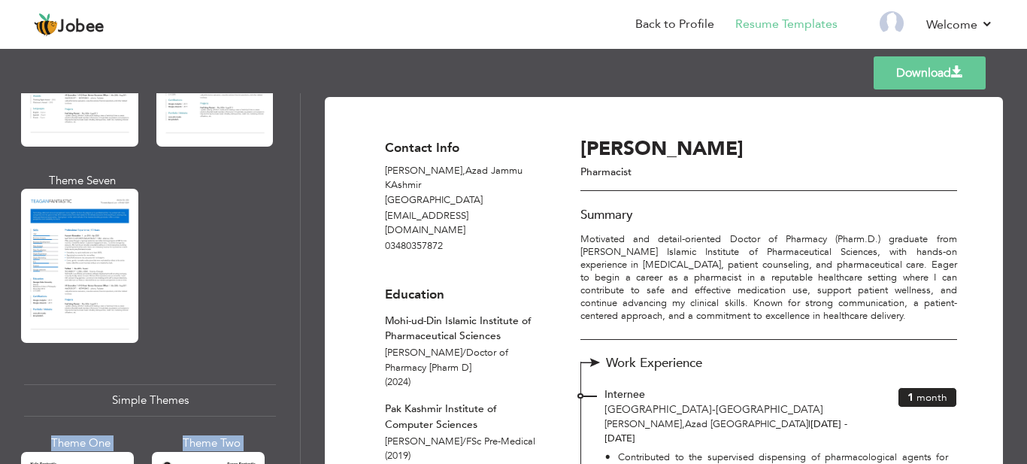
drag, startPoint x: 294, startPoint y: 386, endPoint x: 295, endPoint y: 439, distance: 52.6
click at [295, 439] on div "Professional Themes Theme One Theme Two Theme Three Theme Six" at bounding box center [150, 278] width 300 height 371
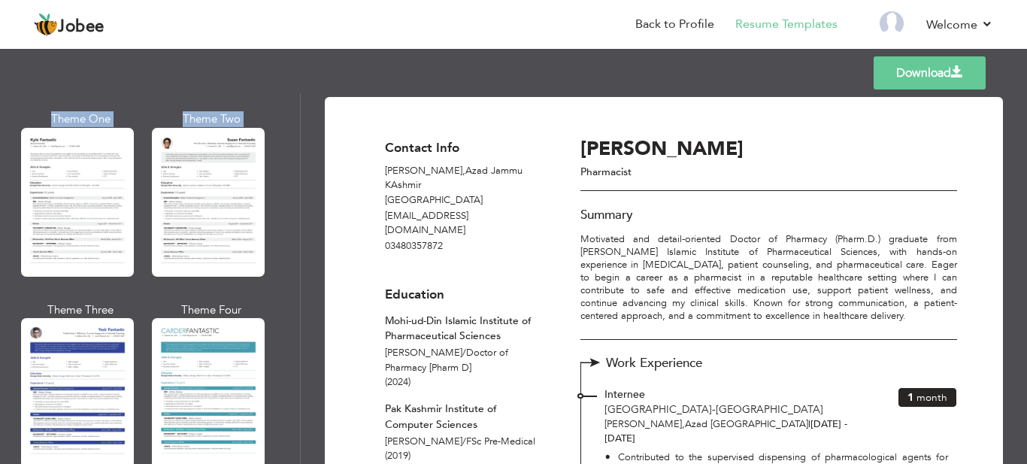
scroll to position [2689, 0]
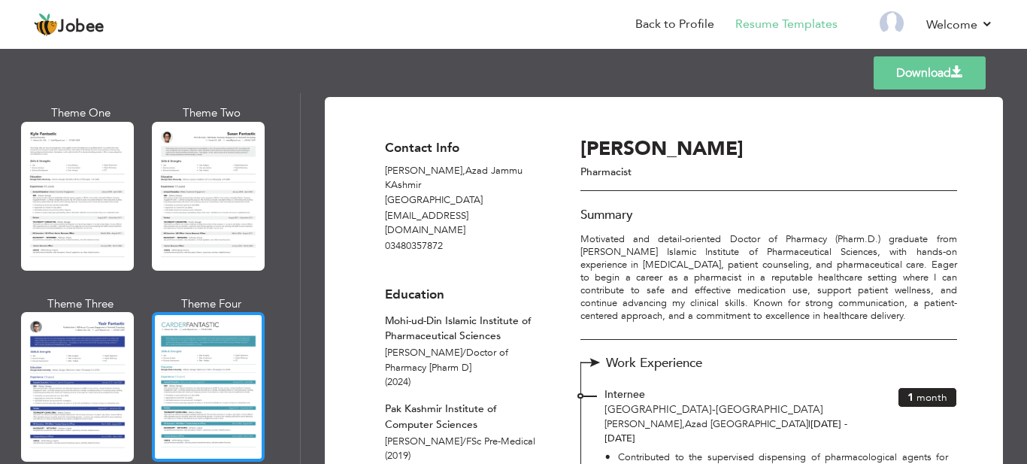
click at [171, 317] on div at bounding box center [208, 386] width 113 height 149
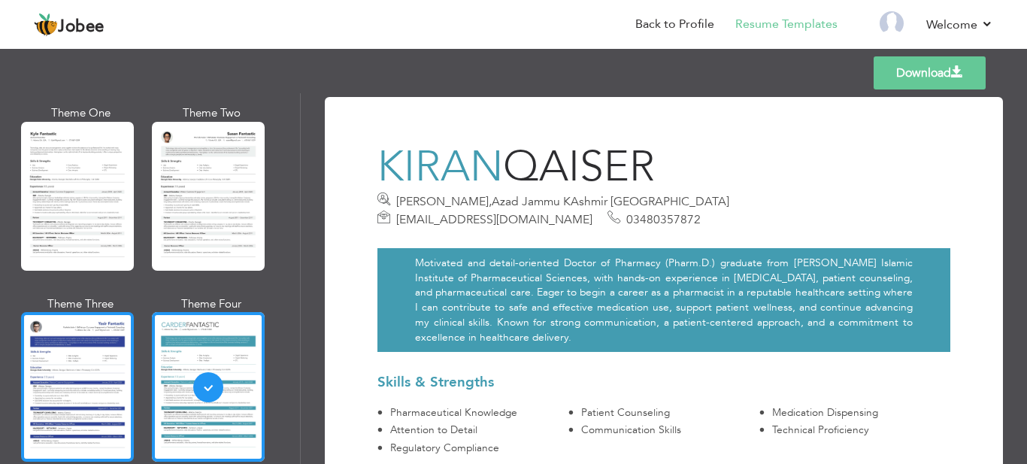
click at [73, 358] on div at bounding box center [77, 386] width 113 height 149
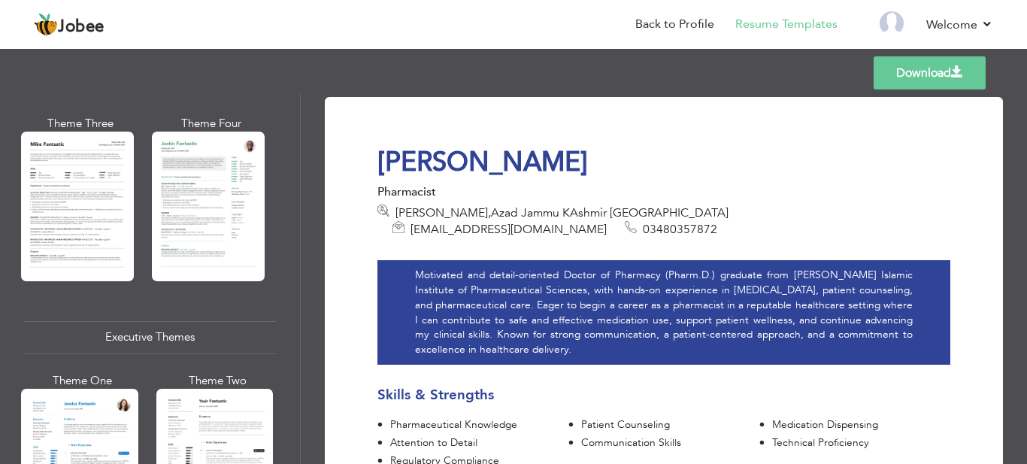
scroll to position [0, 0]
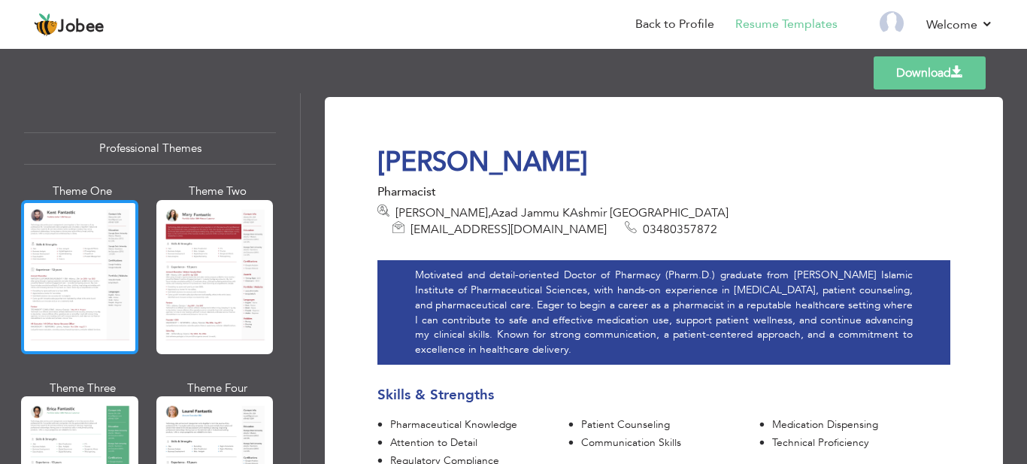
click at [50, 239] on div at bounding box center [79, 277] width 117 height 154
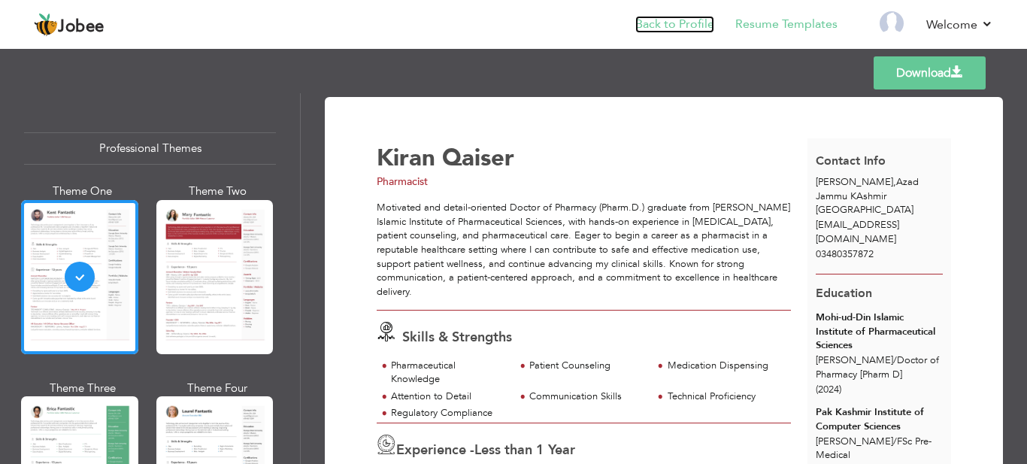
click at [668, 28] on link "Back to Profile" at bounding box center [674, 24] width 79 height 17
